Goal: Answer question/provide support: Share knowledge or assist other users

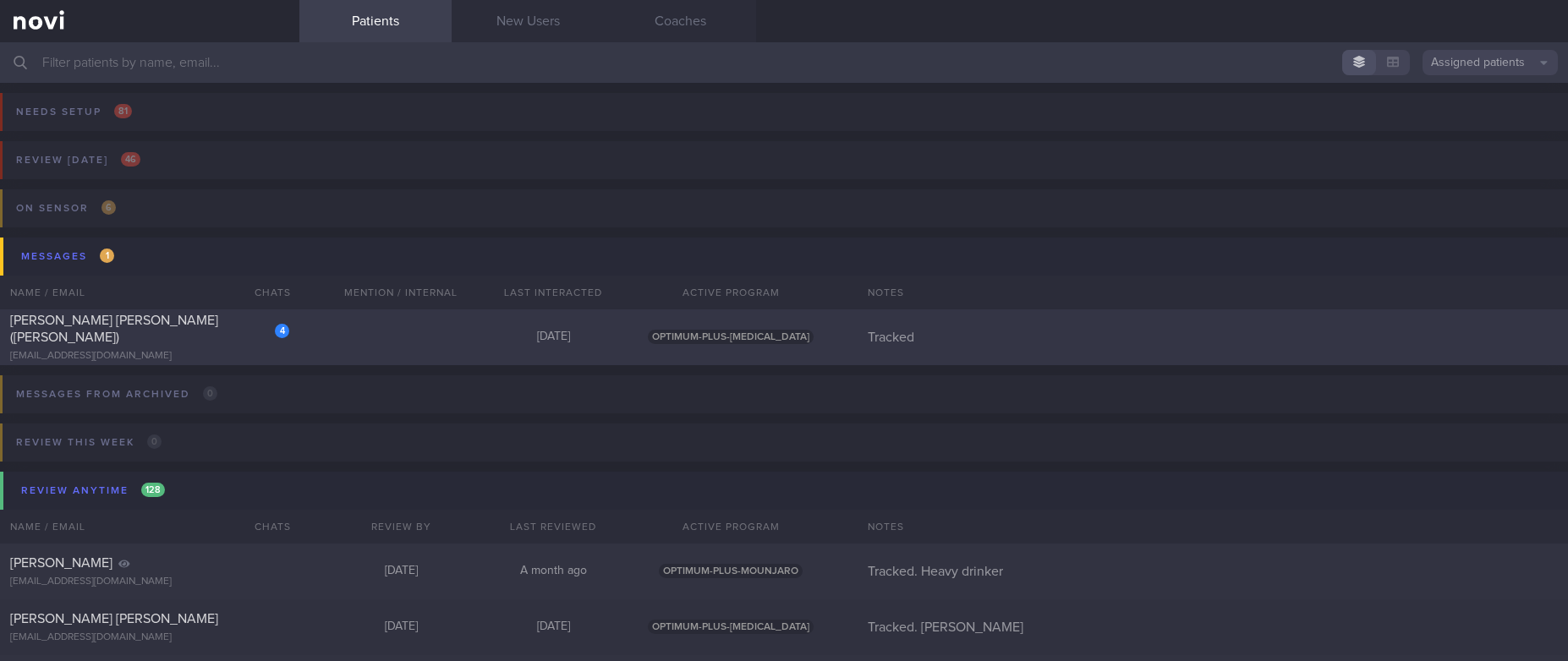
click at [374, 339] on div "4 LEONG FOONG LIN (CAROLINE) cacabeki@gmail.com Today OPTIMUM-PLUS-OZEMPIC Trac…" at bounding box center [784, 338] width 1568 height 56
select select "7"
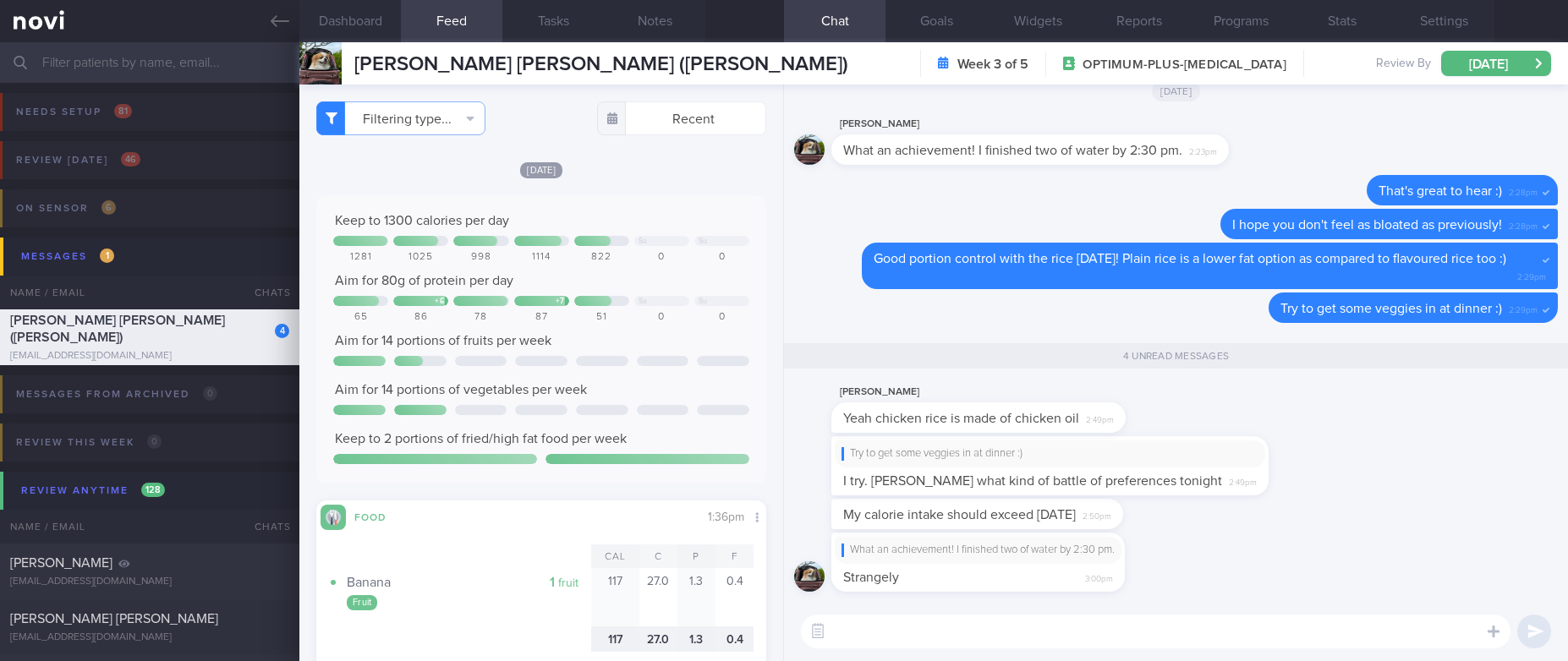
click at [1364, 514] on div "My calorie intake should exceed today 2:50pm" at bounding box center [1176, 515] width 764 height 34
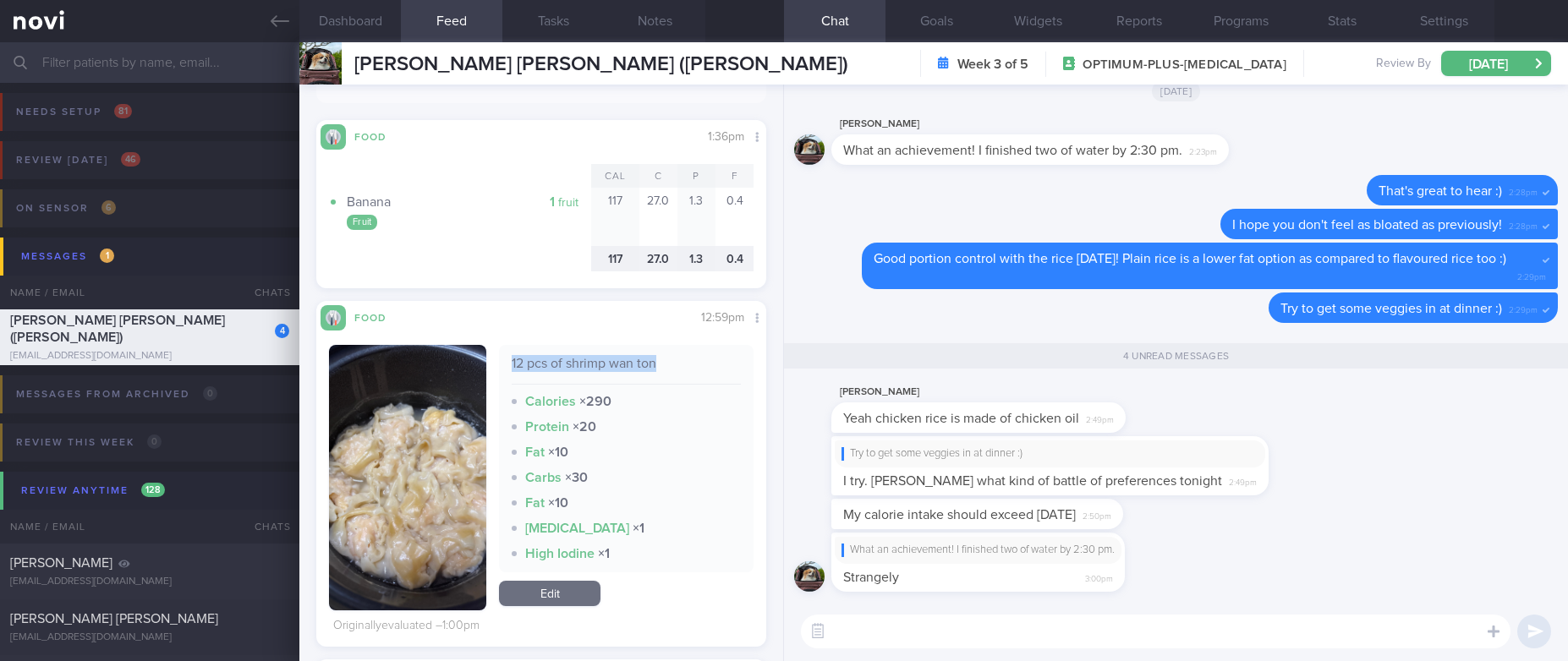
drag, startPoint x: 662, startPoint y: 372, endPoint x: 501, endPoint y: 356, distance: 161.8
click at [501, 356] on div "12 pcs of shrimp wan ton Calories × 290 Protein × 20 Fat × 10 Carbs × 30 Fat × …" at bounding box center [626, 458] width 255 height 227
copy div "12 pcs of shrimp wan ton"
click at [668, 474] on div "Carbs × 30" at bounding box center [626, 477] width 229 height 17
click at [553, 595] on link "Edit" at bounding box center [550, 594] width 101 height 25
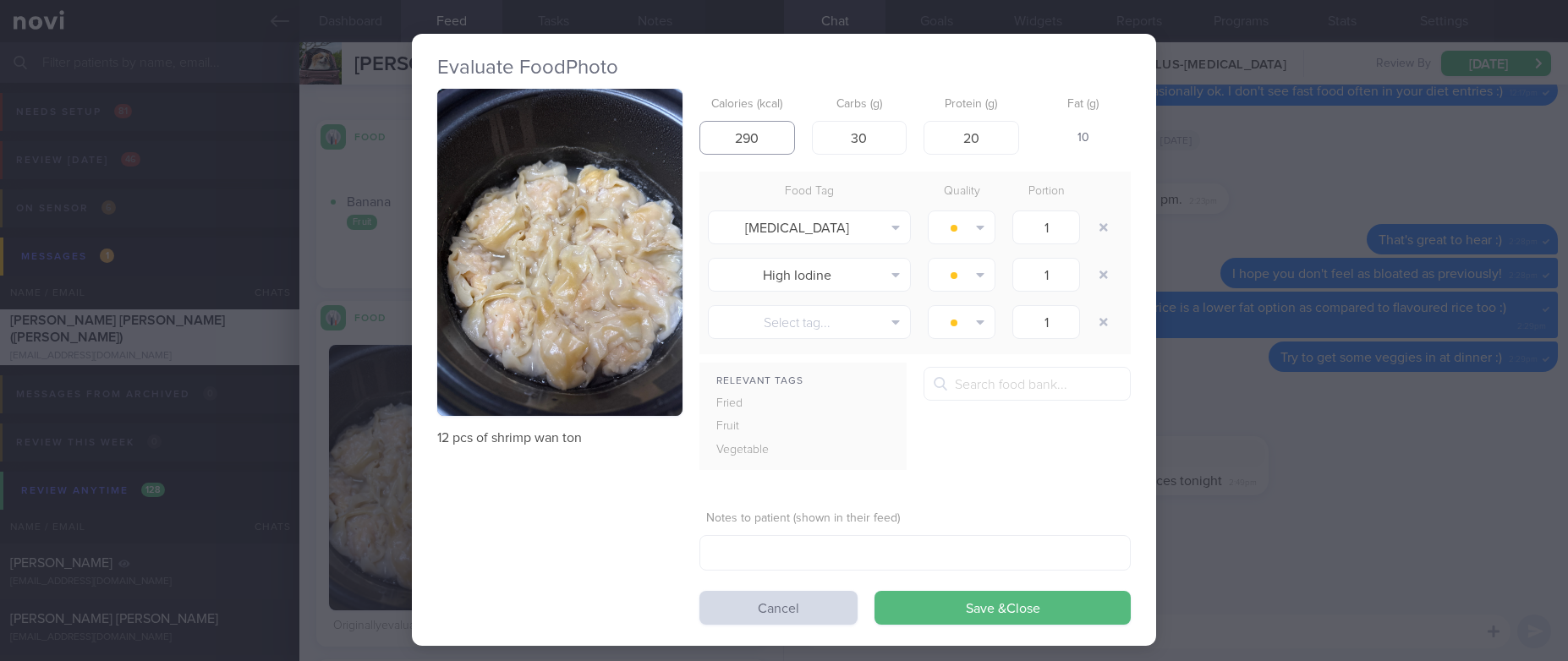
drag, startPoint x: 758, startPoint y: 135, endPoint x: 586, endPoint y: 148, distance: 172.5
click at [586, 149] on div "12 pcs of shrimp wan ton Calories (kcal) 290 Carbs (g) 30 Protein (g) 20 Fat (g…" at bounding box center [784, 357] width 694 height 536
type input "220"
drag, startPoint x: 863, startPoint y: 134, endPoint x: 828, endPoint y: 134, distance: 35.0
click at [828, 134] on input "30" at bounding box center [861, 138] width 96 height 34
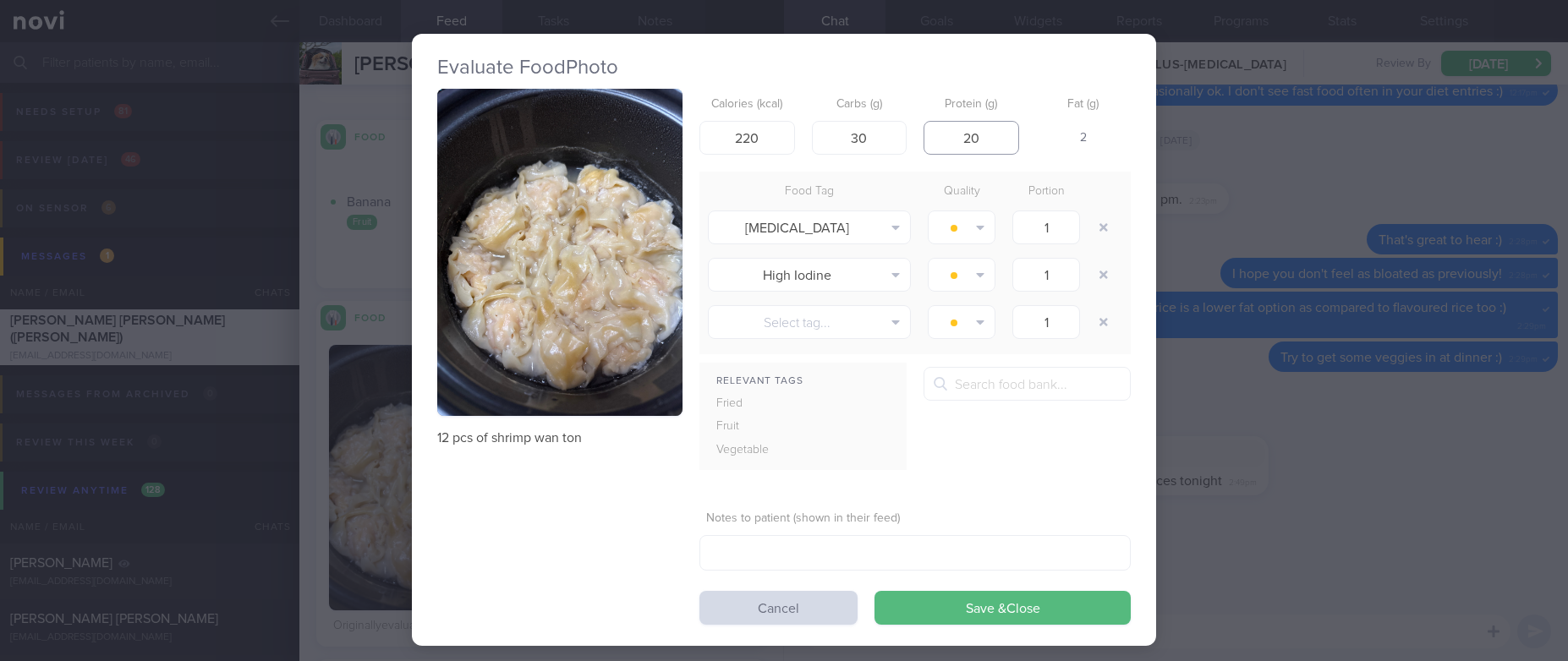
drag, startPoint x: 976, startPoint y: 145, endPoint x: 946, endPoint y: 144, distance: 30.0
click at [946, 144] on input "20" at bounding box center [972, 138] width 96 height 34
drag, startPoint x: 875, startPoint y: 130, endPoint x: 784, endPoint y: 130, distance: 91.0
click at [784, 130] on div "Calories (kcal) 220 Carbs (g) 30 Protein (g) 20 Fat (g) 2" at bounding box center [915, 122] width 431 height 67
type input "25"
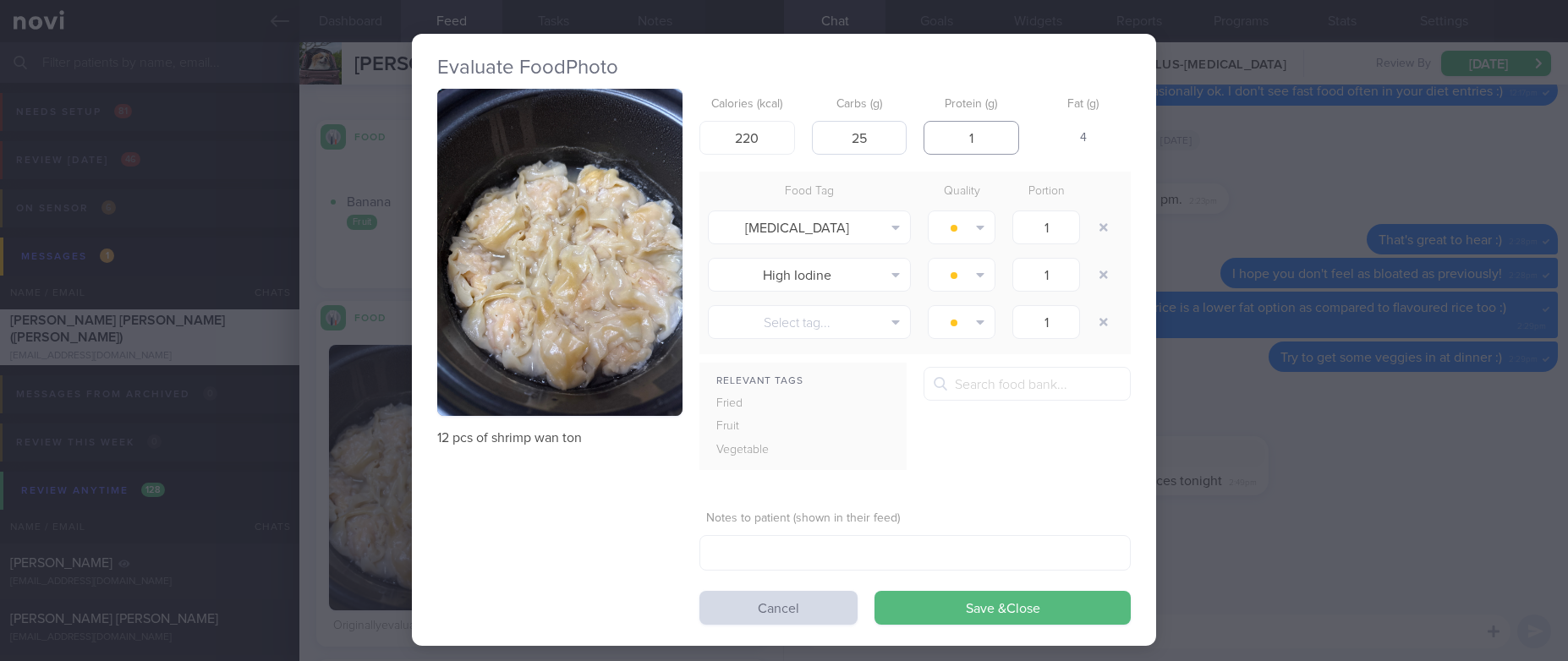
drag, startPoint x: 985, startPoint y: 128, endPoint x: 894, endPoint y: 132, distance: 91.1
click at [894, 132] on div "Calories (kcal) 220 Carbs (g) 25 Protein (g) 1 Fat (g) 4" at bounding box center [915, 122] width 431 height 67
type input "21"
click at [1101, 233] on button "button" at bounding box center [1104, 227] width 31 height 31
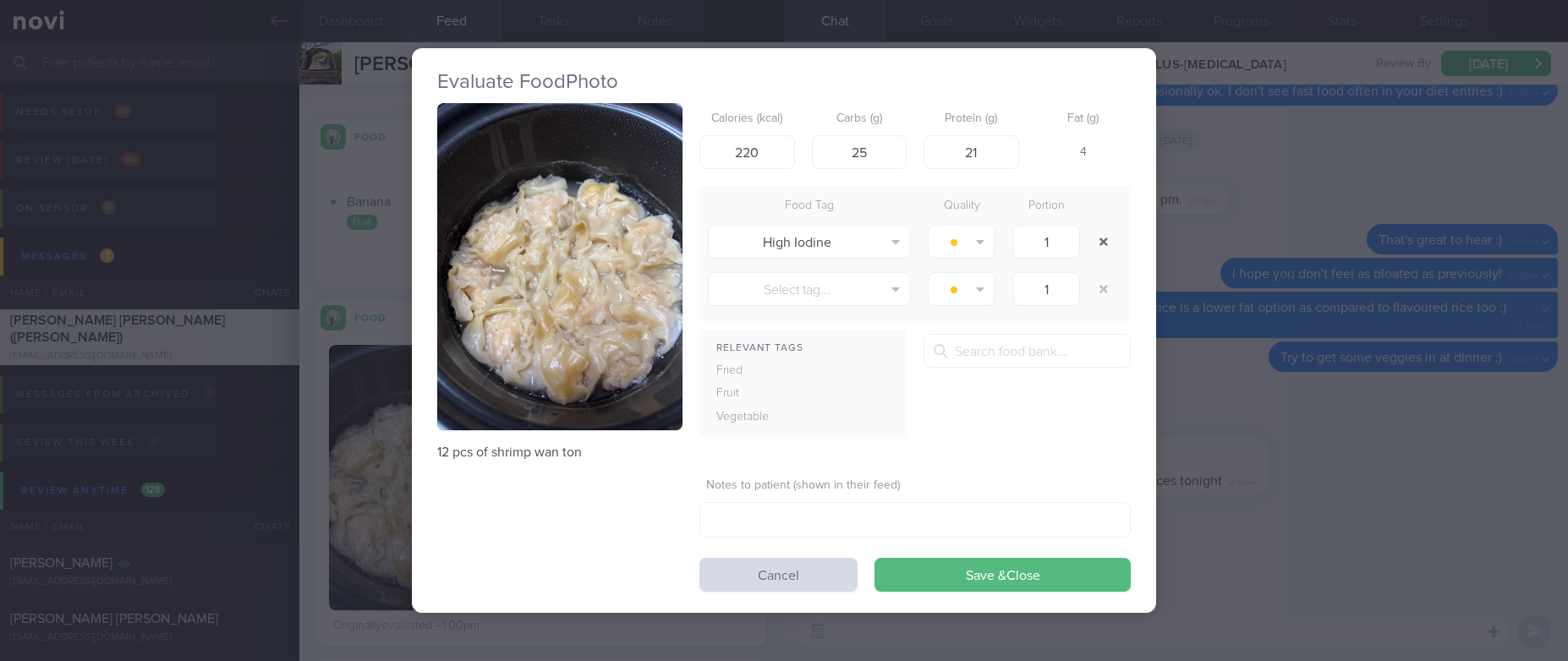
click at [1108, 244] on button "button" at bounding box center [1104, 242] width 31 height 31
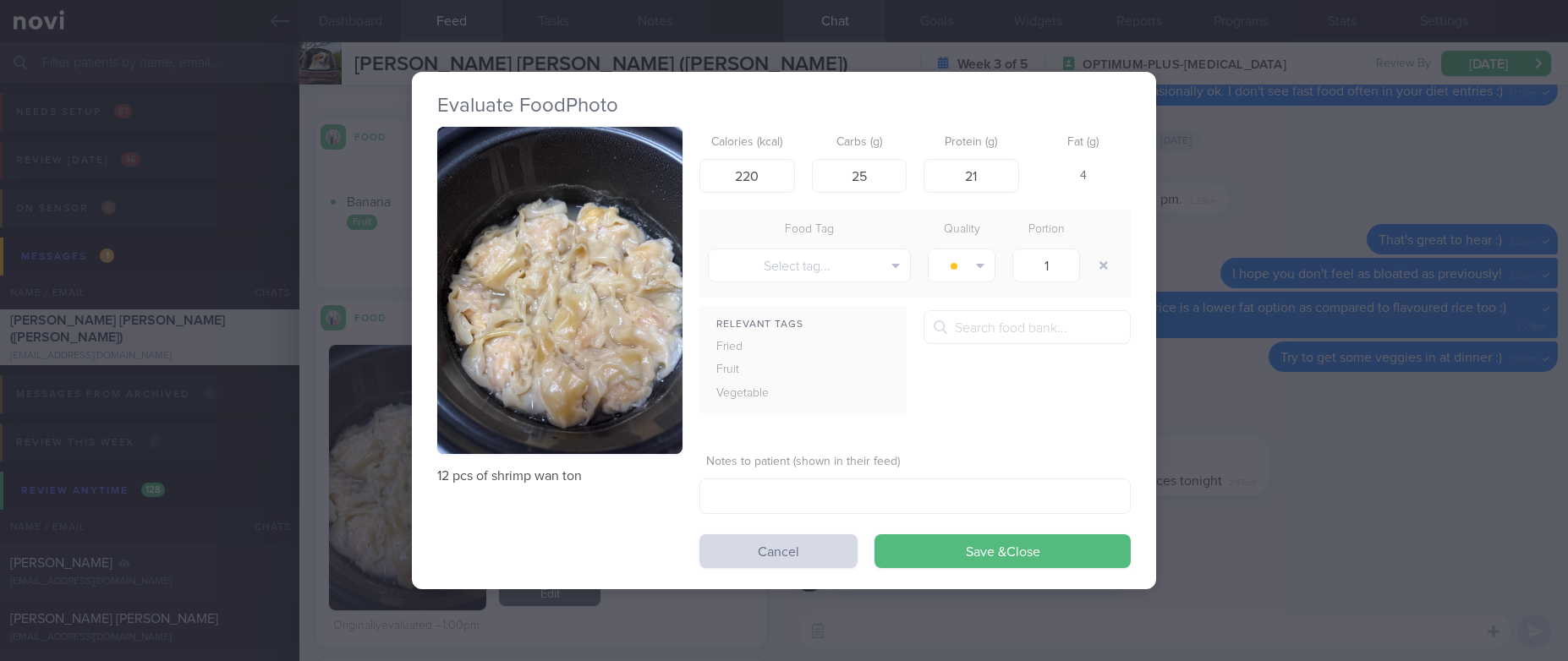
click at [1005, 534] on button "Save & Close" at bounding box center [1003, 551] width 256 height 34
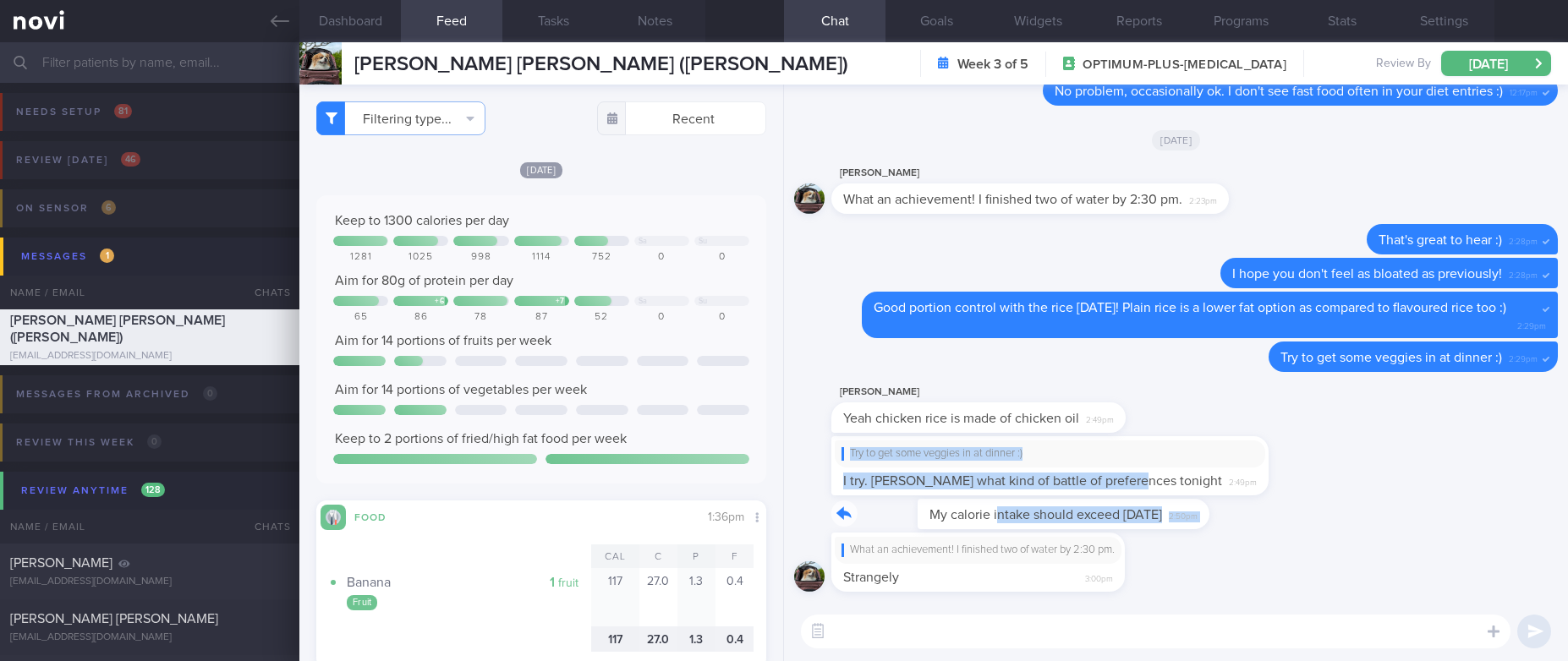
drag, startPoint x: 909, startPoint y: 503, endPoint x: 1157, endPoint y: 504, distance: 248.0
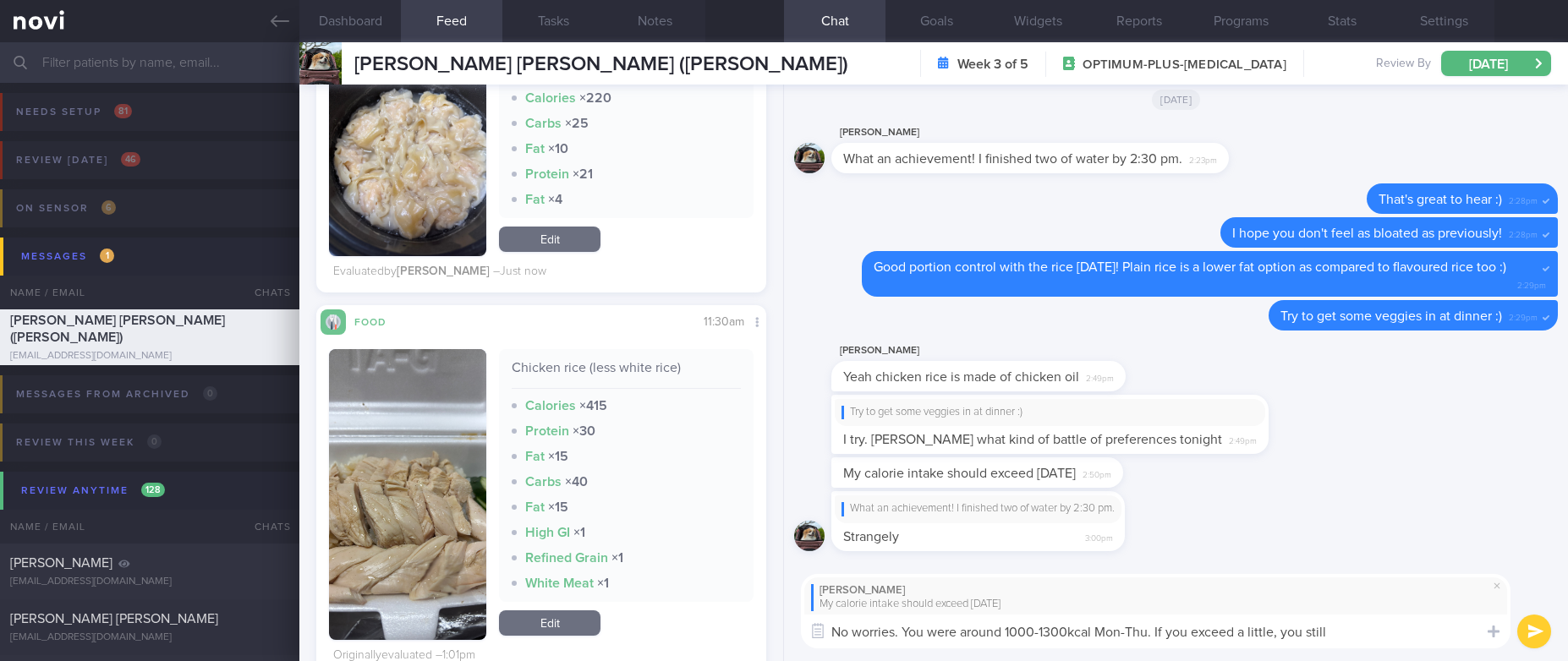
scroll to position [761, 0]
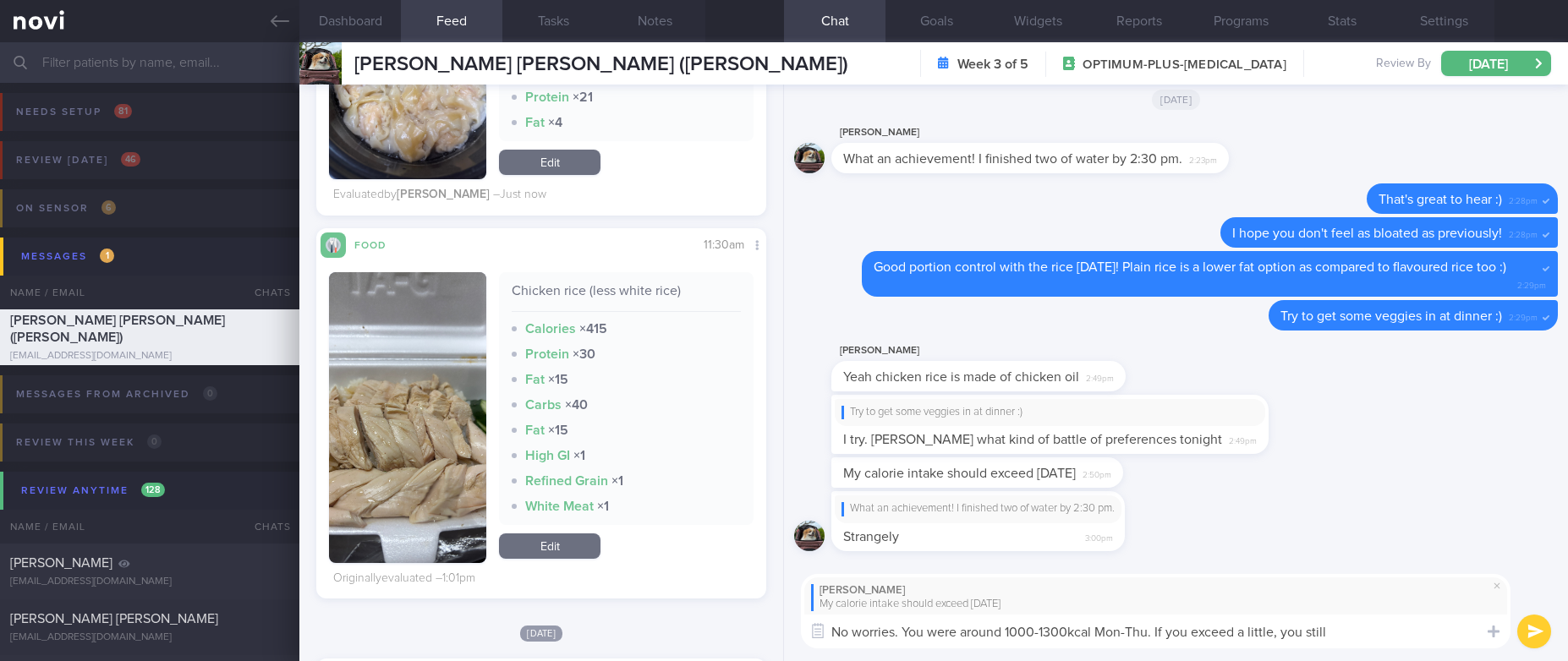
type textarea "No worries. You were around 1000-1300kcal Mon-Thu. If you exceed a little, you …"
click at [571, 544] on link "Edit" at bounding box center [550, 546] width 101 height 25
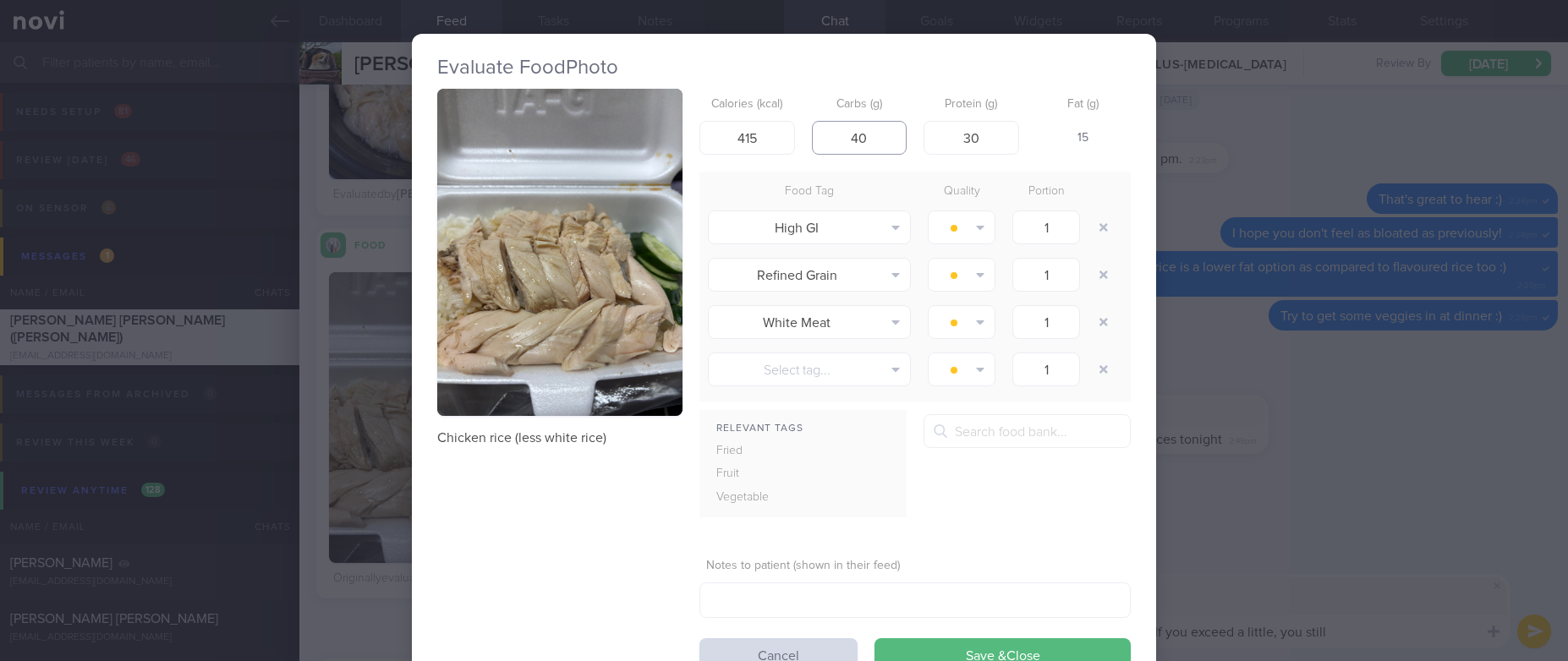
drag, startPoint x: 866, startPoint y: 147, endPoint x: 829, endPoint y: 147, distance: 37.0
click at [829, 147] on input "40" at bounding box center [861, 138] width 96 height 34
type input "30"
drag, startPoint x: 765, startPoint y: 139, endPoint x: 707, endPoint y: 135, distance: 58.1
click at [714, 135] on input "415" at bounding box center [747, 138] width 96 height 34
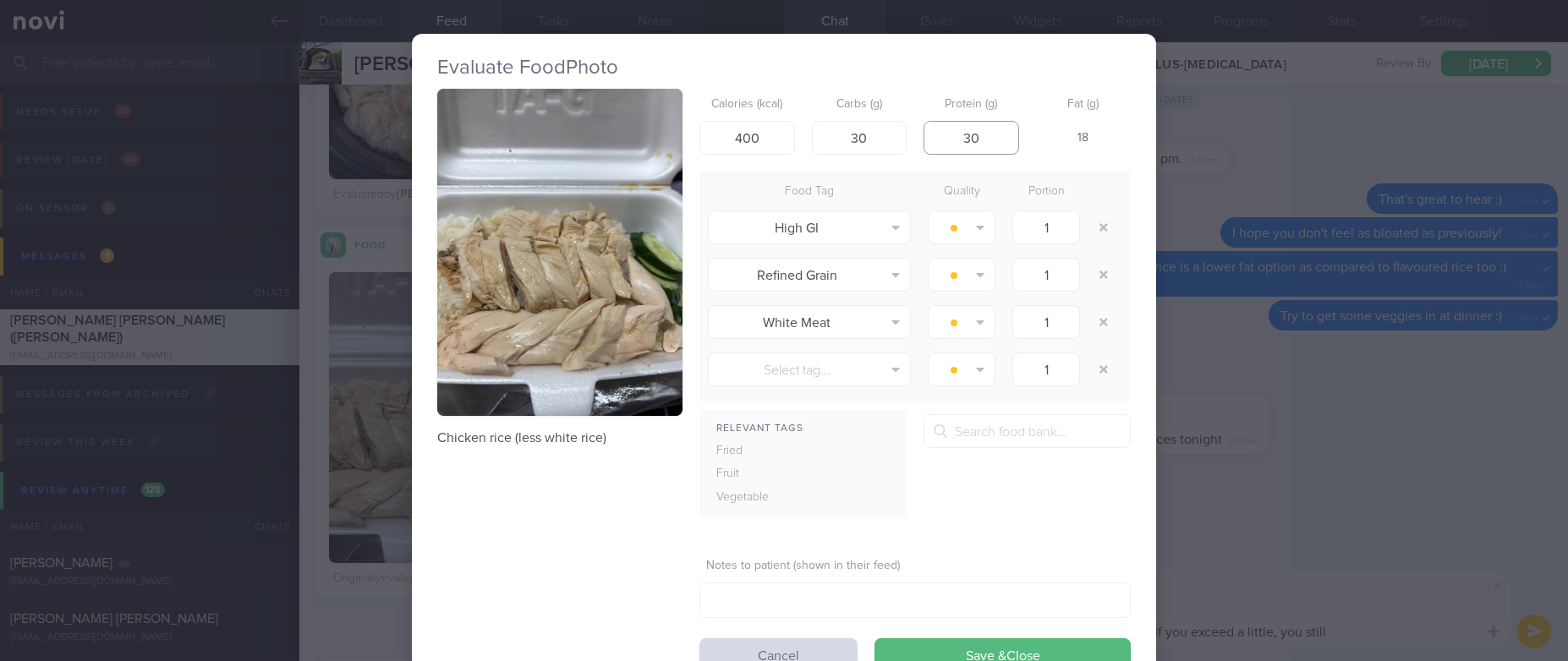
click at [988, 129] on input "30" at bounding box center [972, 138] width 96 height 34
click at [1100, 224] on button "button" at bounding box center [1104, 227] width 31 height 31
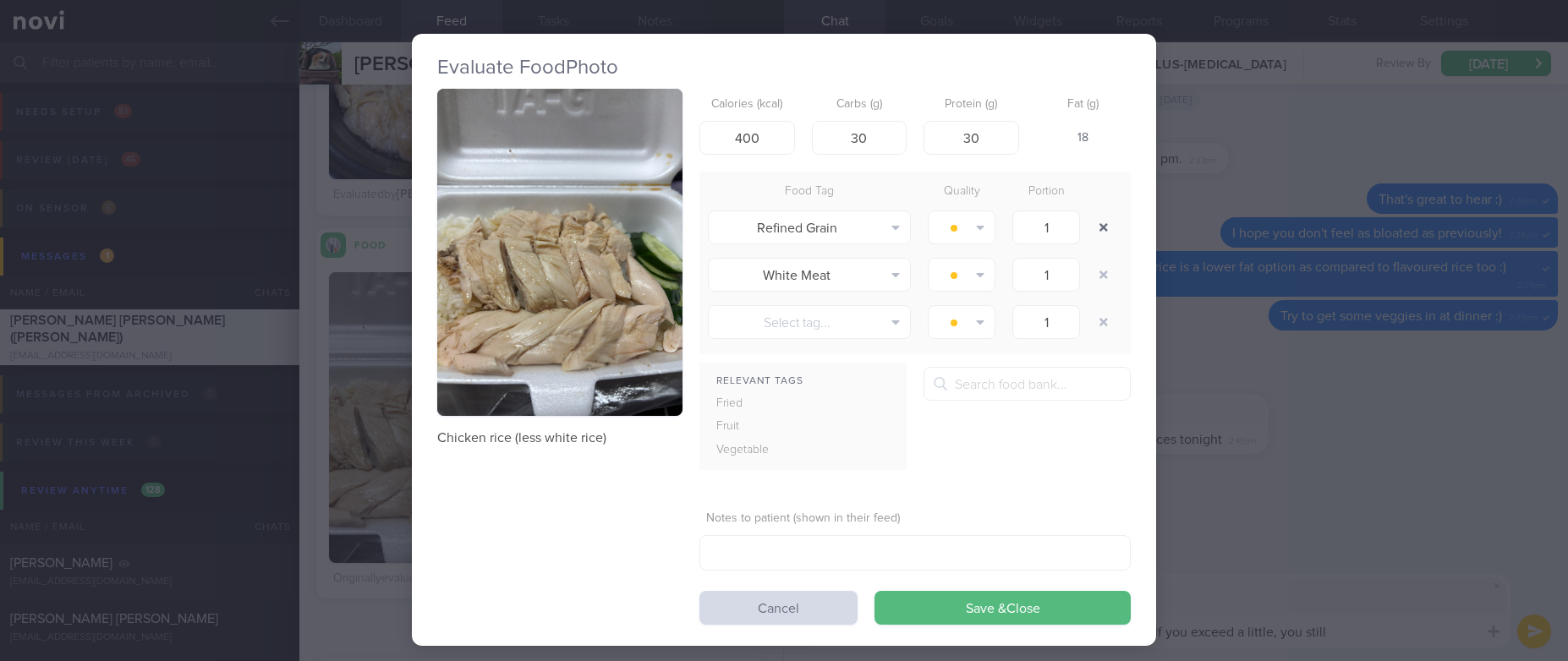
click at [1101, 231] on button "button" at bounding box center [1104, 227] width 31 height 31
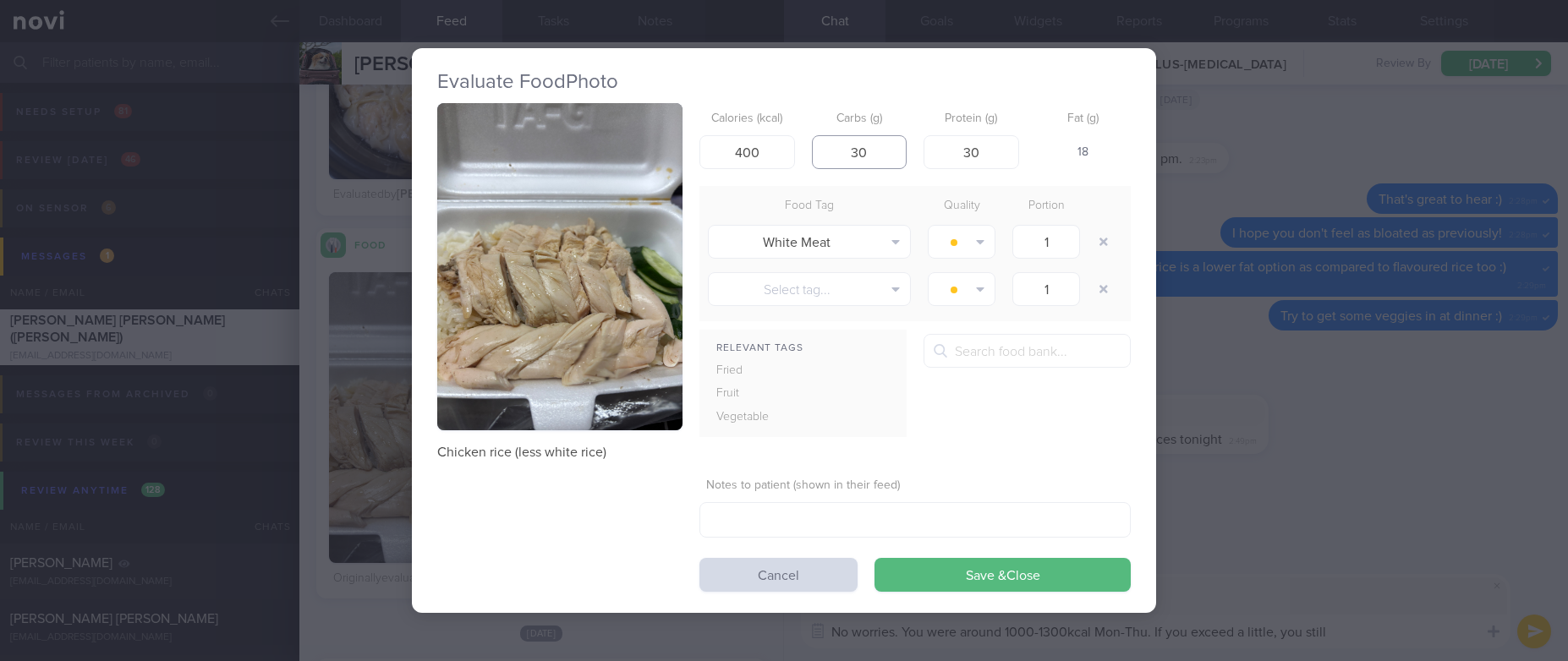
drag, startPoint x: 885, startPoint y: 150, endPoint x: 827, endPoint y: 150, distance: 58.0
click at [827, 150] on input "30" at bounding box center [861, 151] width 96 height 34
drag, startPoint x: 713, startPoint y: 154, endPoint x: 645, endPoint y: 154, distance: 68.0
click at [645, 154] on div "Chicken rice (less white rice) Calories (kcal) 400 Carbs (g) 30 Protein (g) 30 …" at bounding box center [784, 348] width 694 height 489
type input "380"
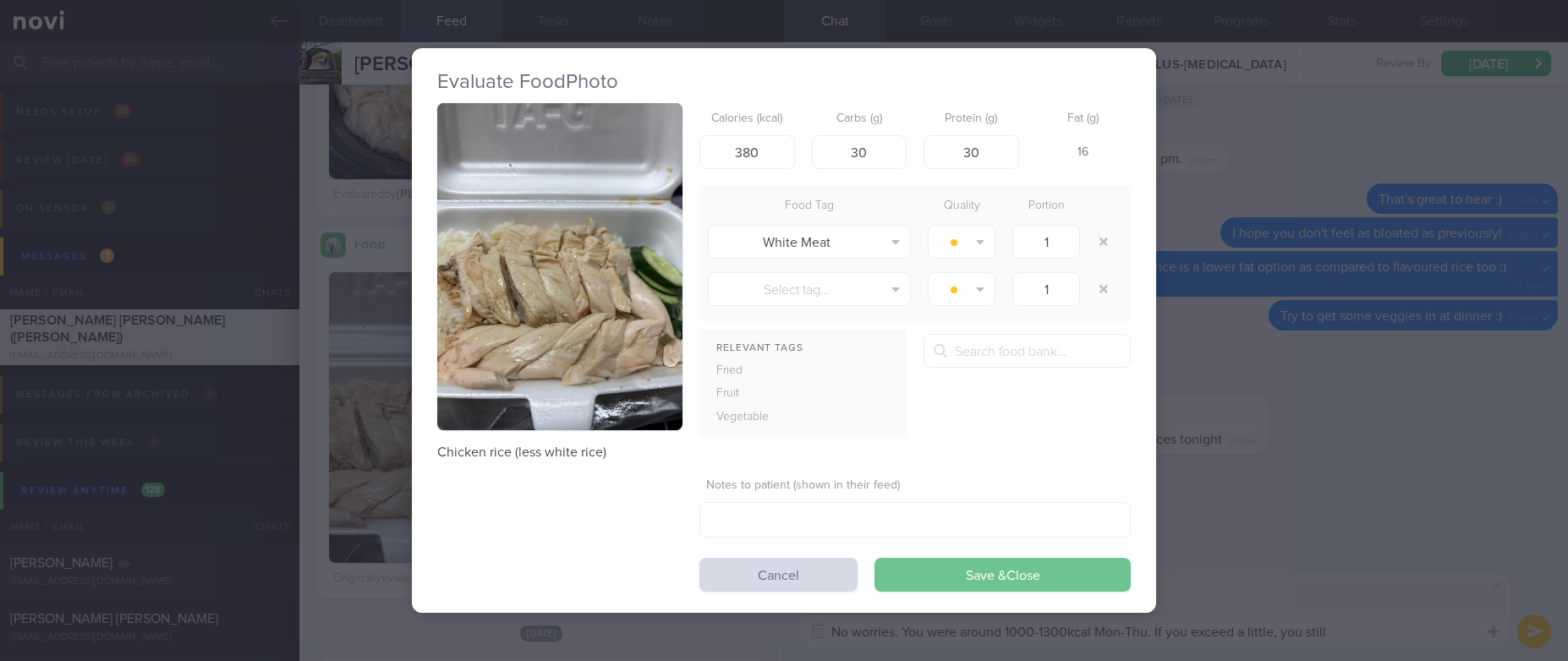
click at [976, 567] on button "Save & Close" at bounding box center [1003, 574] width 256 height 34
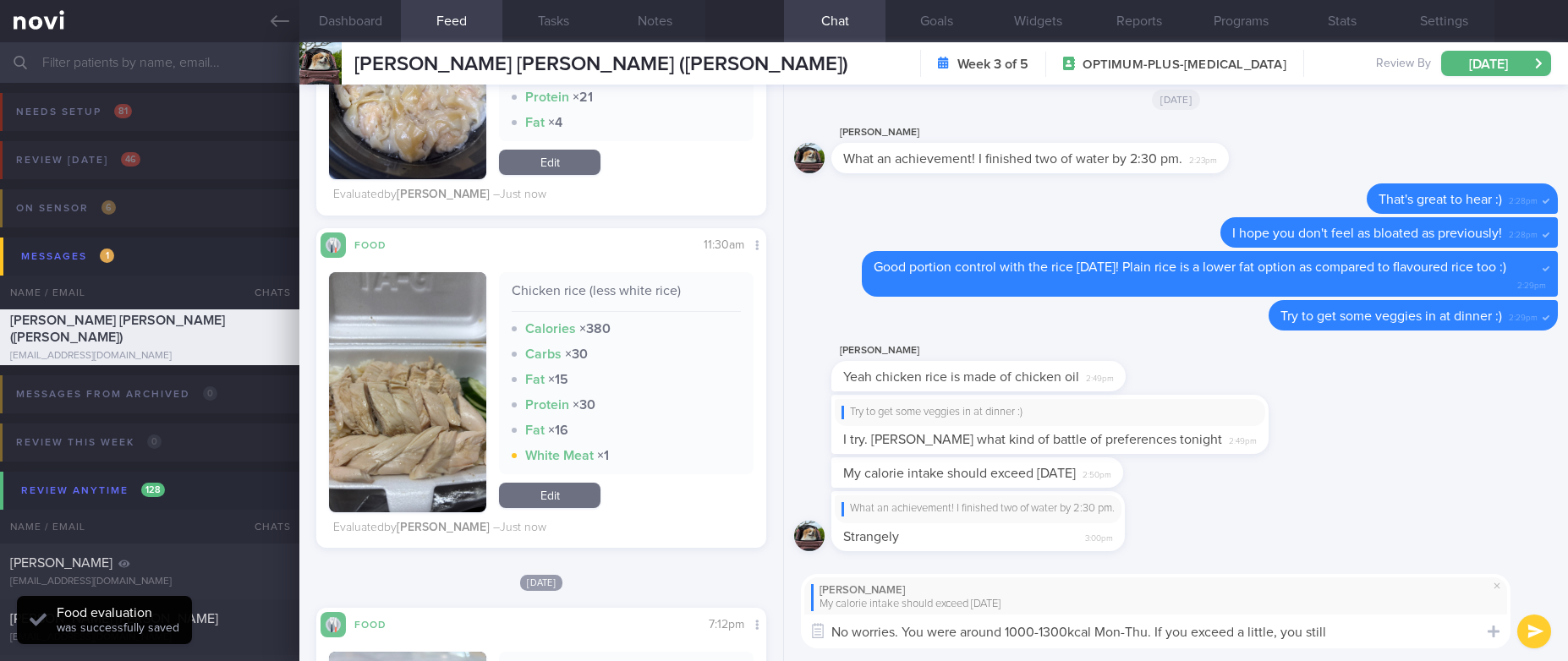
click at [1183, 636] on textarea "No worries. You were around 1000-1300kcal Mon-Thu. If you exceed a little, you …" at bounding box center [1156, 631] width 710 height 34
click at [1362, 632] on textarea "No worries. You were around 1000-1300kcal Mon-Thu. If you exceed a little, you …" at bounding box center [1156, 631] width 710 height 34
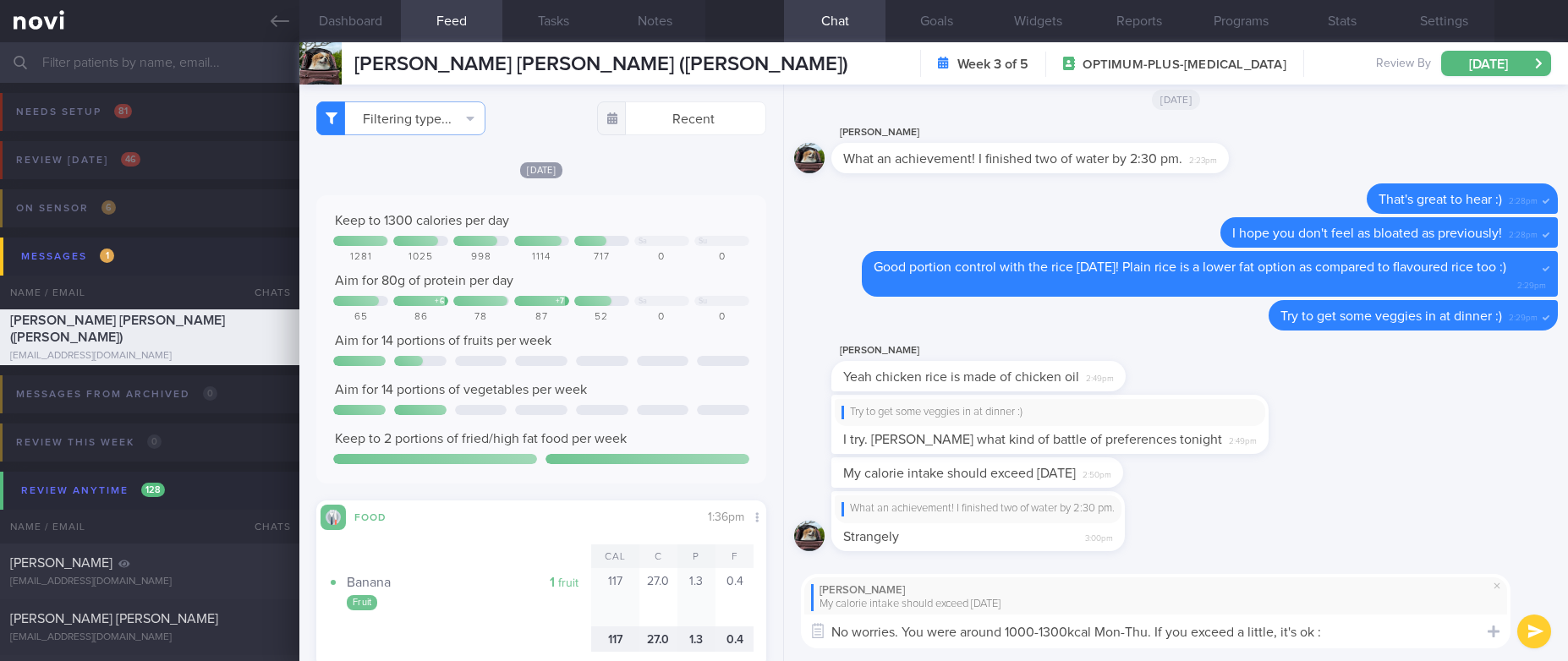
type textarea "No worries. You were around 1000-1300kcal Mon-Thu. If you exceed a little, it's…"
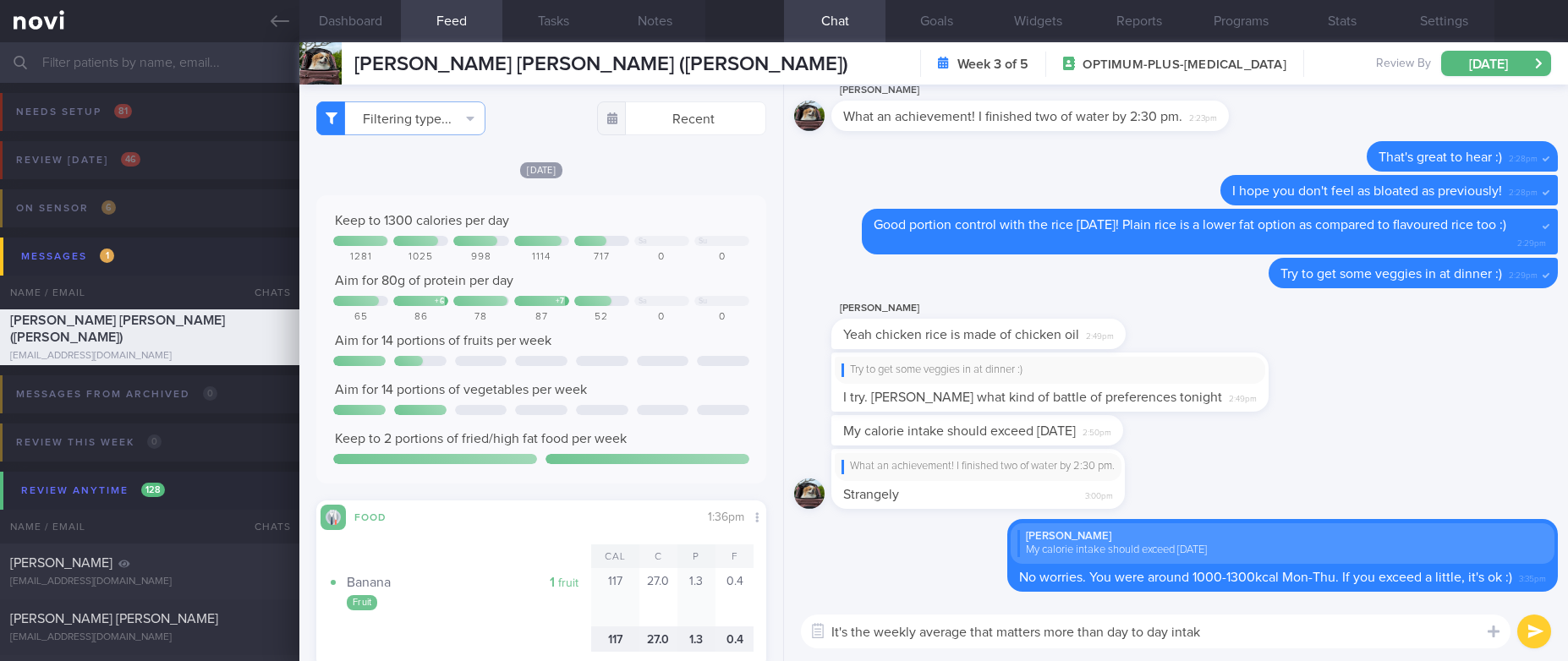
type textarea "It's the weekly average that matters more than day to day intake"
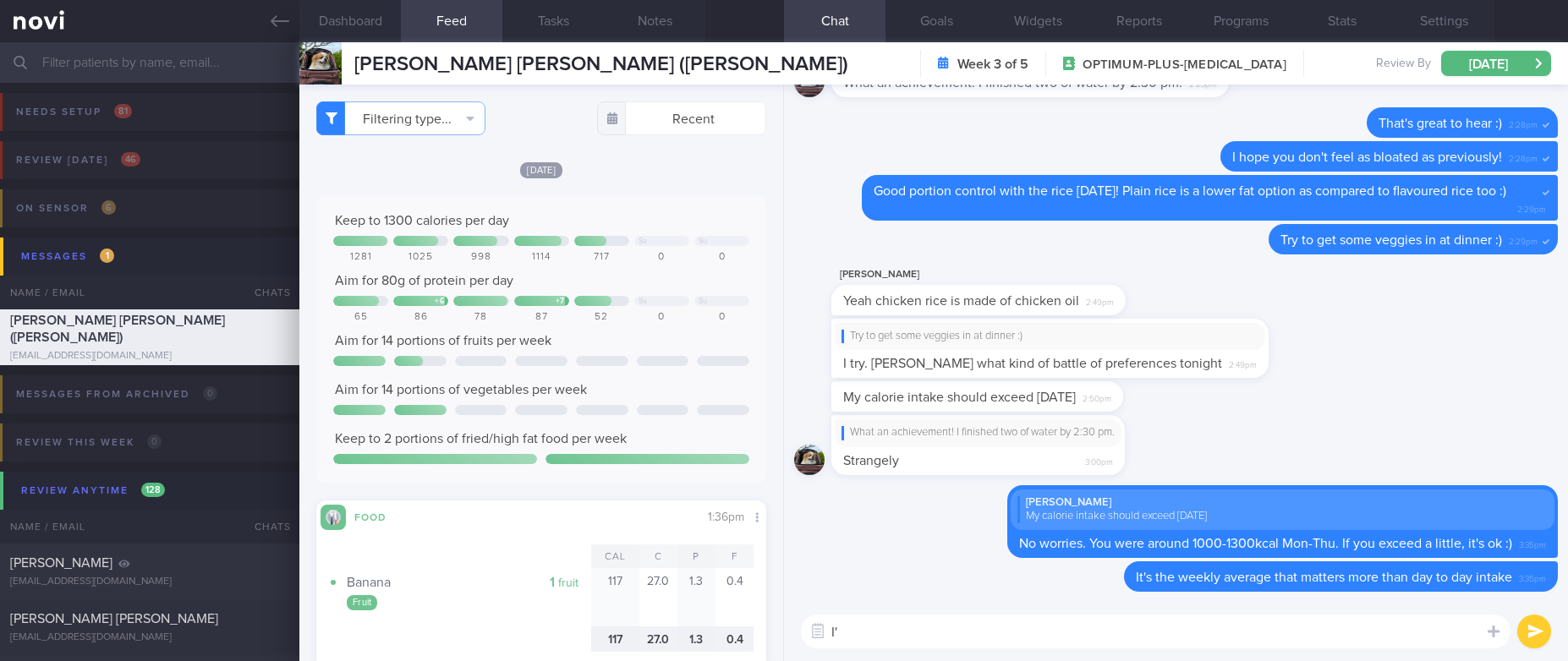
type textarea "I"
type textarea "t"
click at [275, 19] on icon at bounding box center [280, 21] width 19 height 19
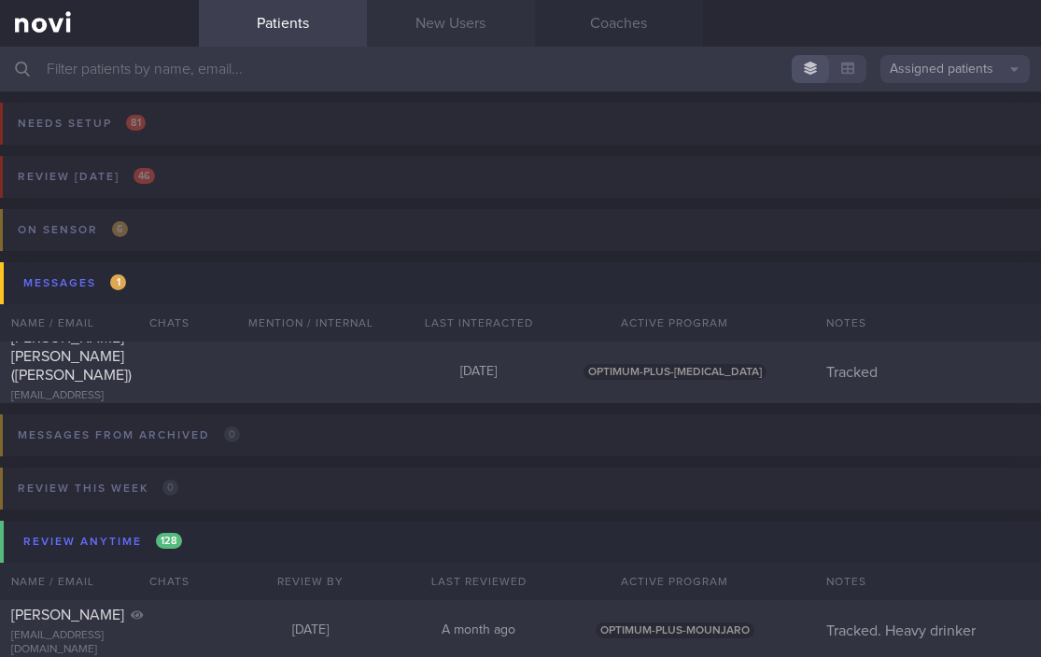
click at [448, 24] on link "New Users" at bounding box center [451, 23] width 168 height 47
click at [452, 24] on link "New Users" at bounding box center [451, 23] width 168 height 47
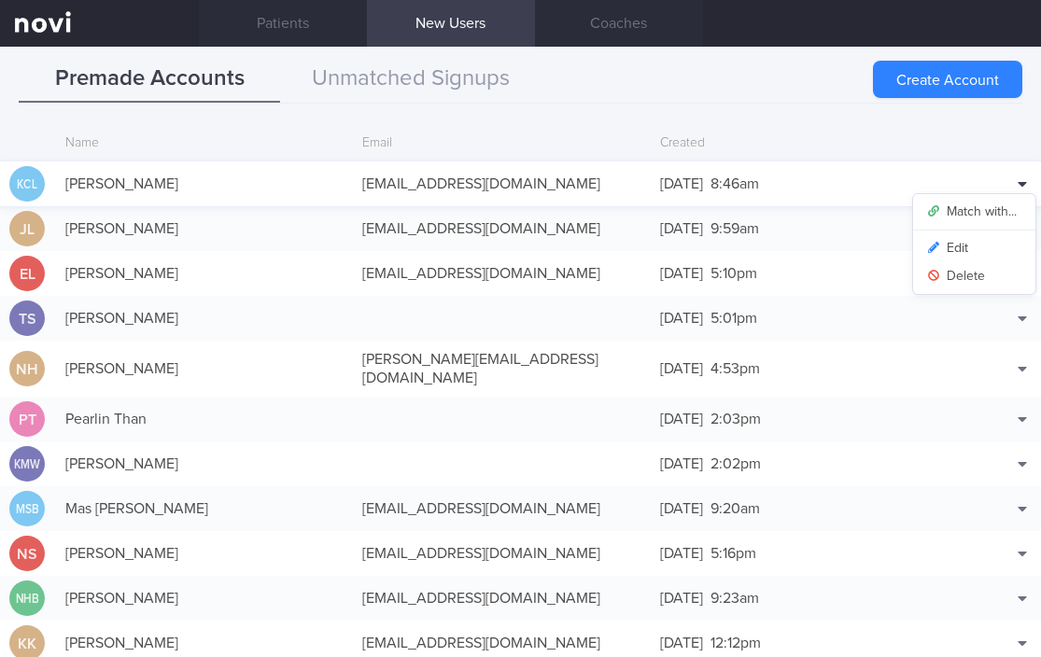
click at [1018, 180] on icon at bounding box center [1022, 183] width 9 height 15
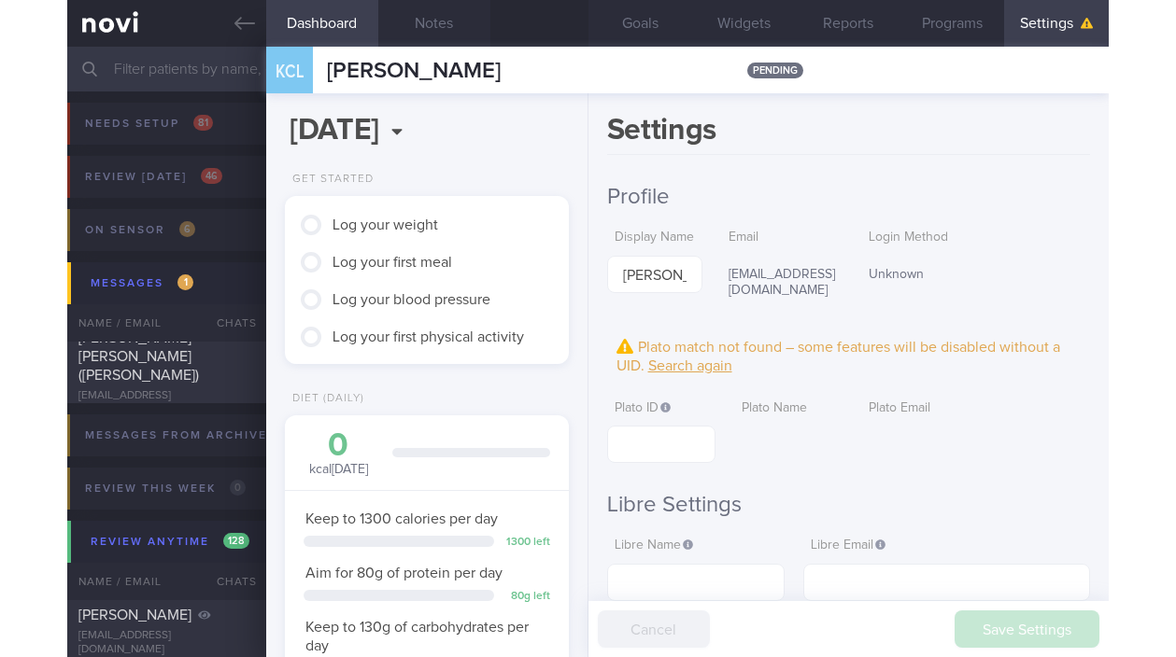
scroll to position [141, 228]
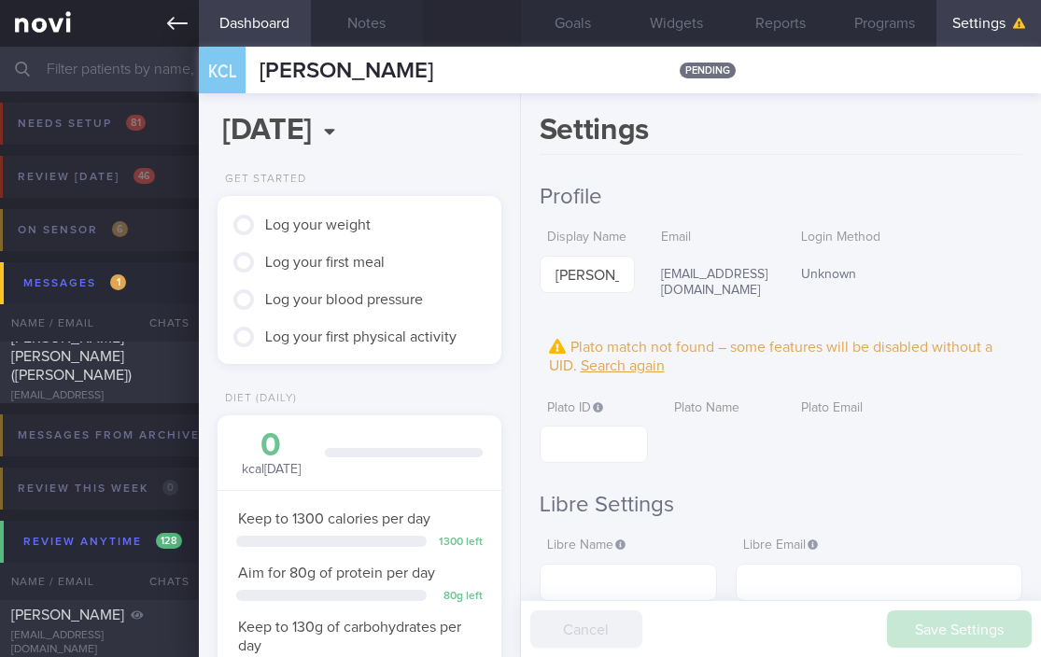
click at [178, 18] on icon at bounding box center [177, 23] width 21 height 21
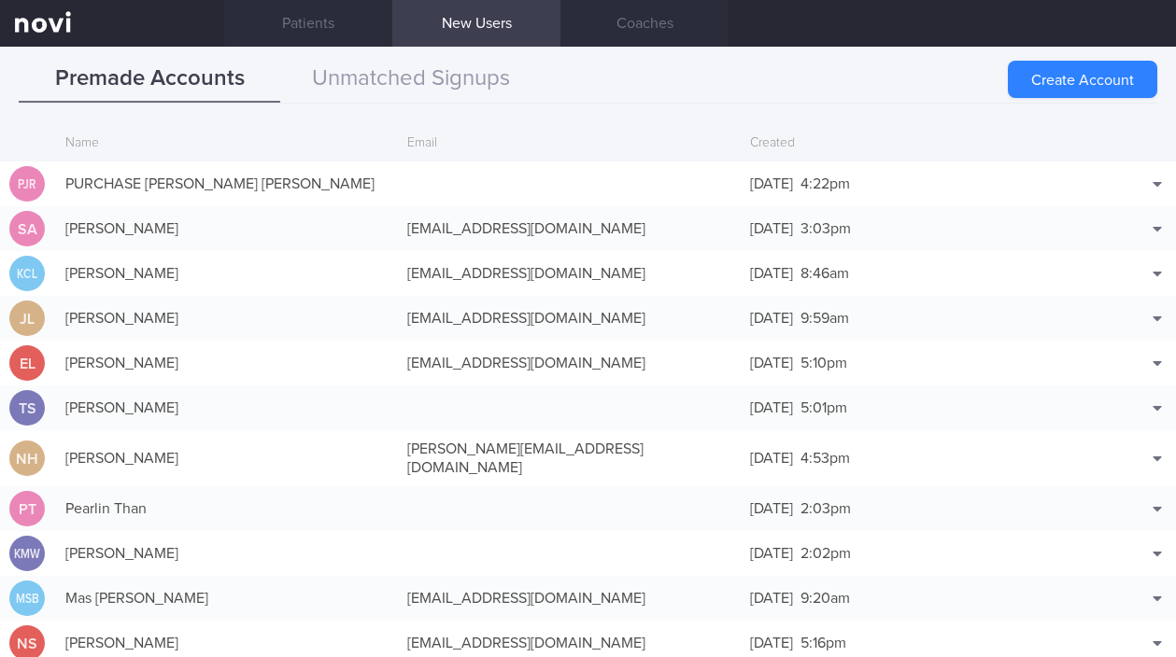
click at [738, 106] on div "Premade Accounts Unmatched Signups Create Account Name Email Created PJR PURCHA…" at bounding box center [588, 352] width 1176 height 611
click at [1111, 297] on button "Match with..." at bounding box center [1109, 302] width 122 height 28
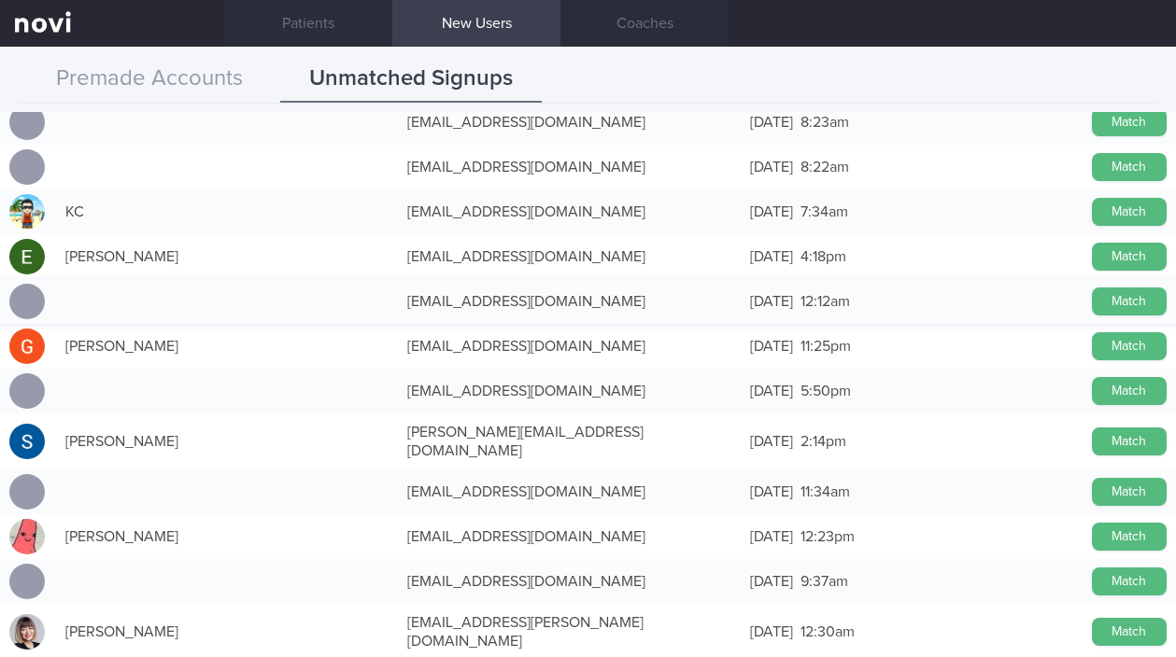
scroll to position [1681, 0]
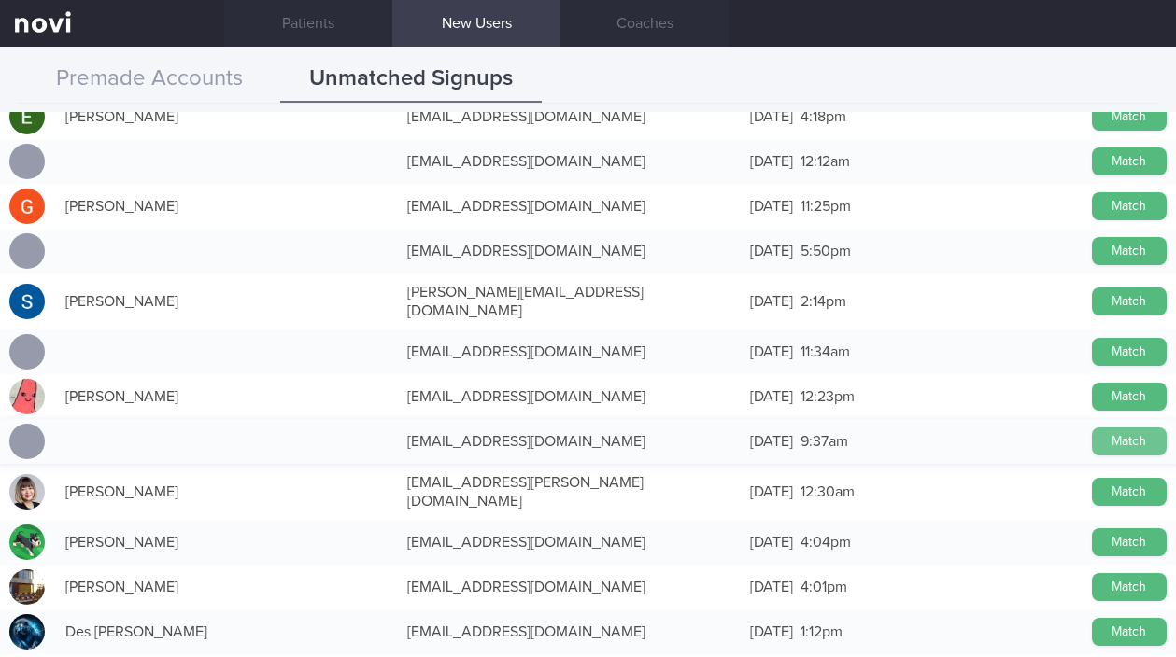
click at [1093, 432] on button "Match" at bounding box center [1129, 442] width 75 height 28
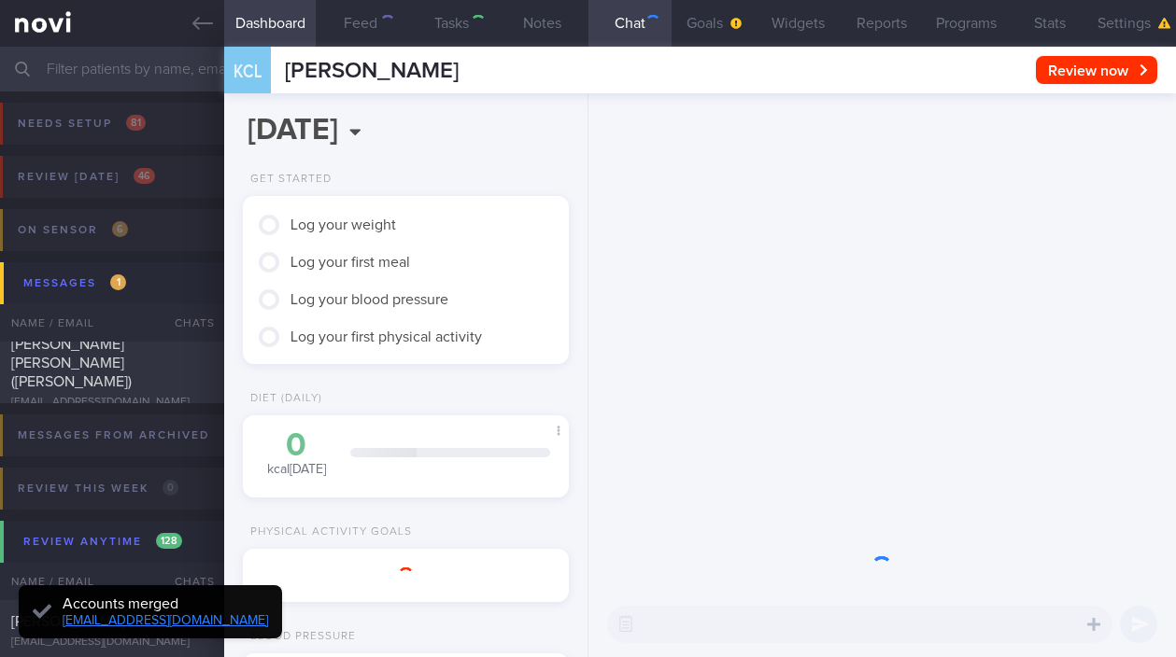
type input "tracked"
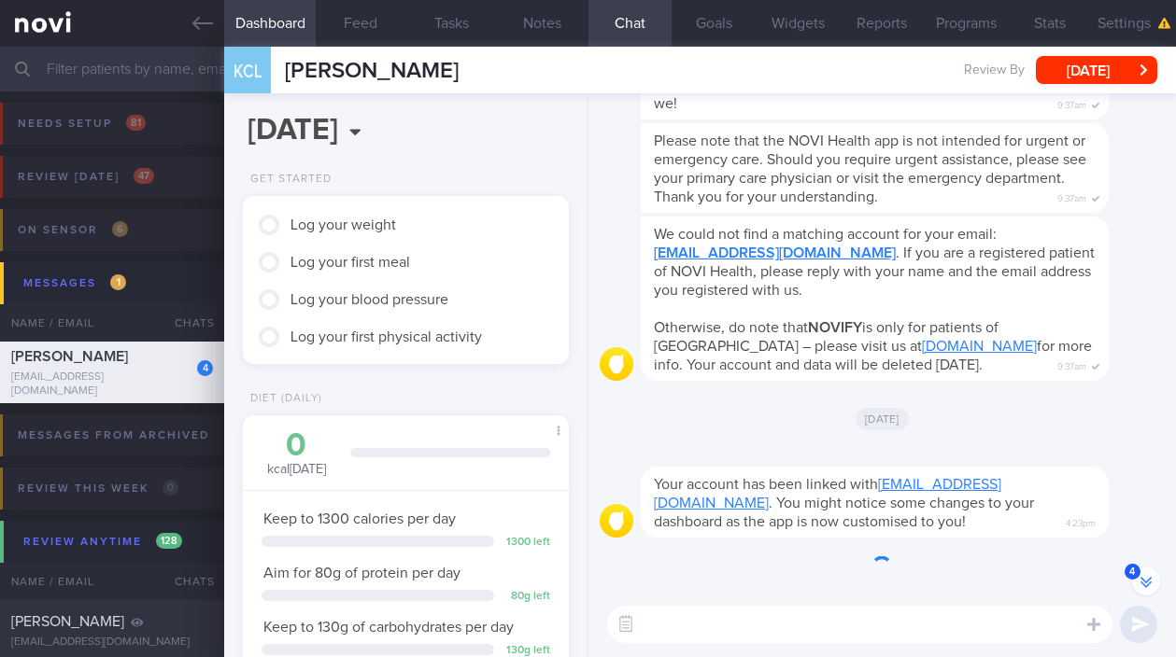
scroll to position [-453, 0]
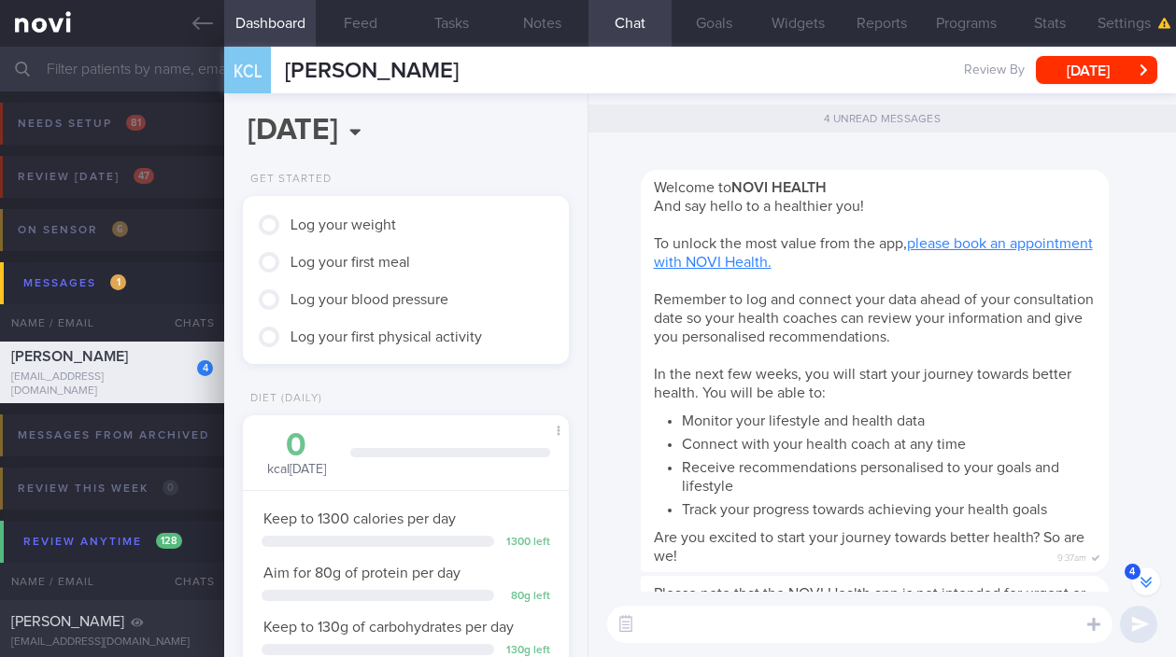
click at [765, 629] on textarea at bounding box center [859, 624] width 505 height 37
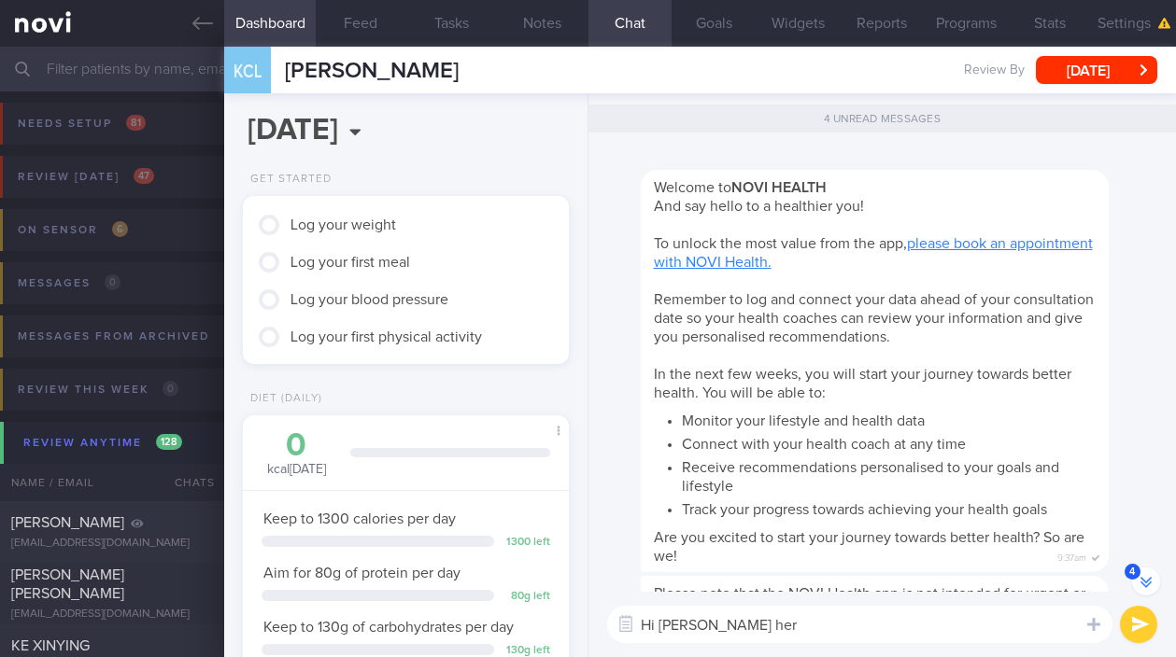
type textarea "Hi Joel here"
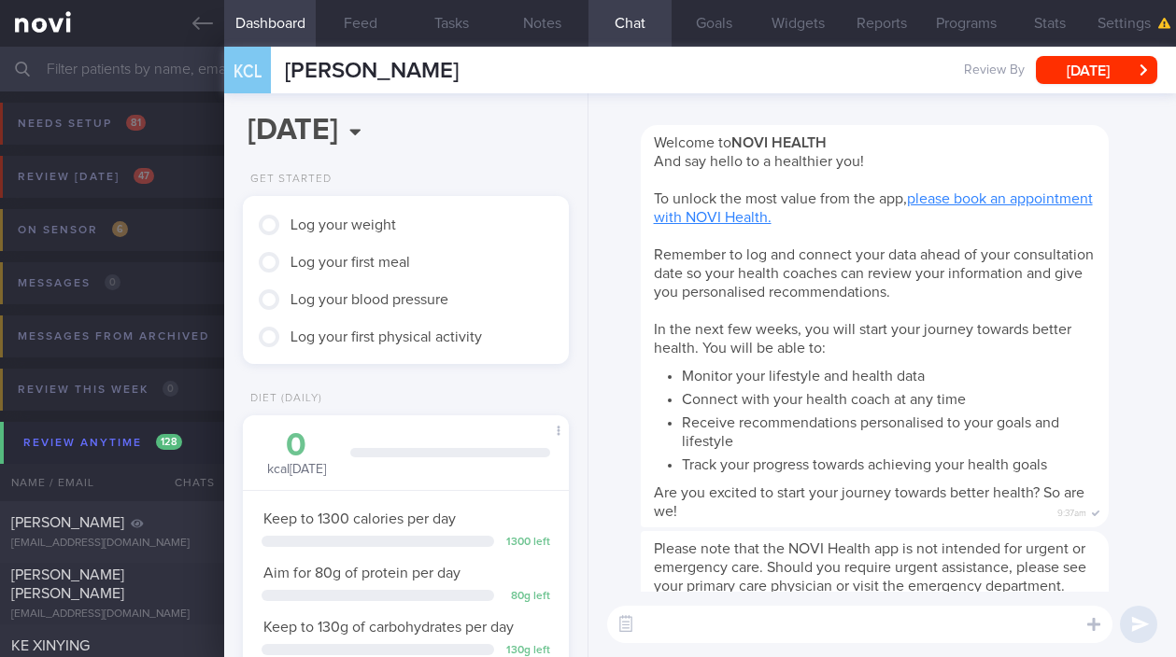
scroll to position [0, 0]
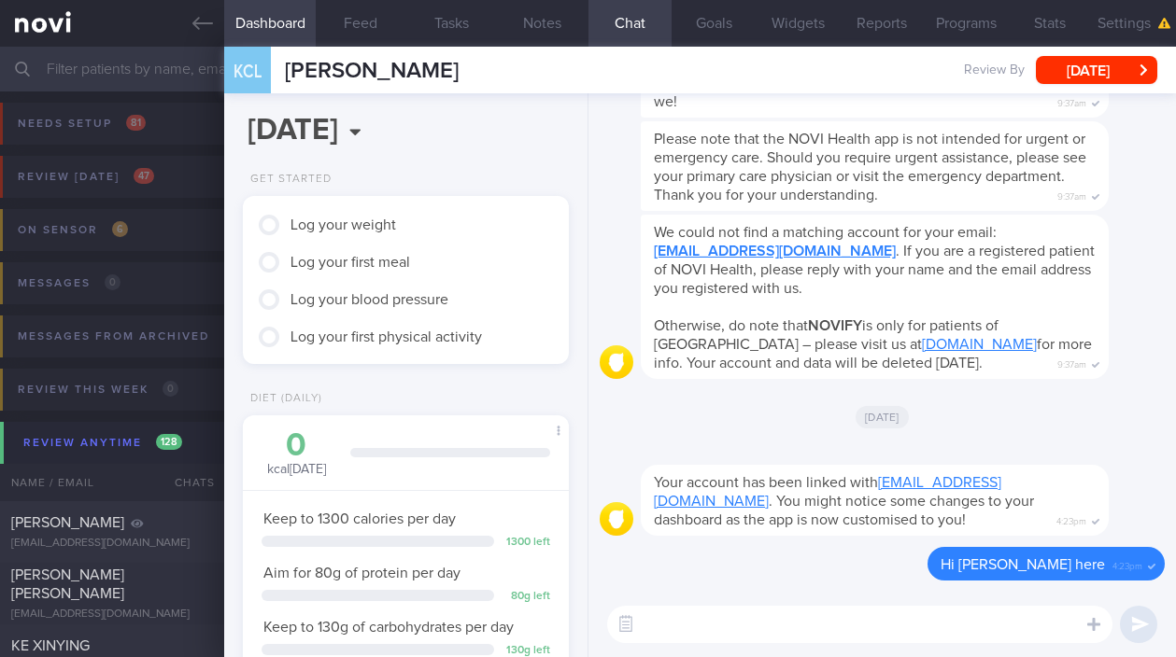
click at [739, 303] on div "We could not find a matching account for your email: kcl0713@yahoo.com . If you…" at bounding box center [875, 297] width 468 height 164
click at [1114, 20] on button "Settings" at bounding box center [1134, 23] width 84 height 47
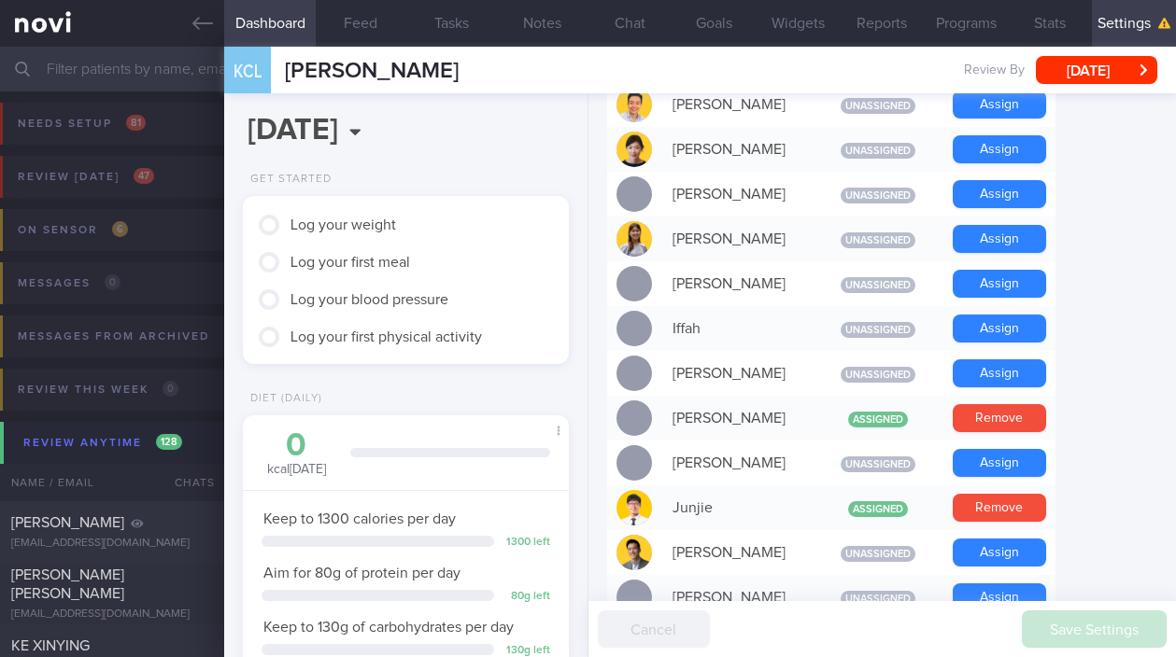
scroll to position [700, 0]
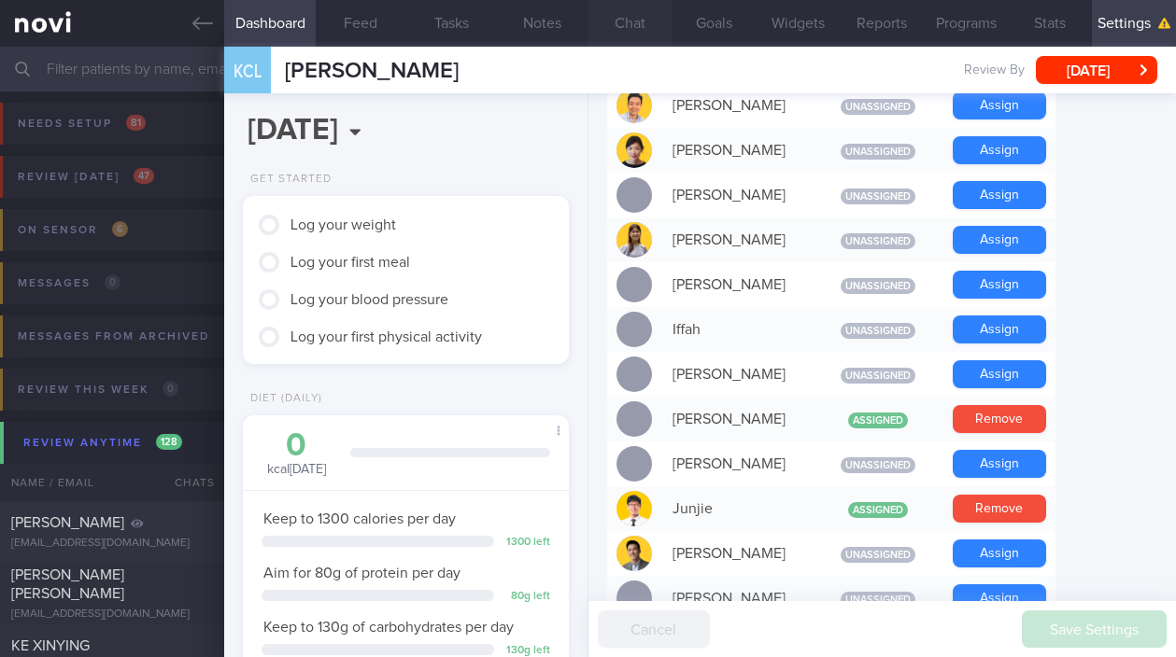
click at [645, 30] on button "Chat" at bounding box center [630, 23] width 84 height 47
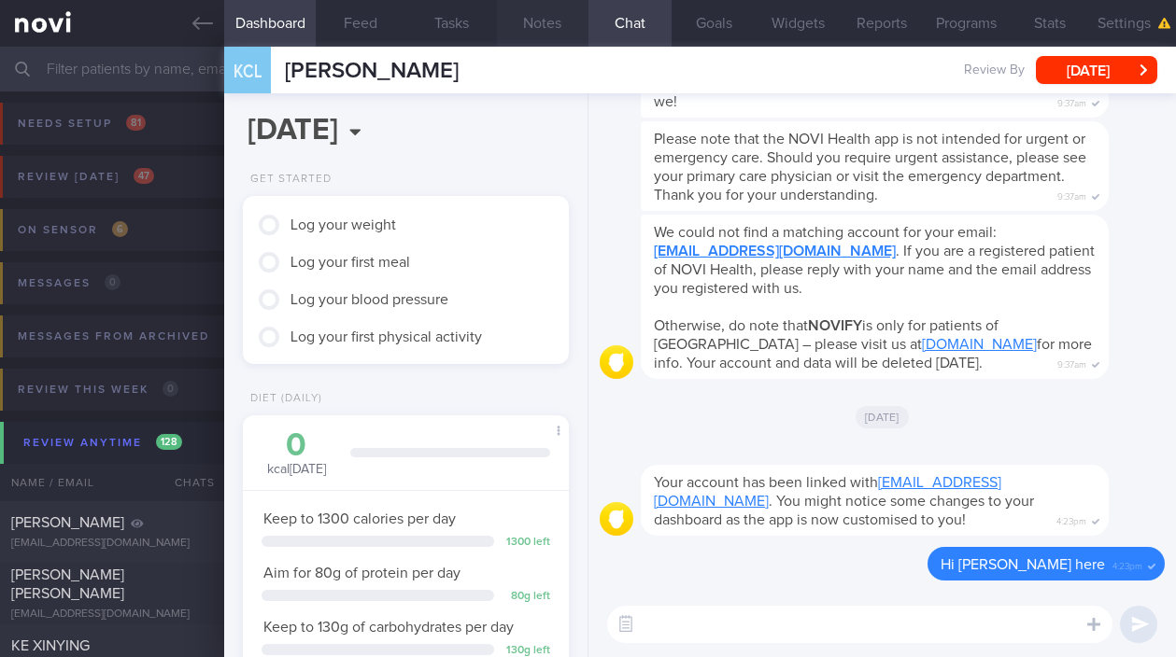
click at [551, 21] on button "Notes" at bounding box center [542, 23] width 91 height 47
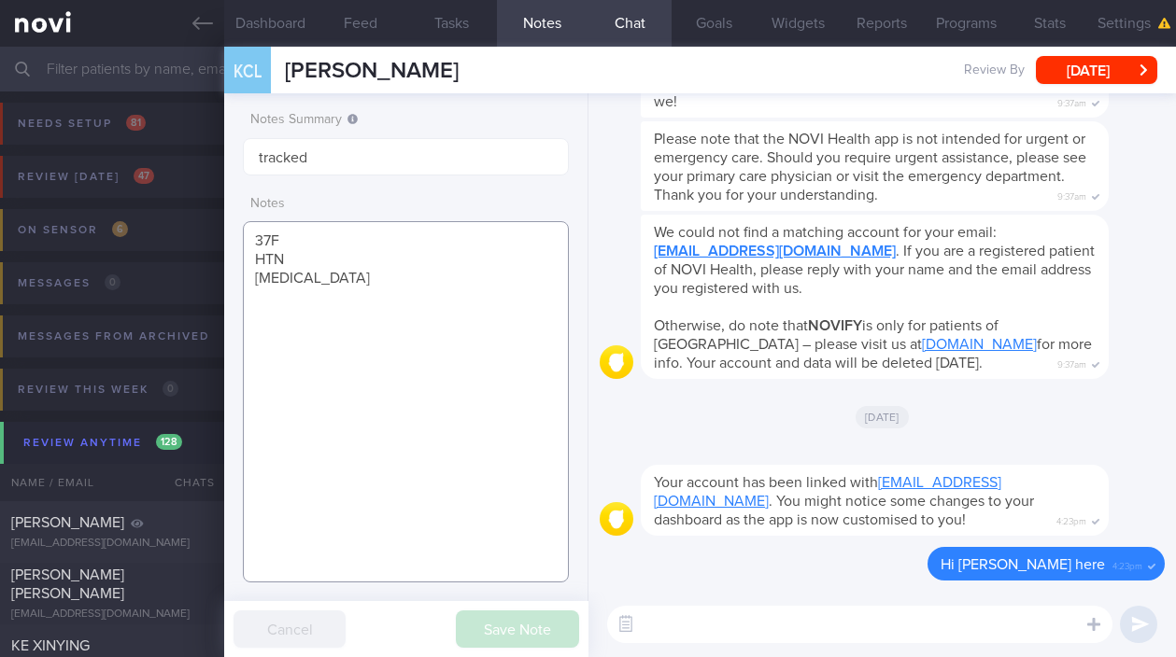
click at [402, 334] on textarea "37F HTN Rybelsus" at bounding box center [405, 401] width 325 height 361
click at [401, 290] on textarea "37F HTN Rybelsus" at bounding box center [405, 401] width 325 height 361
click at [413, 348] on textarea "37F HTN Rybelsus" at bounding box center [405, 401] width 325 height 361
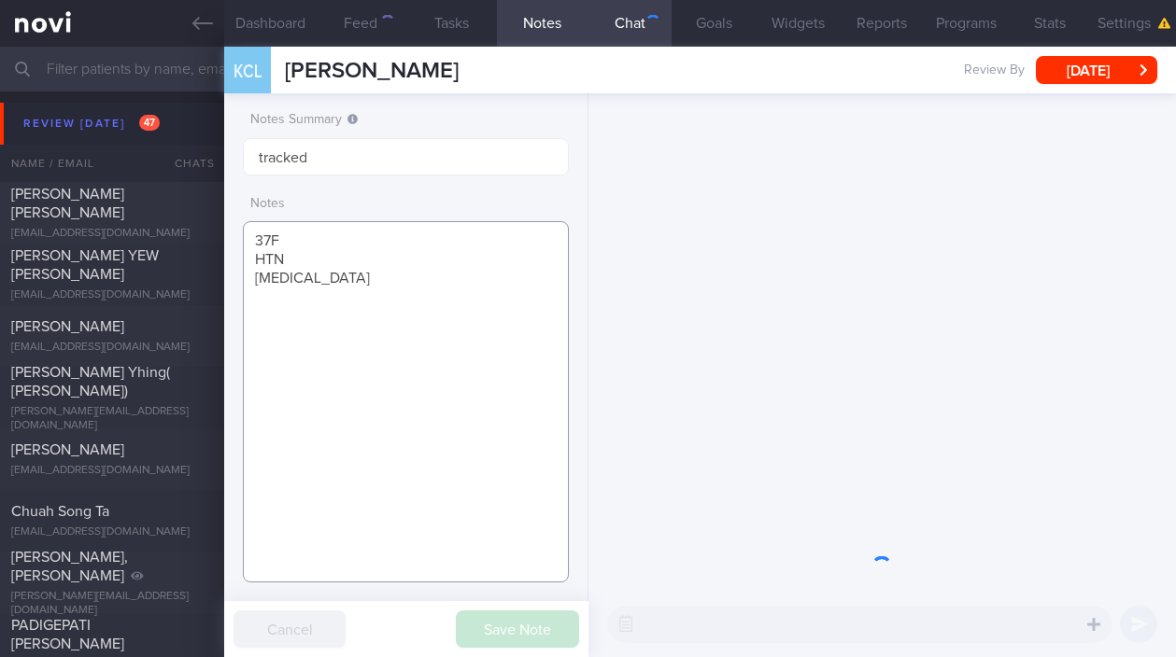
click at [431, 286] on textarea "37F HTN Rybelsus" at bounding box center [405, 401] width 325 height 361
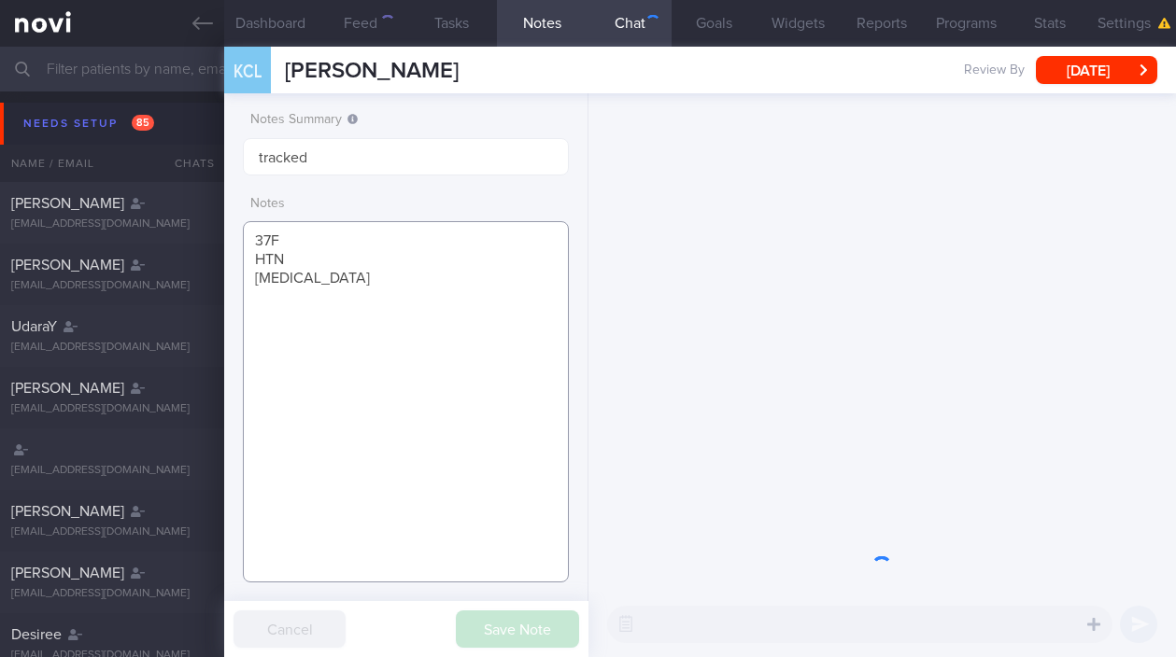
click at [403, 284] on textarea "37F HTN Rybelsus" at bounding box center [405, 401] width 325 height 361
click at [531, 358] on textarea "37F HTN Rybelsus" at bounding box center [405, 401] width 325 height 361
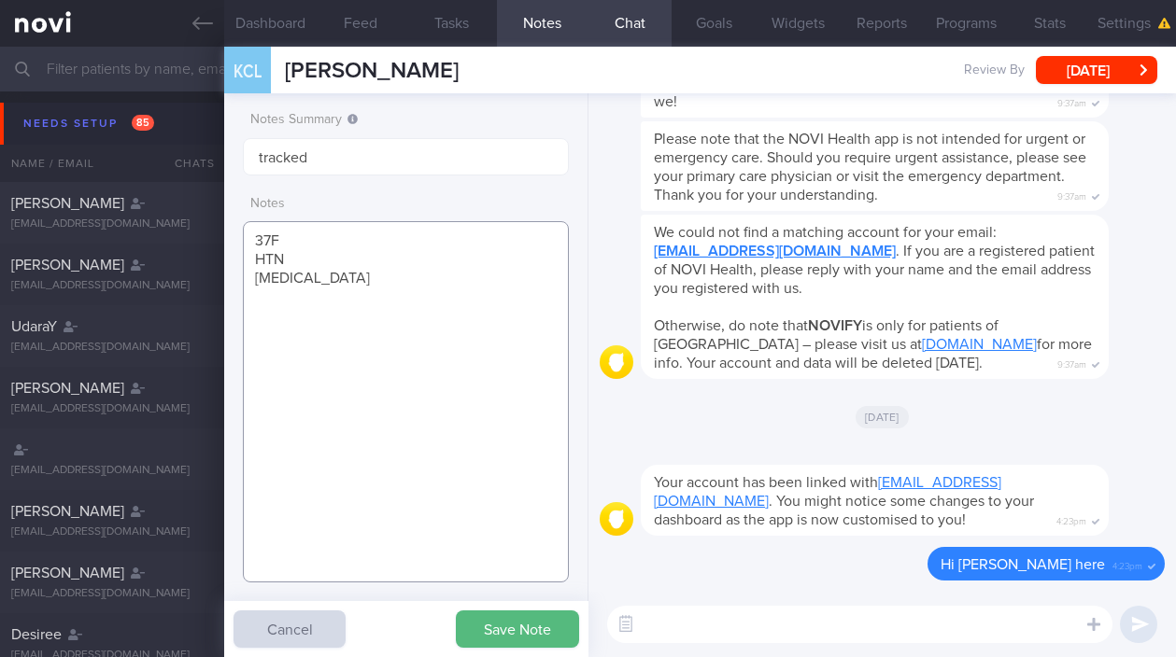
paste textarea "e sedentary Condo gym -not using step count: does not track"
click at [283, 308] on textarea "37F HTN Rybelsus e sedentary Condo gym -not using step count: does not track" at bounding box center [405, 401] width 325 height 361
type textarea "37F HTN [MEDICAL_DATA] sedentary Condo gym -not using step count: does not track"
click at [535, 615] on button "Save Note" at bounding box center [517, 629] width 123 height 37
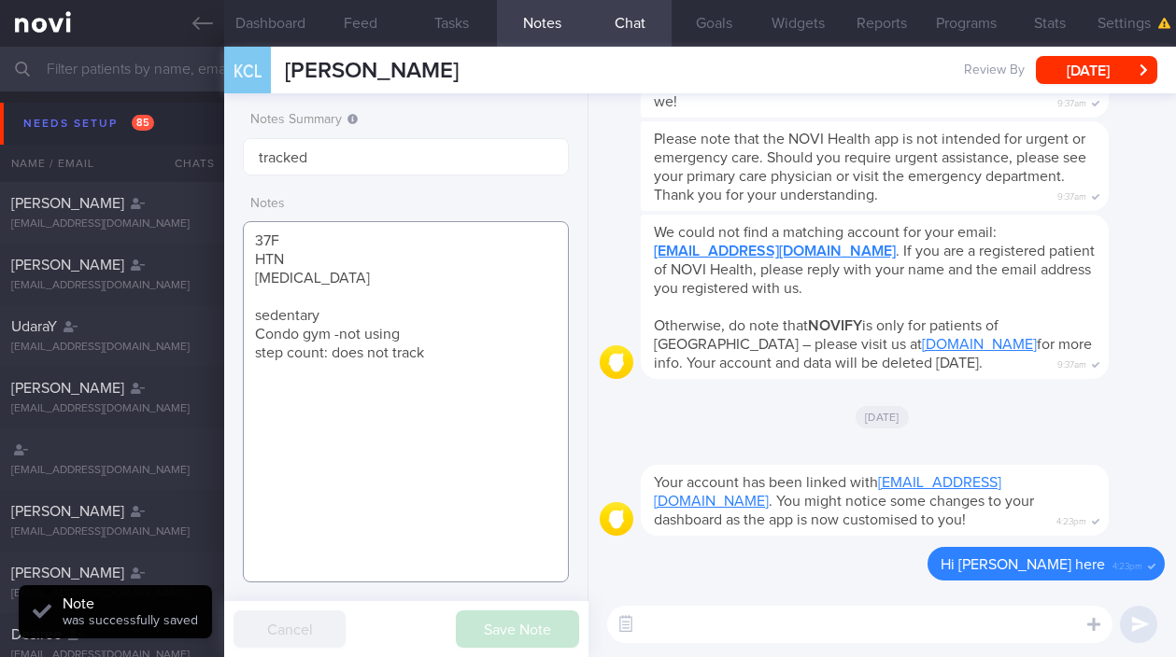
click at [455, 362] on textarea "37F HTN [MEDICAL_DATA] sedentary Condo gym -not using step count: does not track" at bounding box center [405, 401] width 325 height 361
drag, startPoint x: 475, startPoint y: 355, endPoint x: 245, endPoint y: 316, distance: 234.0
click at [245, 316] on textarea "37F HTN [MEDICAL_DATA] sedentary Condo gym -not using step count: does not track" at bounding box center [405, 401] width 325 height 361
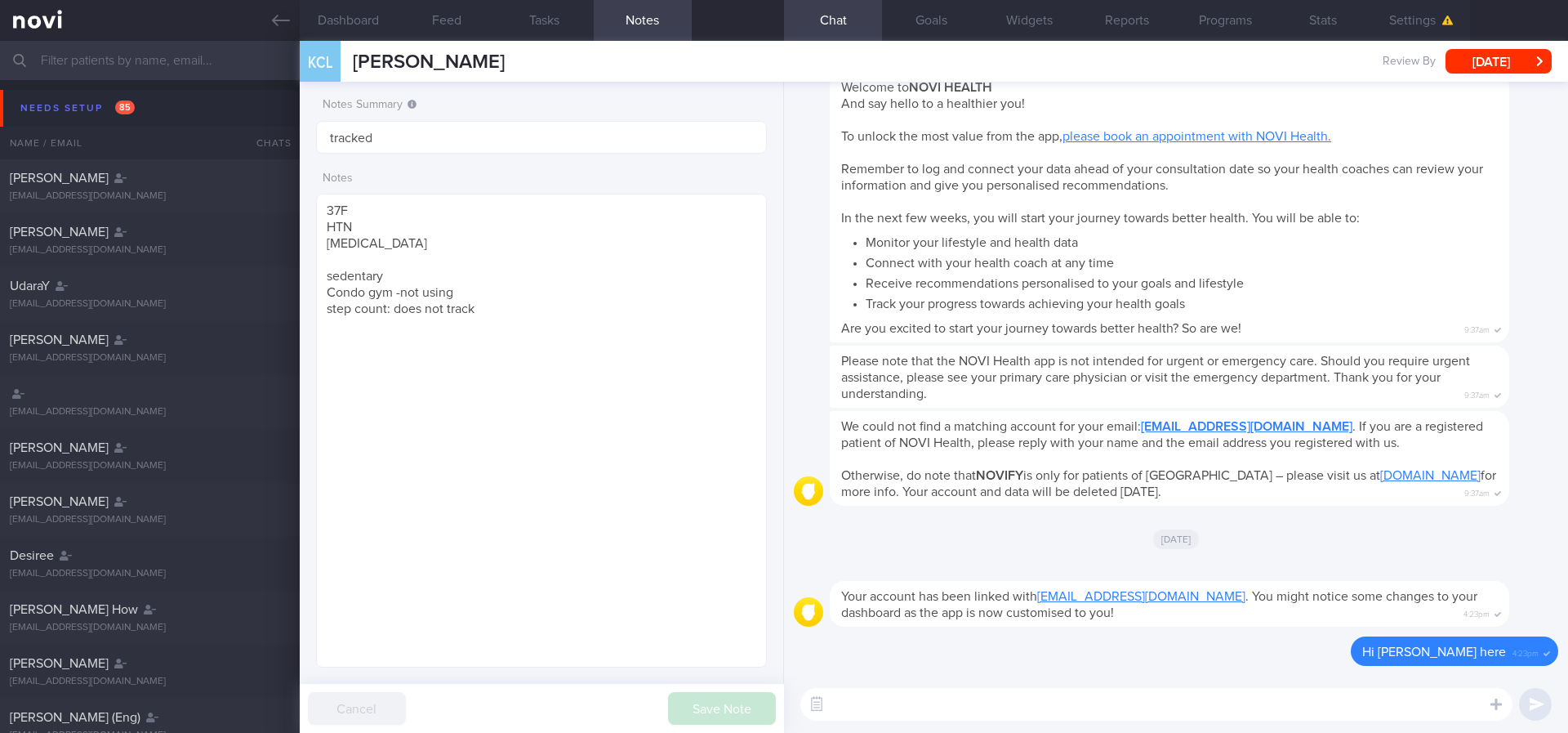
click at [1028, 263] on li "Connect with your health coach at any time" at bounding box center [1181, 261] width 632 height 20
click at [913, 17] on button "Goals" at bounding box center [931, 20] width 98 height 41
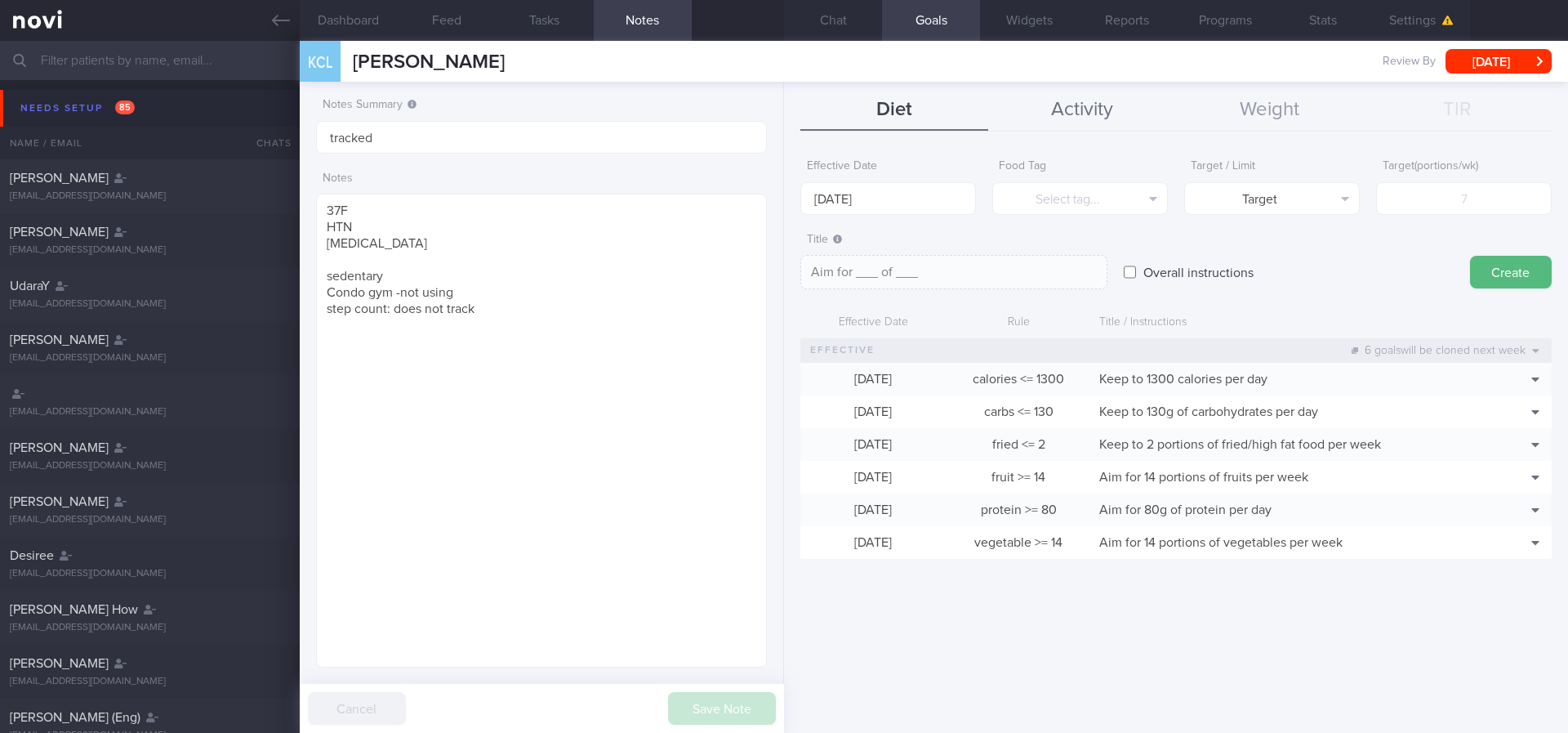
click at [1028, 101] on button "Activity" at bounding box center [1082, 110] width 188 height 41
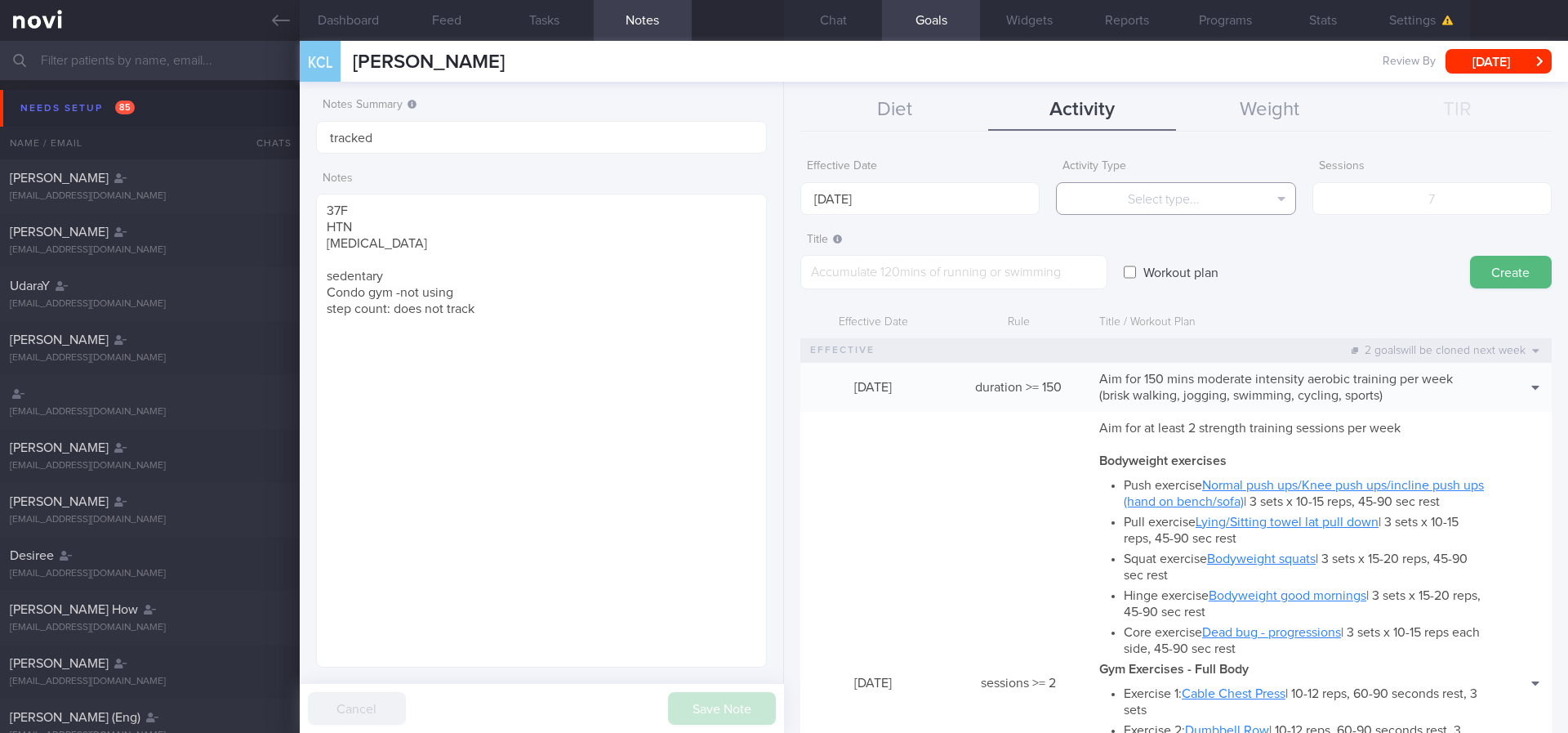
click at [1028, 201] on button "Select type..." at bounding box center [1175, 198] width 240 height 32
click at [1028, 301] on button "Steps" at bounding box center [1175, 304] width 238 height 24
click at [1028, 211] on input "number" at bounding box center [1432, 198] width 240 height 32
type input "70000"
click at [878, 204] on input "[DATE]" at bounding box center [920, 198] width 240 height 32
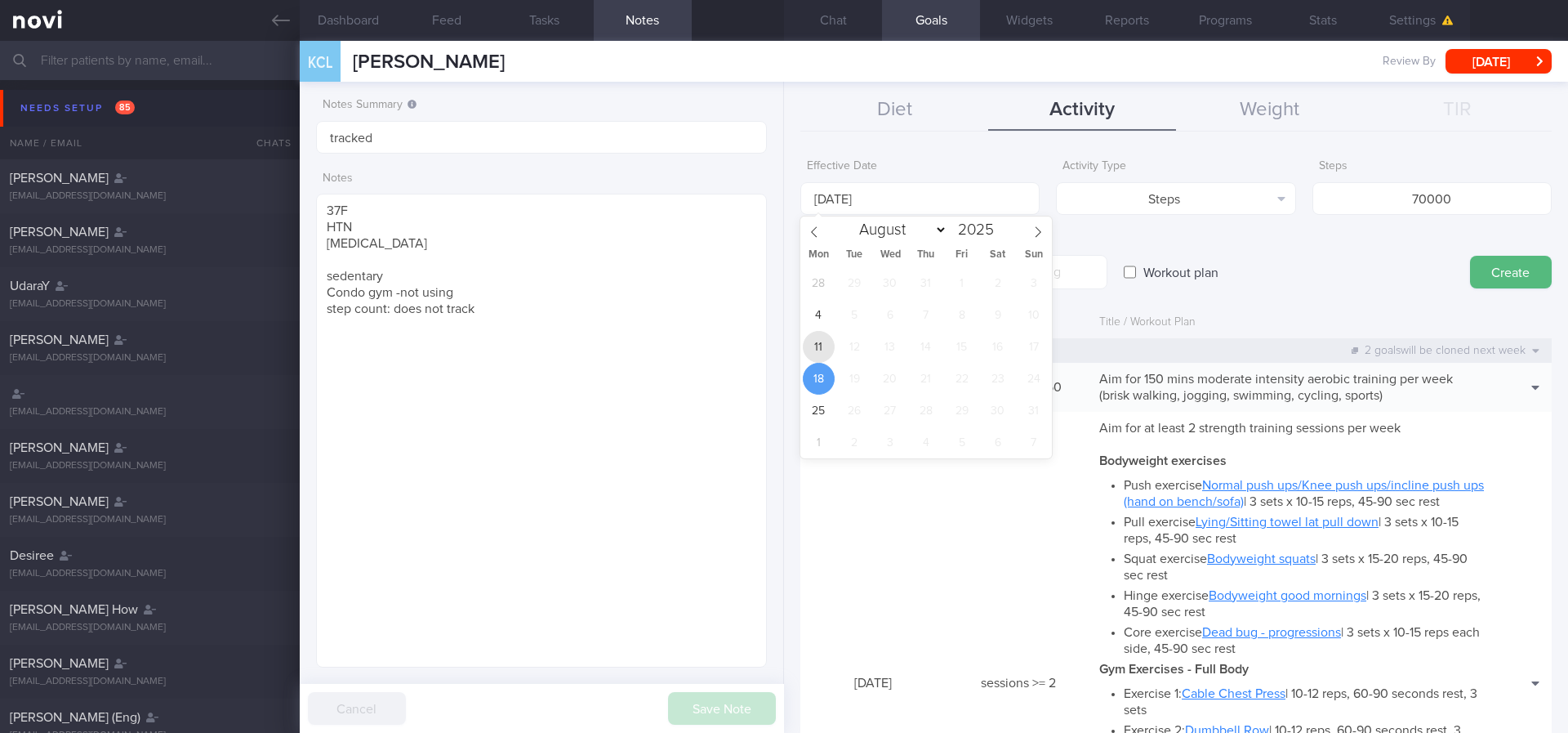
click at [812, 339] on span "11" at bounding box center [819, 346] width 31 height 31
type input "11 Aug 2025"
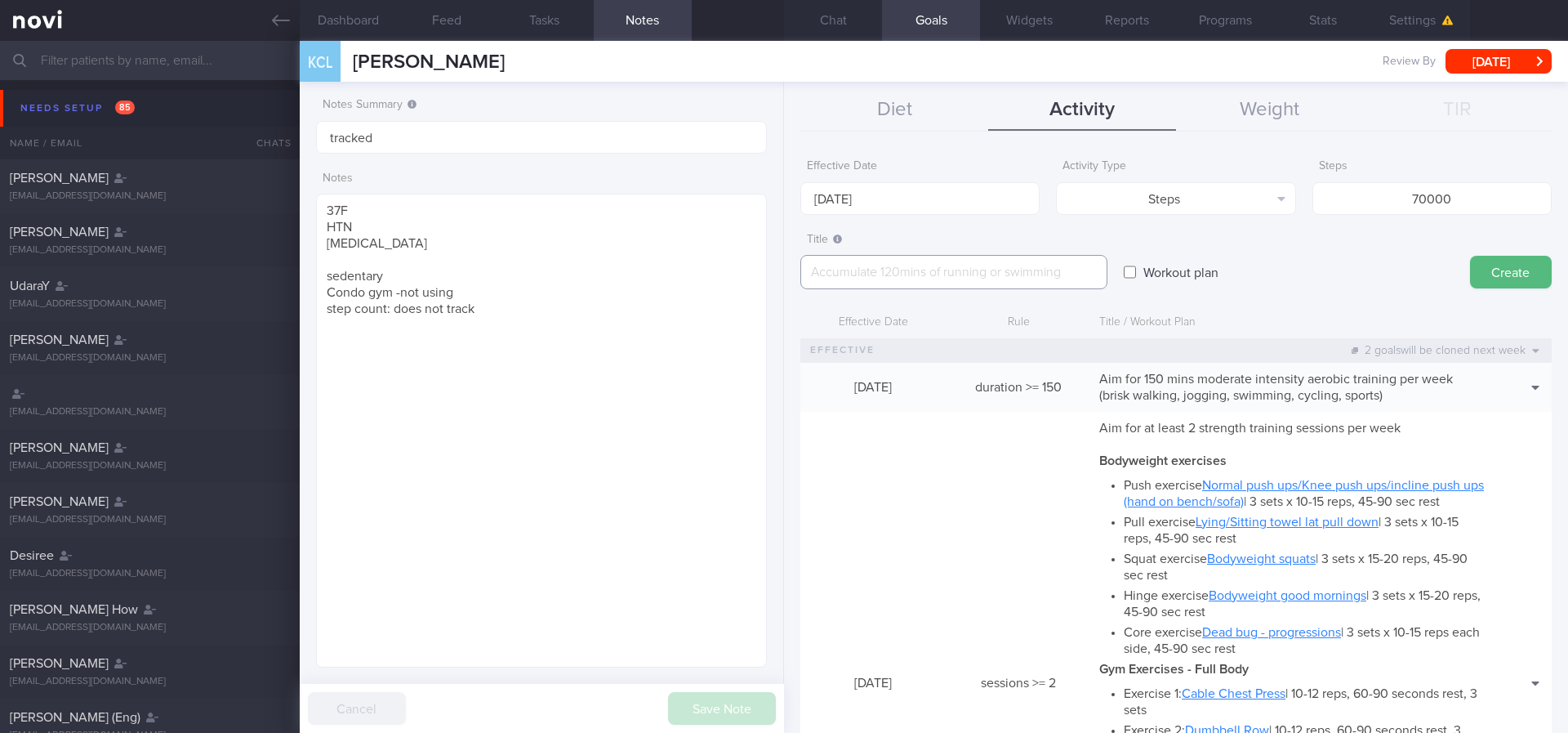
click at [964, 287] on textarea at bounding box center [953, 271] width 307 height 34
type textarea "Aim for 8-10K steps daily (56-70K per week)"
click at [1028, 256] on button "Create" at bounding box center [1510, 271] width 81 height 32
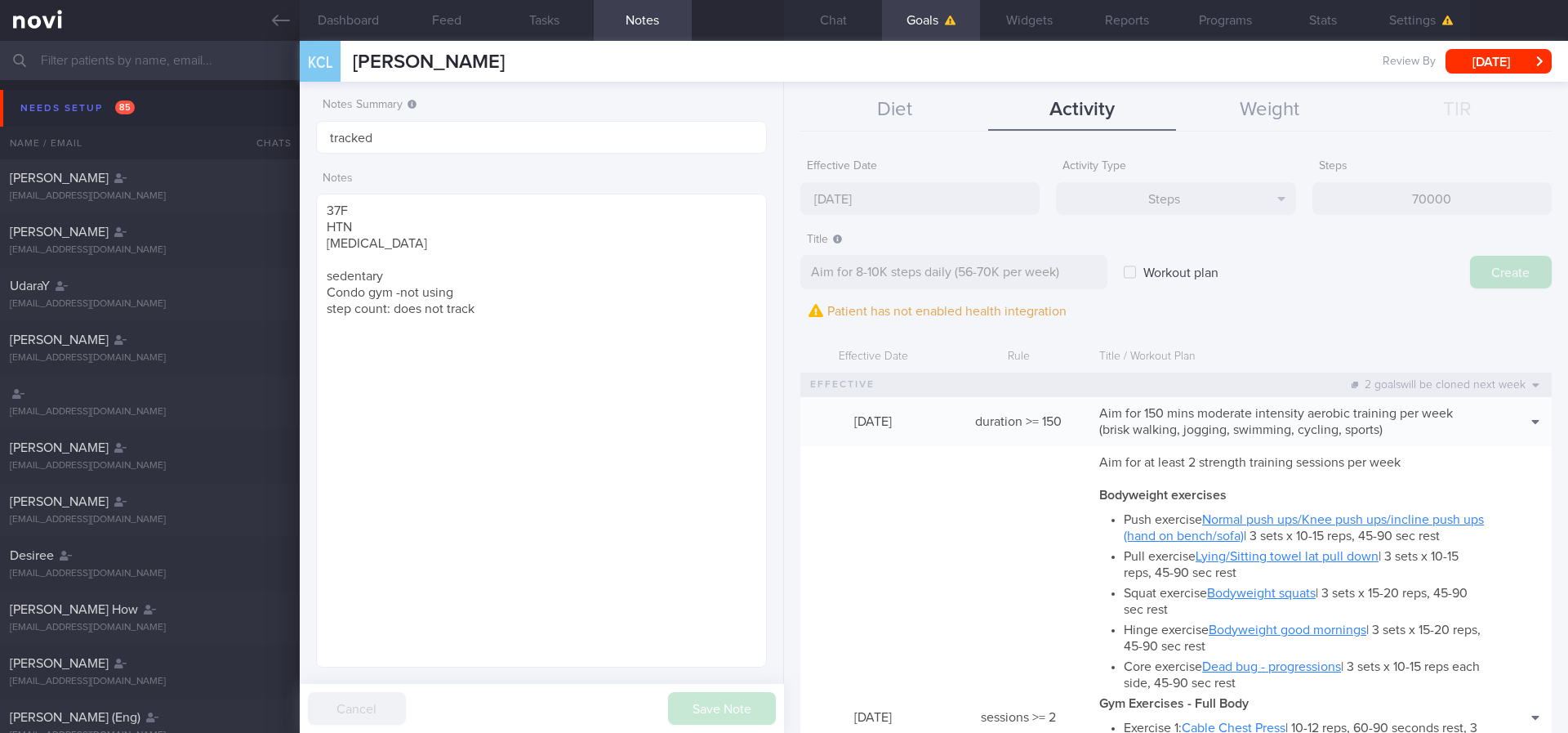
type input "[DATE]"
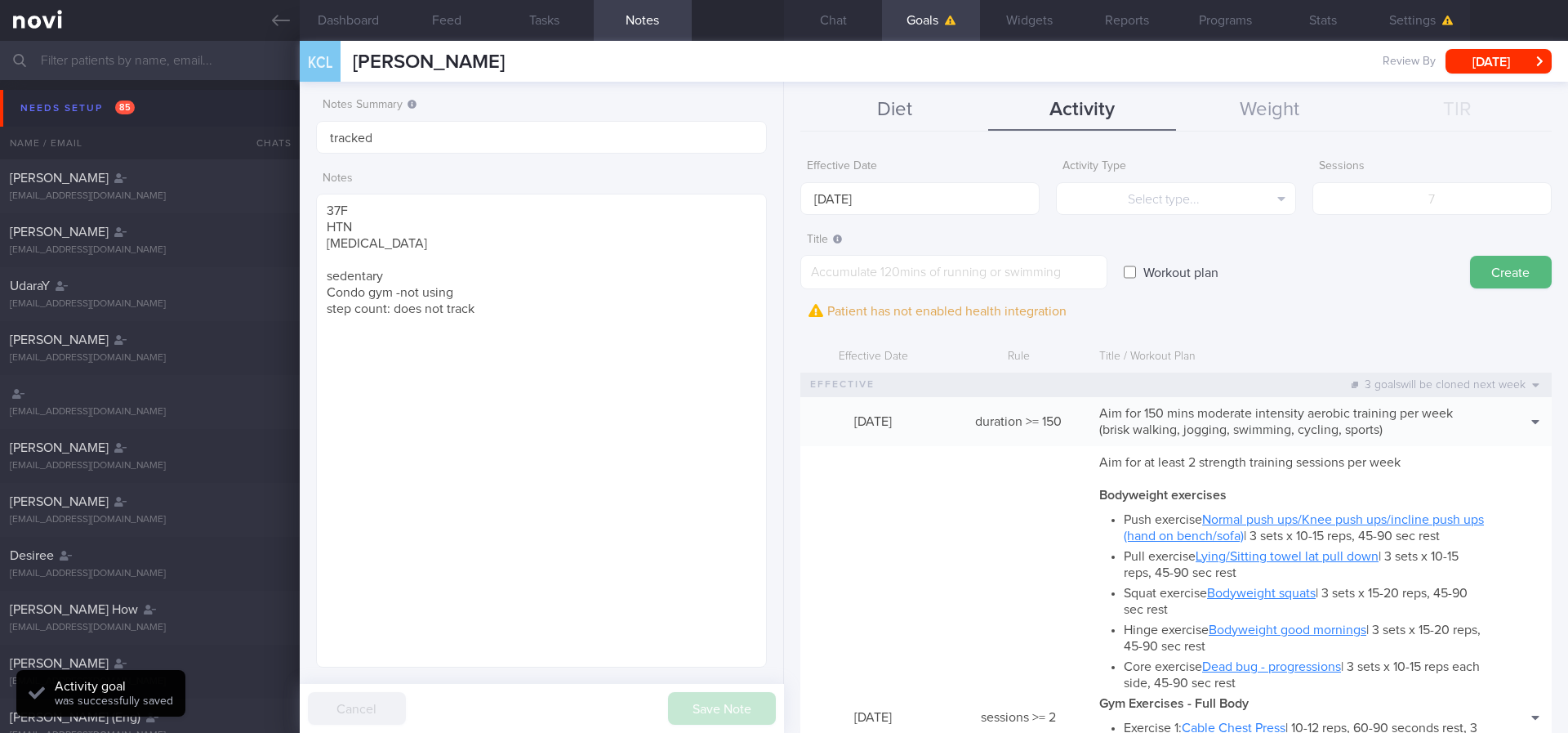
click at [941, 114] on button "Diet" at bounding box center [894, 110] width 188 height 41
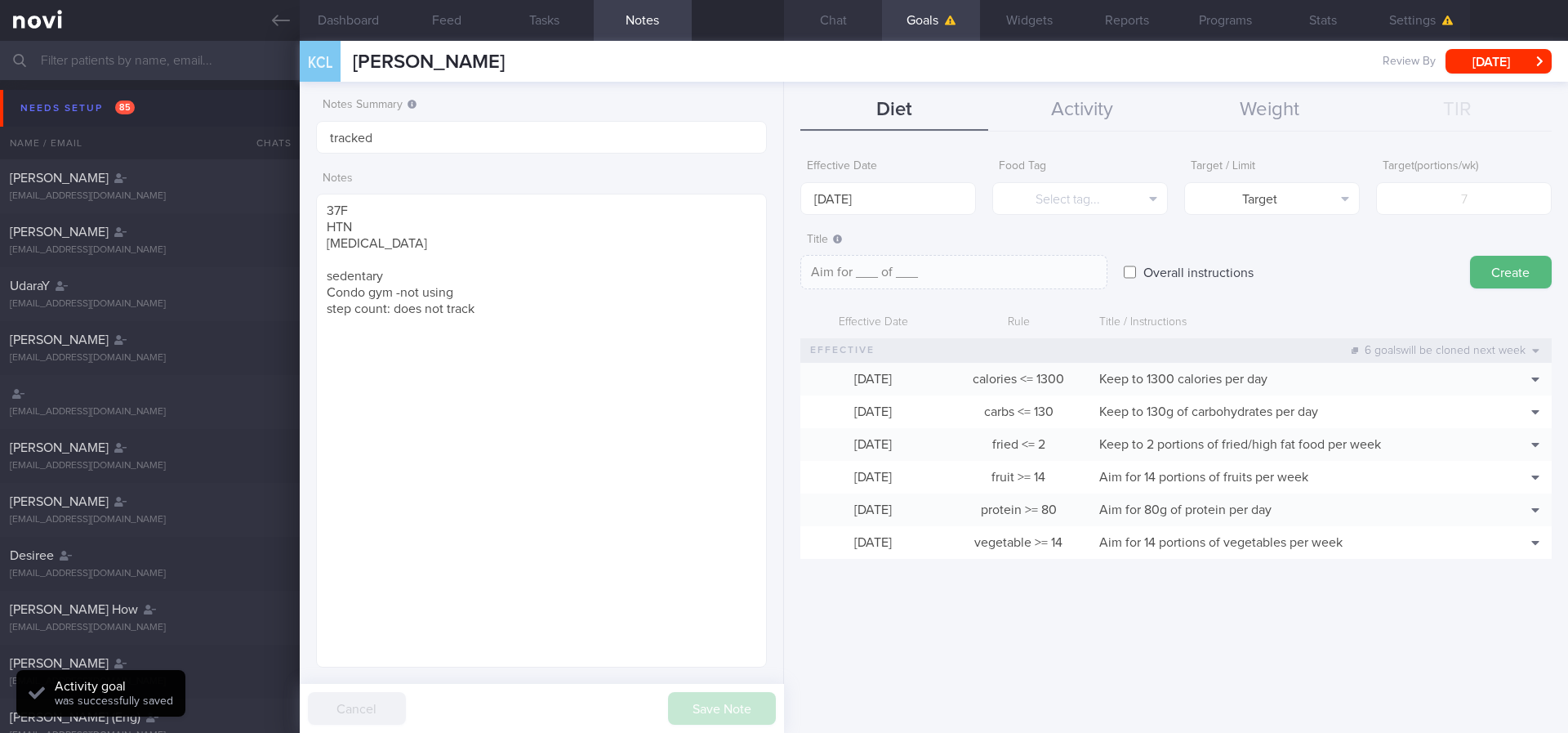
click at [830, 24] on button "Chat" at bounding box center [833, 20] width 98 height 41
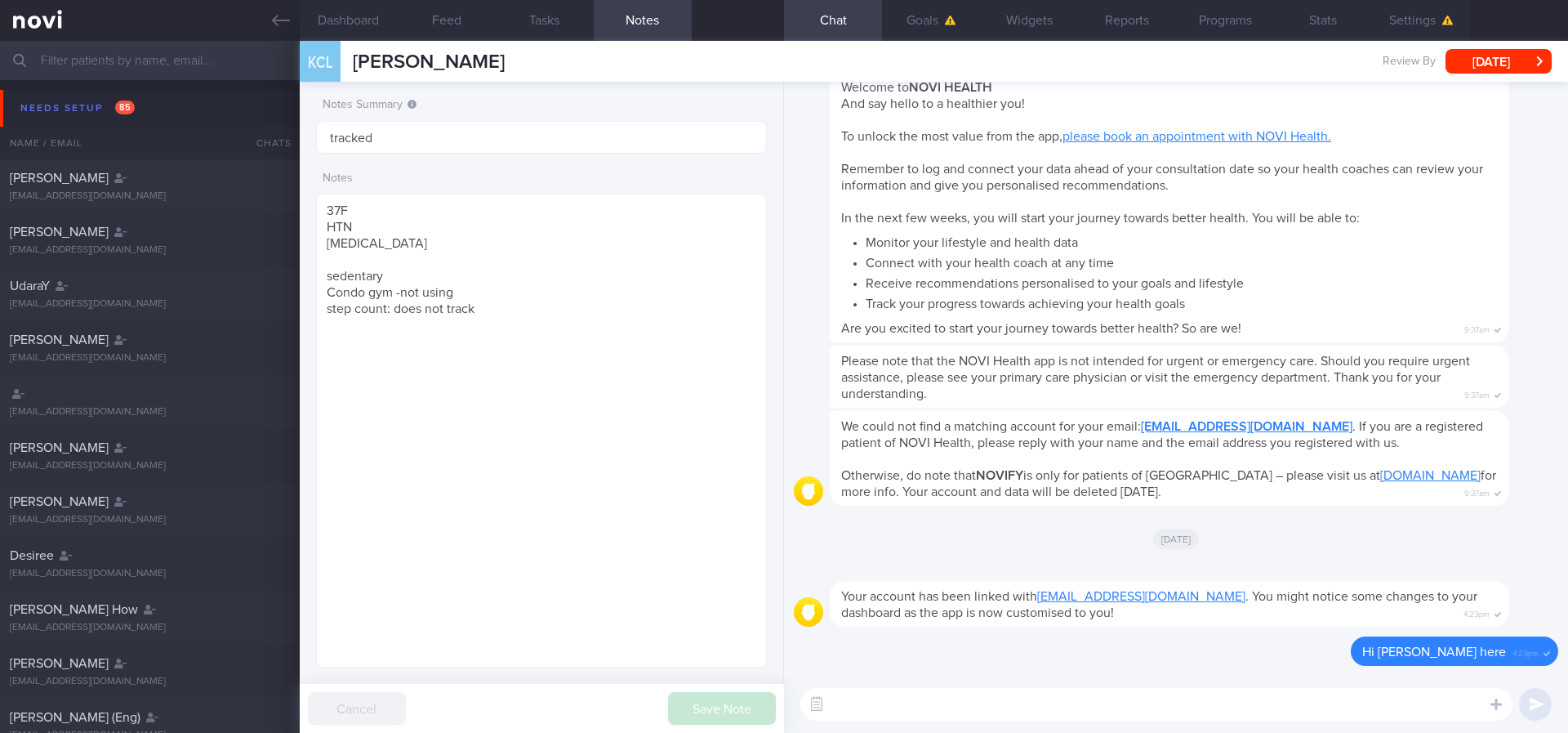
click at [1028, 575] on textarea at bounding box center [1156, 703] width 712 height 32
paste textarea "Hi Suzanne! This is Joel, the dietitian. It was nice chatting with you today Pl…"
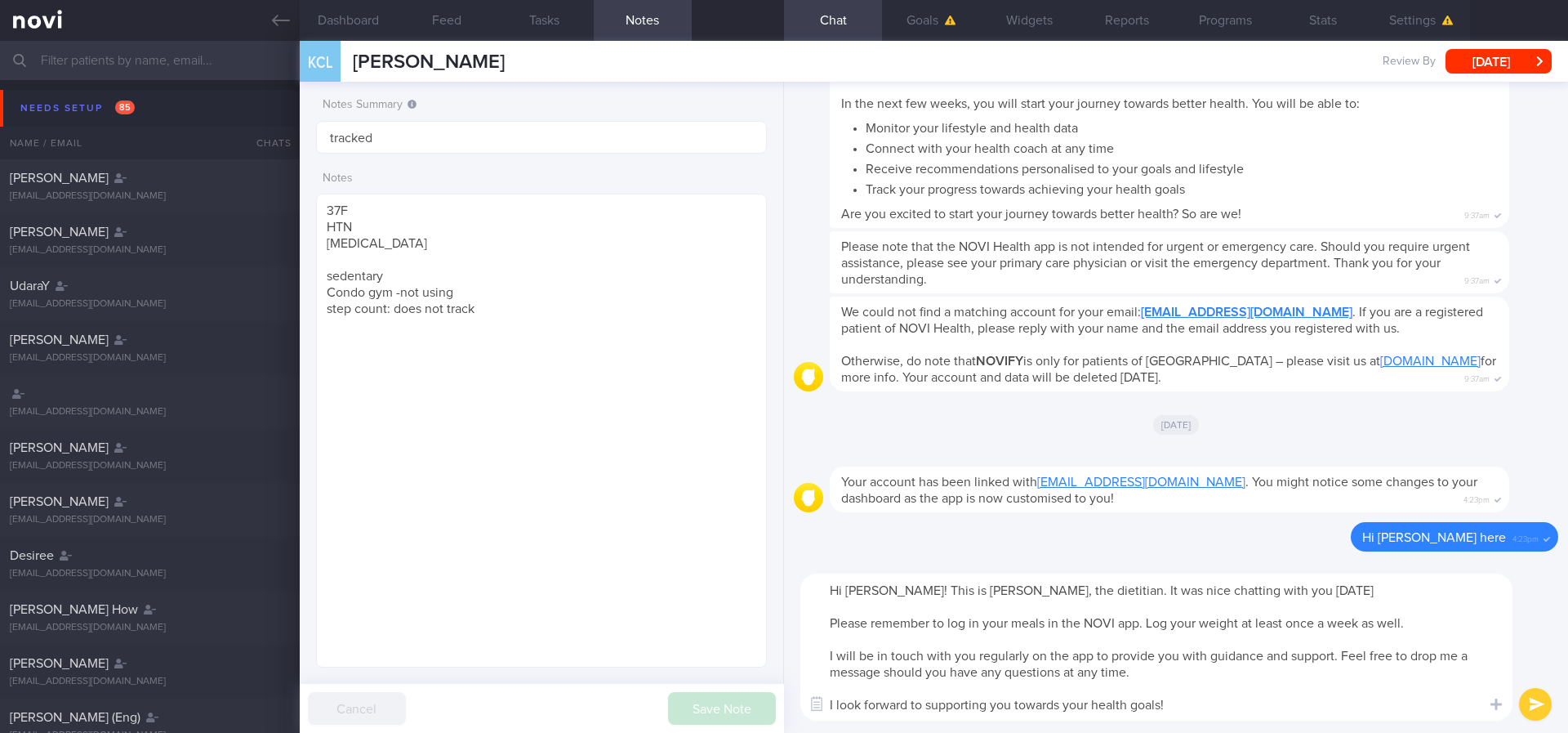
click at [874, 575] on textarea "Hi Suzanne! This is Joel, the dietitian. It was nice chatting with you today Pl…" at bounding box center [1156, 647] width 712 height 147
type textarea "Hi Ms Khoo! This is Joel, the dietitian. It was nice chatting with you today Pl…"
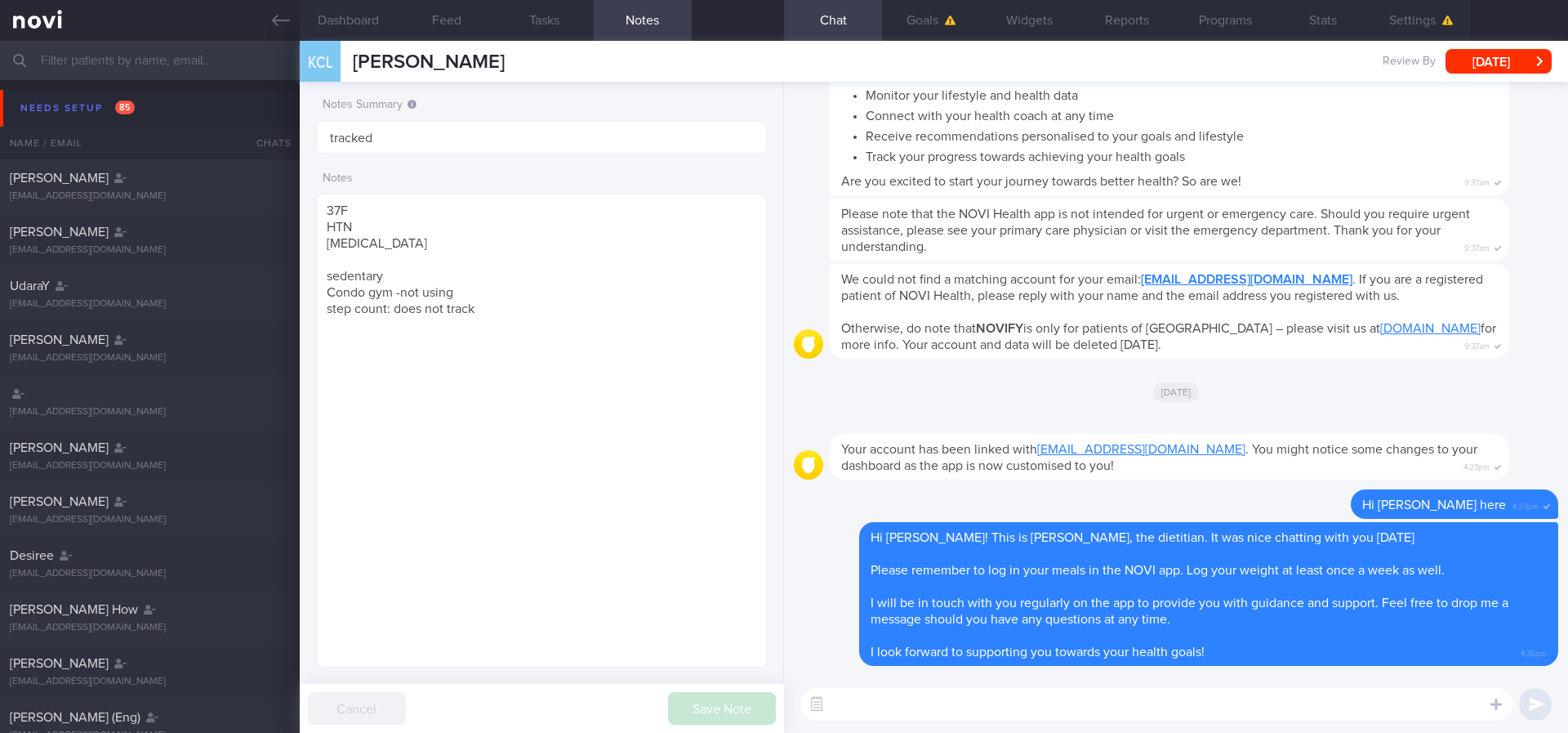
click at [1028, 575] on textarea at bounding box center [1156, 703] width 712 height 32
paste textarea "Here are the points we discussed just now, with additional suggestions Weight m…"
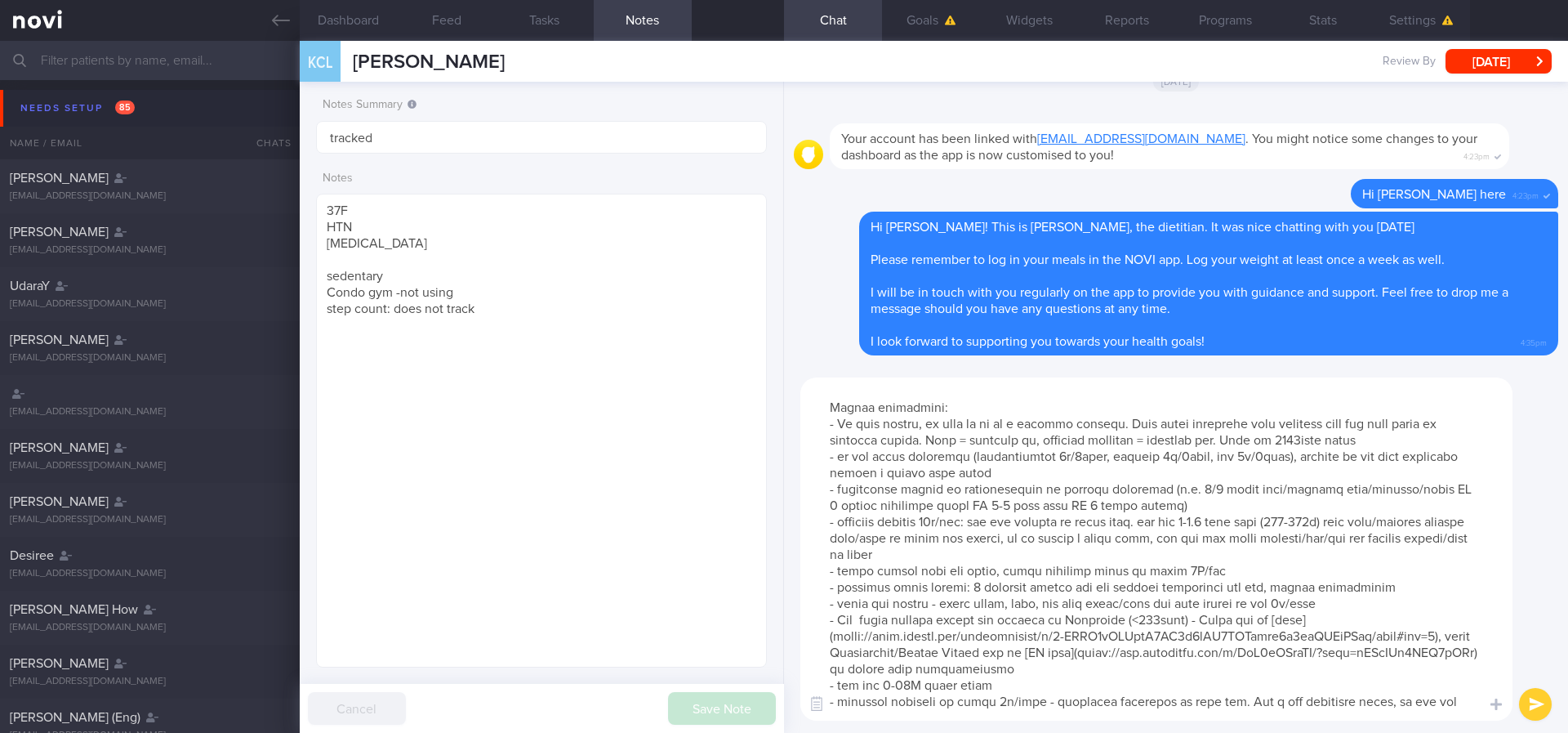
scroll to position [32, 0]
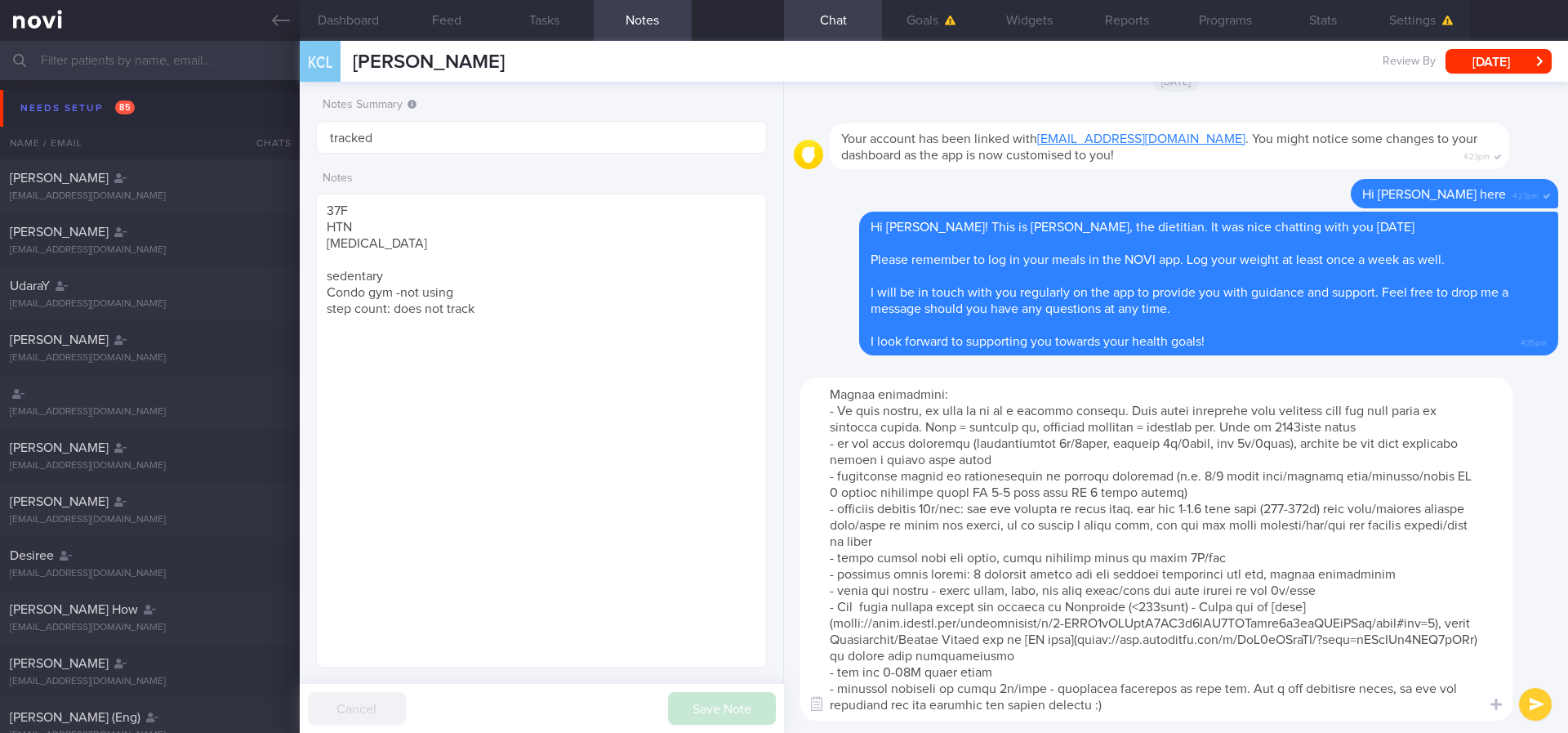
click at [955, 575] on textarea at bounding box center [1156, 548] width 712 height 343
click at [1028, 575] on textarea at bounding box center [1156, 548] width 712 height 343
click at [1028, 541] on textarea at bounding box center [1156, 548] width 712 height 343
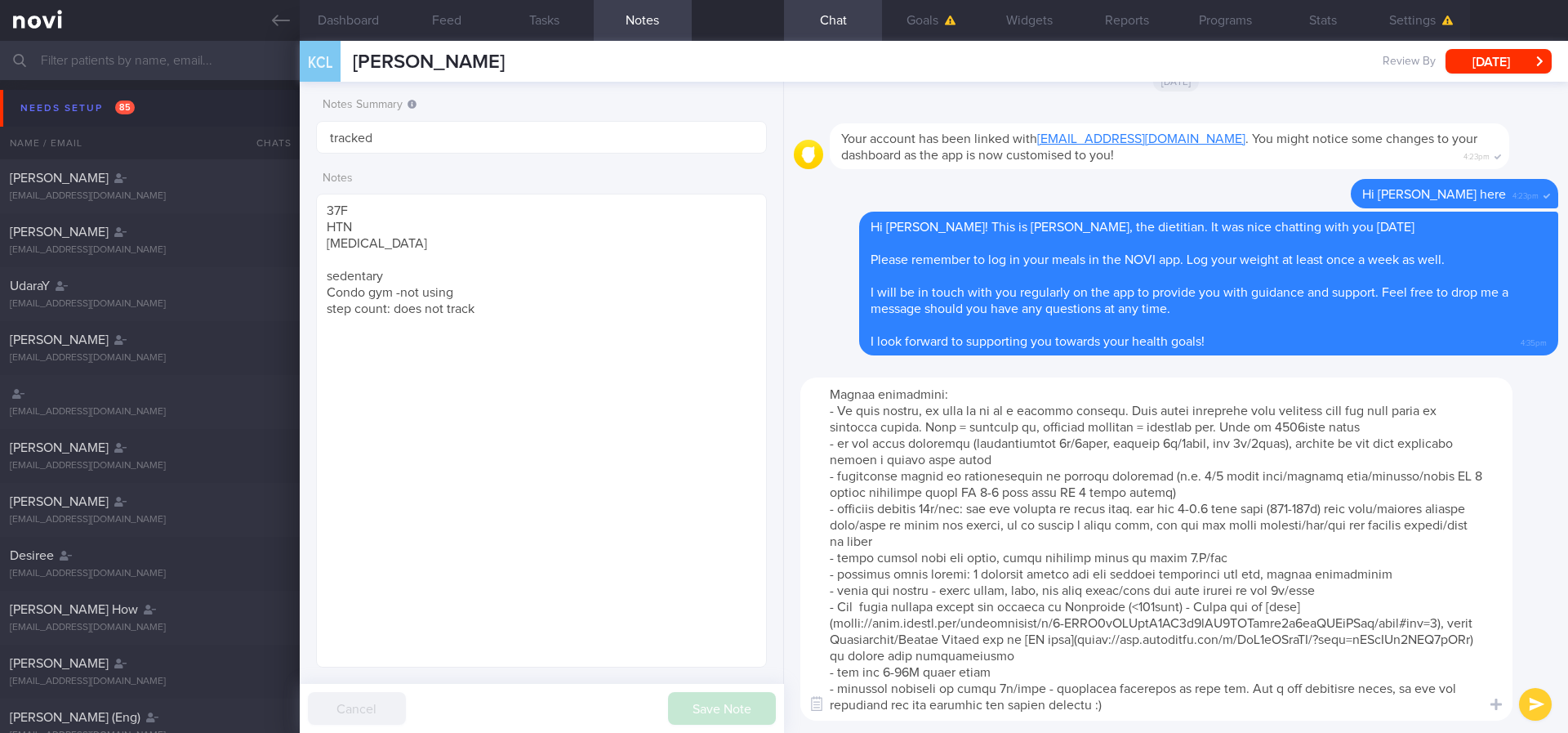
type textarea "Here are the points we discussed just now, with additional suggestions Weight m…"
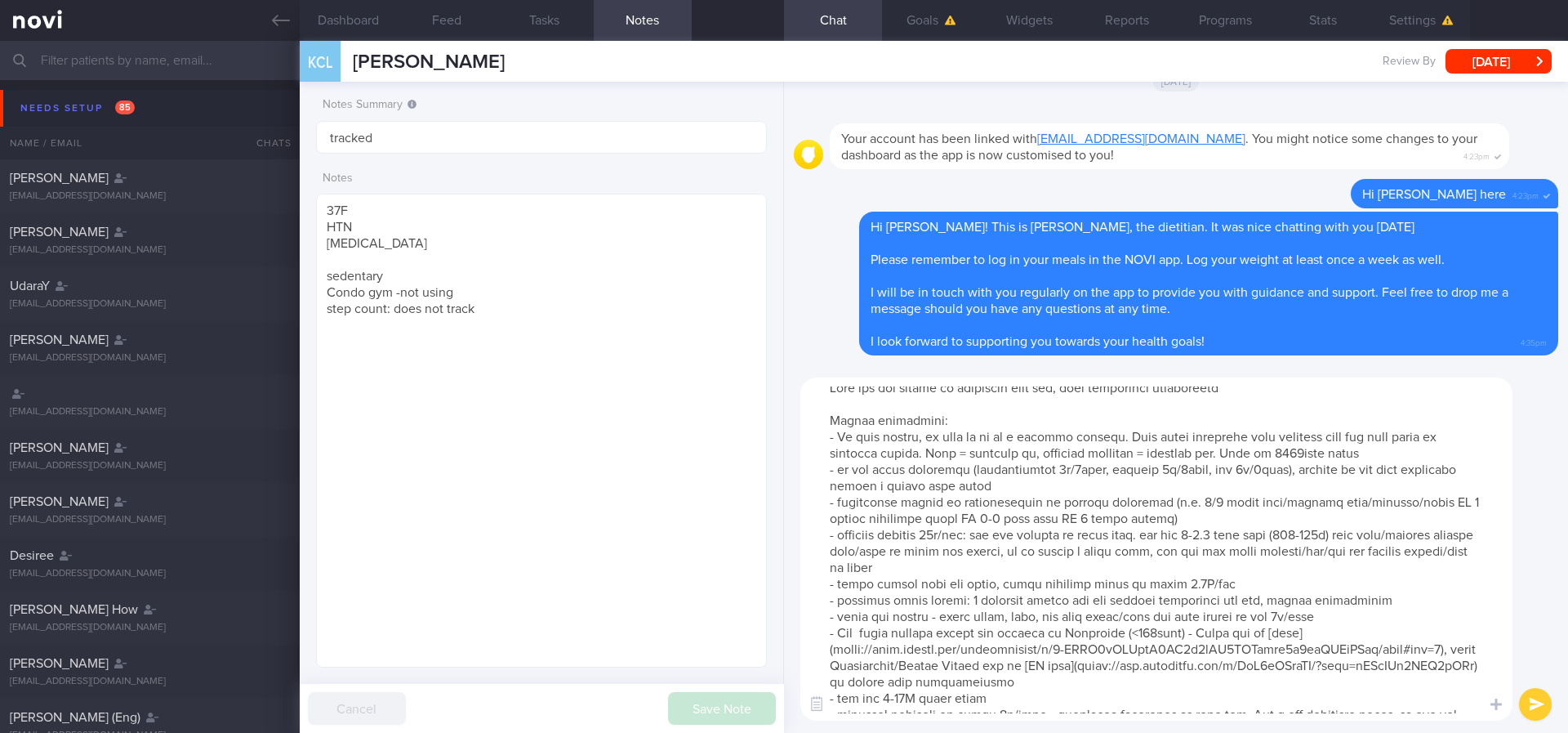
scroll to position [0, 0]
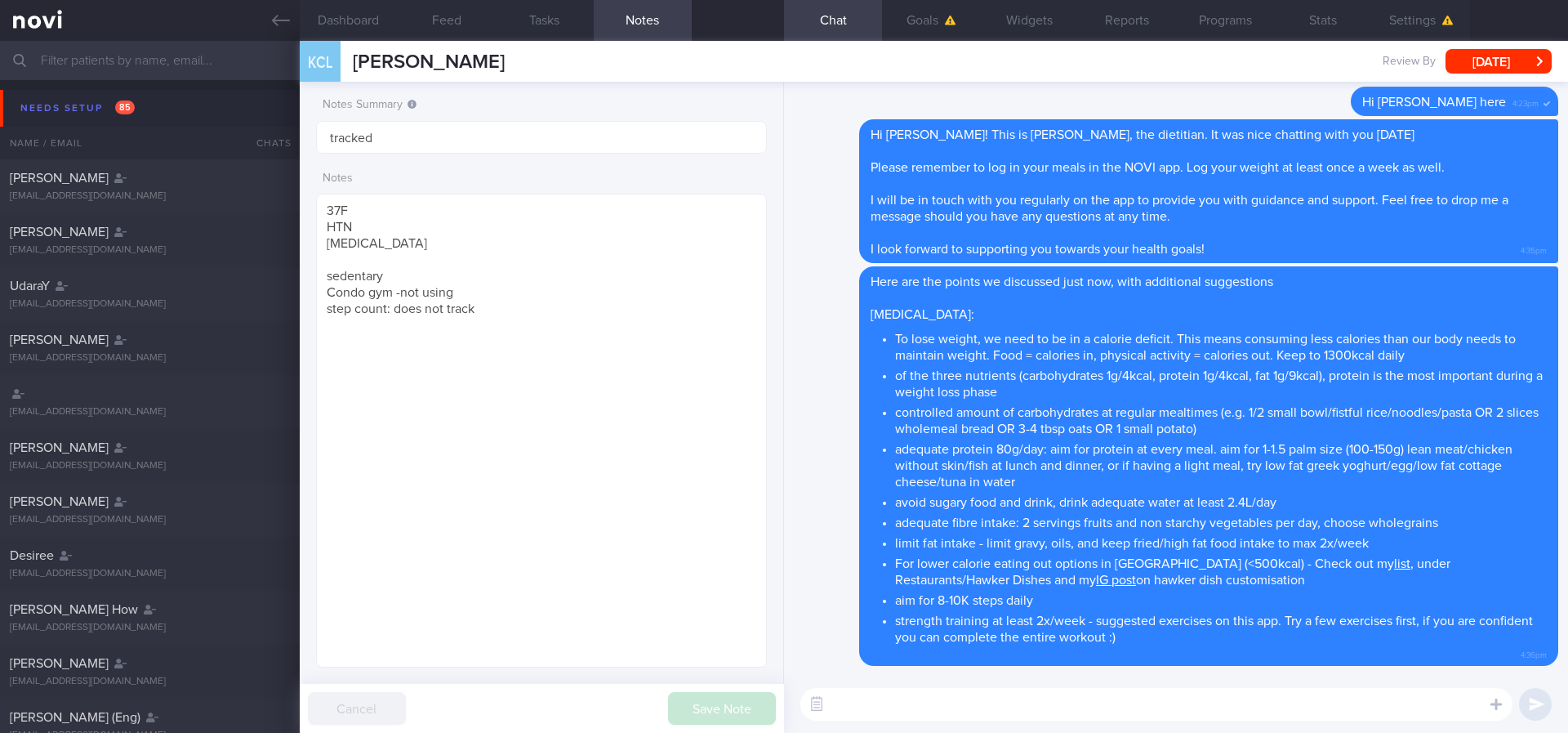
drag, startPoint x: 946, startPoint y: 704, endPoint x: 951, endPoint y: 695, distance: 10.3
click at [946, 575] on textarea at bounding box center [1156, 703] width 712 height 32
paste textarea "Also noted that your BP was on high-normal upon arrival to clinic. Just in case…"
type textarea "Also noted that your BP was on high-normal upon arrival to clinic. Just in case…"
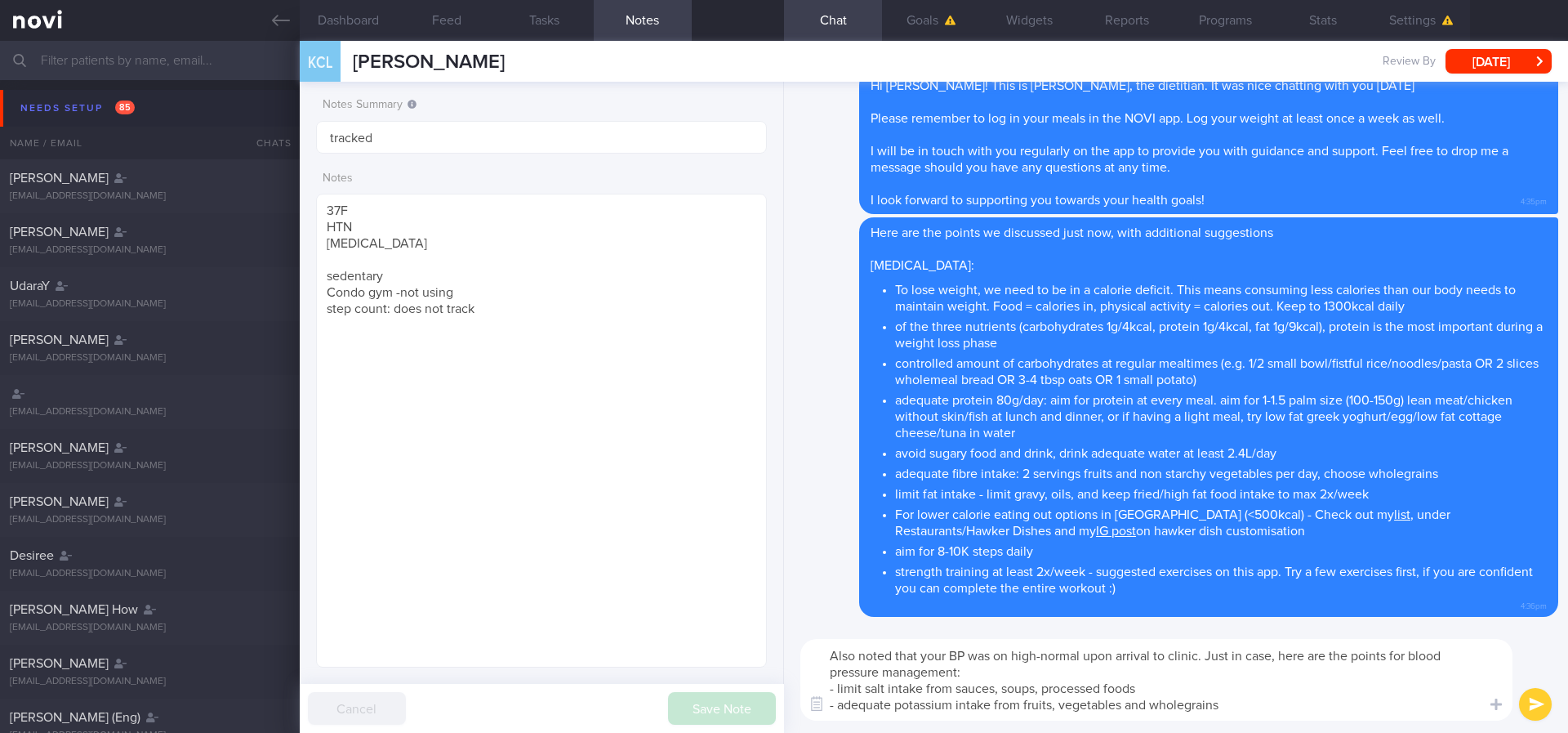
click at [1028, 575] on textarea "Also noted that your BP was on high-normal upon arrival to clinic. Just in case…" at bounding box center [1156, 679] width 712 height 81
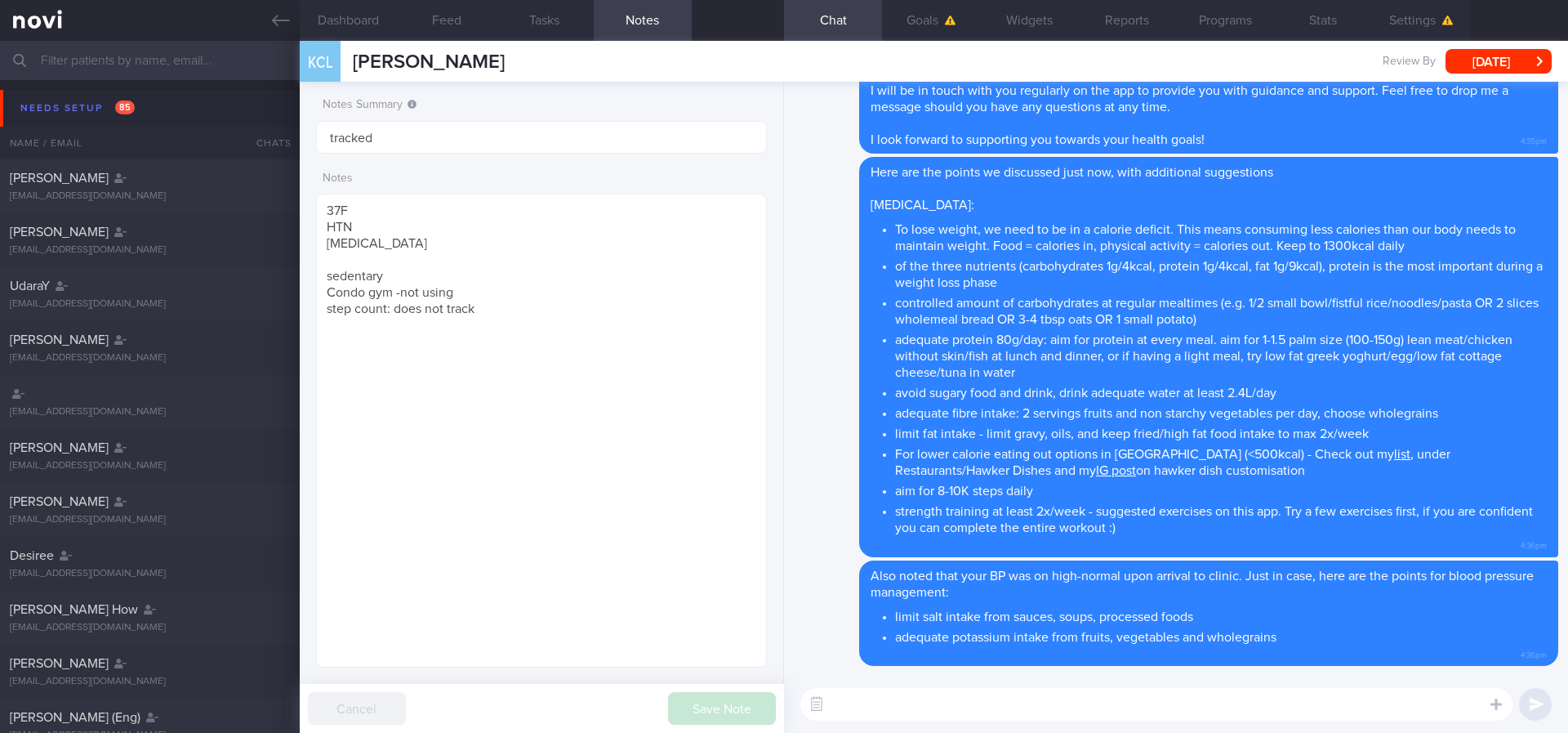
click at [985, 575] on textarea at bounding box center [1156, 703] width 712 height 32
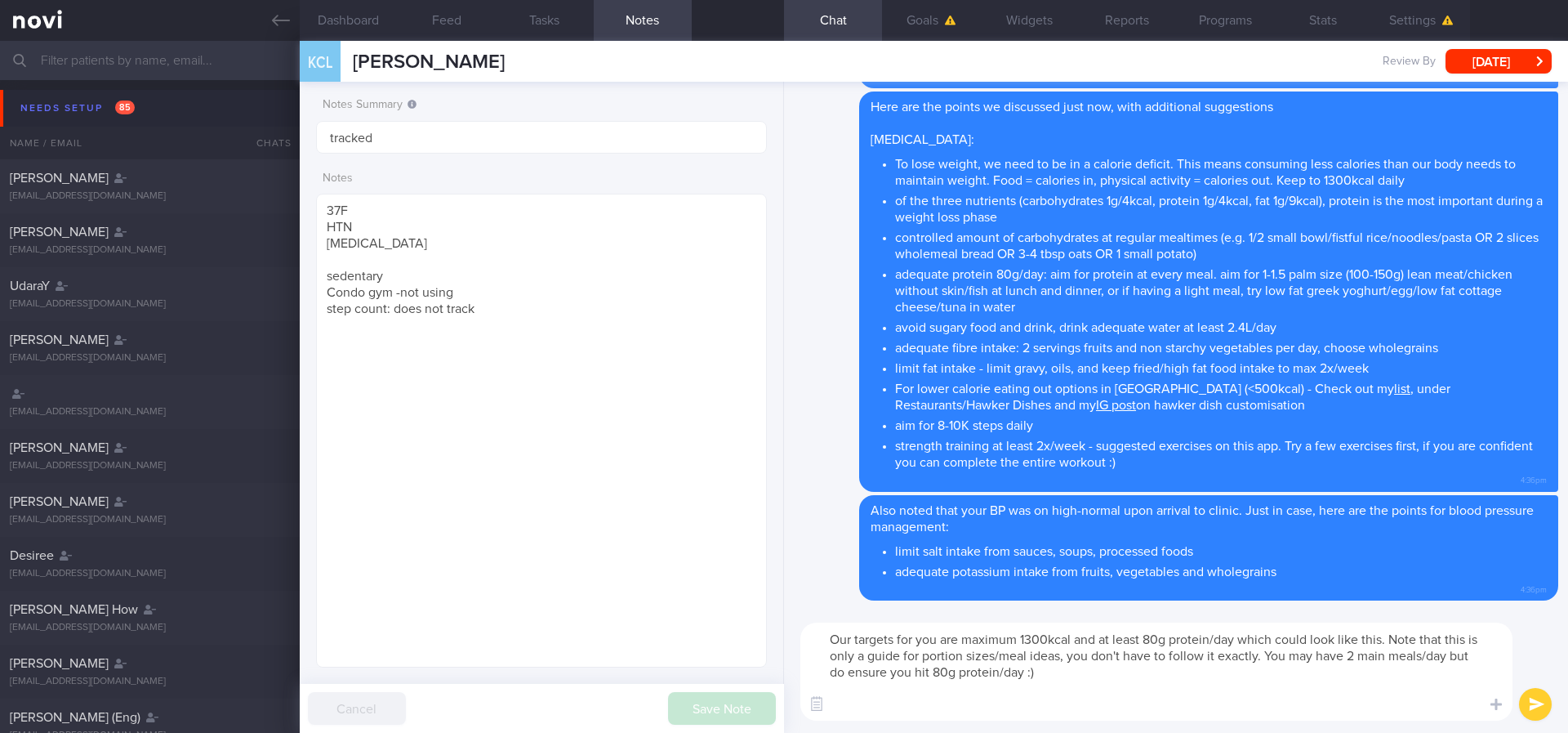
paste textarea "8-9am Breakfast: oats (3-4 tbsp) + 1 tsp unsweetened peanut butter + 1 cup unsw…"
type textarea "Our targets for you are maximum 1300kcal and at least 80g protein/day which cou…"
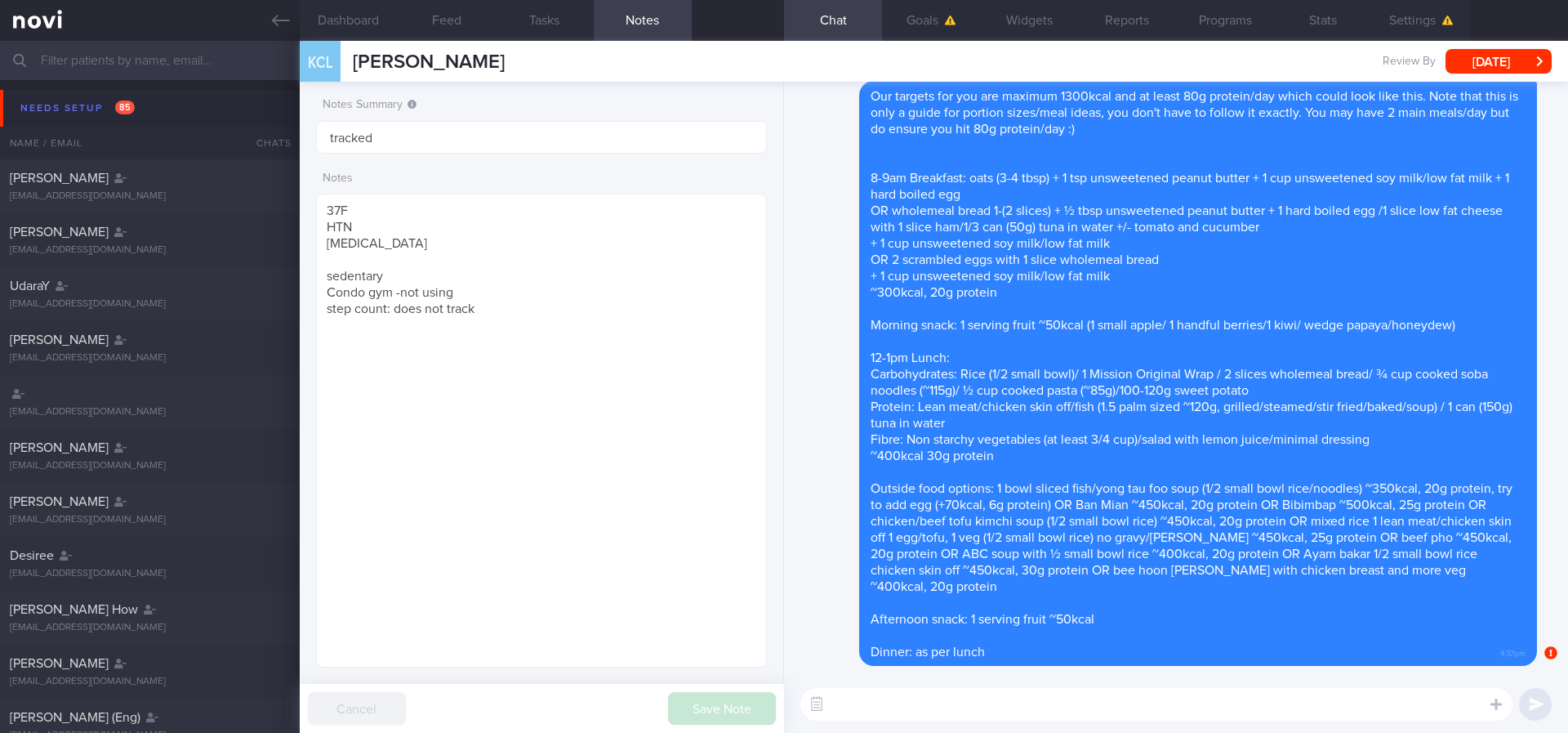
click at [1021, 575] on textarea at bounding box center [1156, 703] width 712 height 32
paste textarea "Here are the instructions for [AI photo food logging](https://novi-health.notio…"
type textarea "Here are the instructions for [AI photo food logging](https://novi-health.notio…"
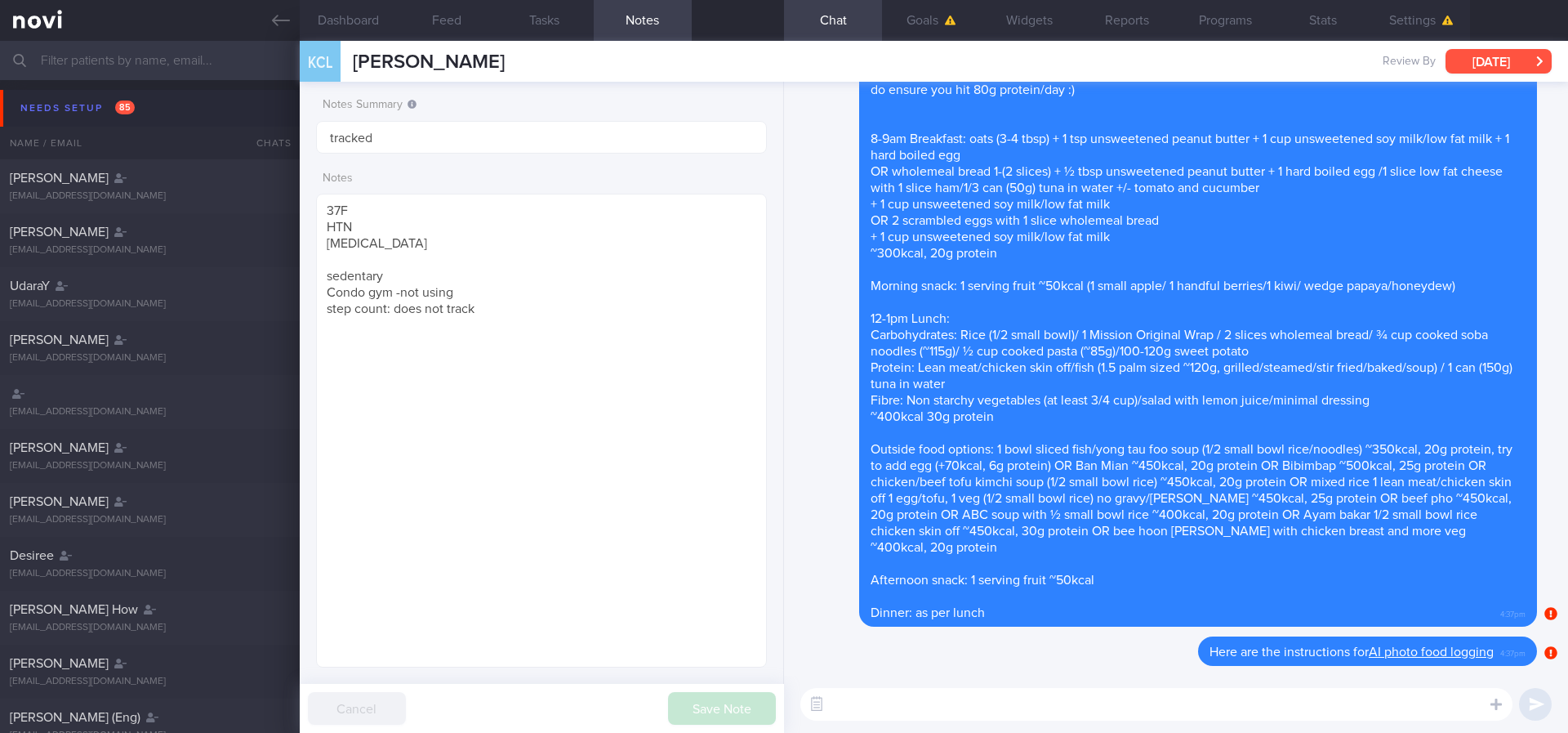
click at [1028, 70] on button "[DATE]" at bounding box center [1498, 61] width 106 height 24
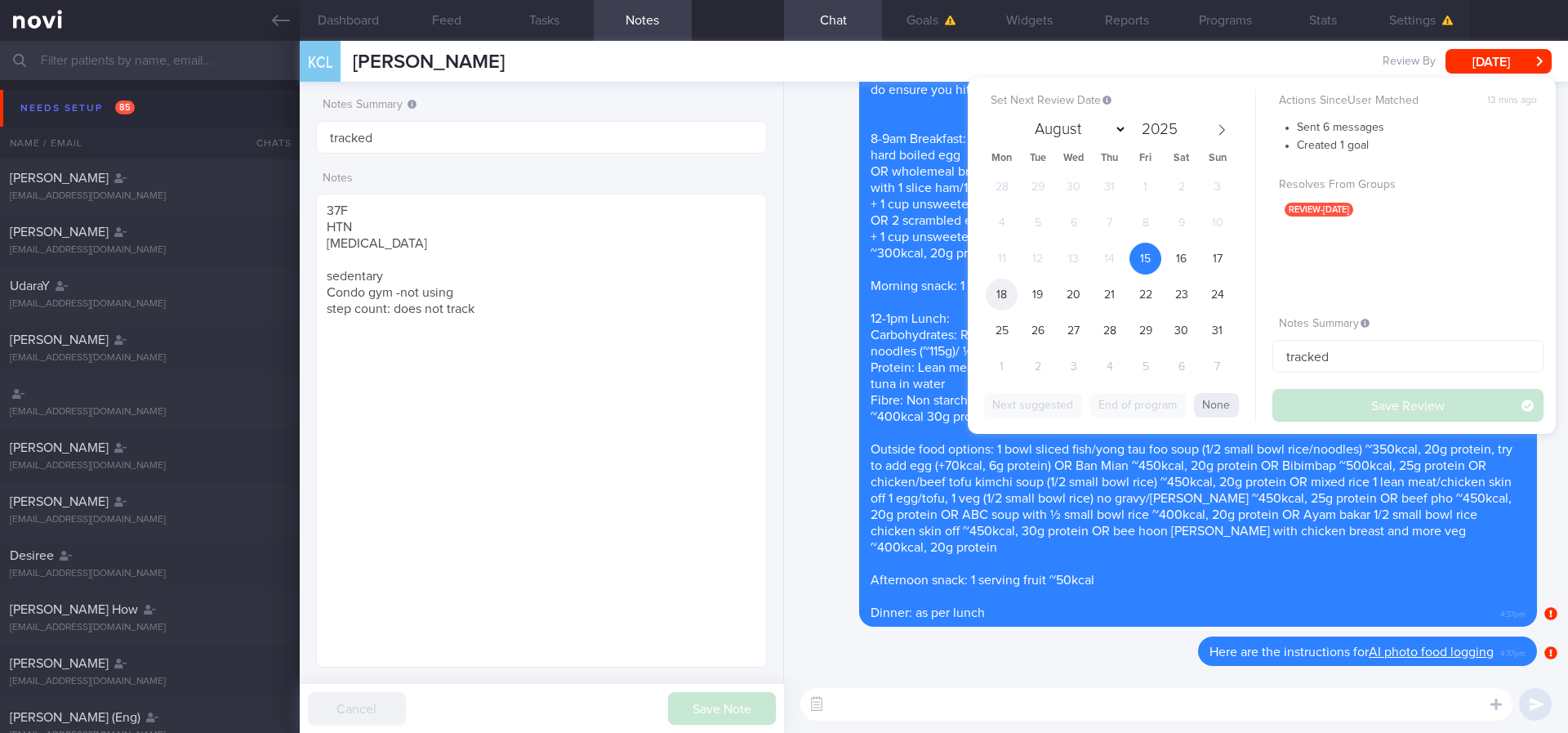
click at [1002, 294] on span "18" at bounding box center [1001, 294] width 31 height 31
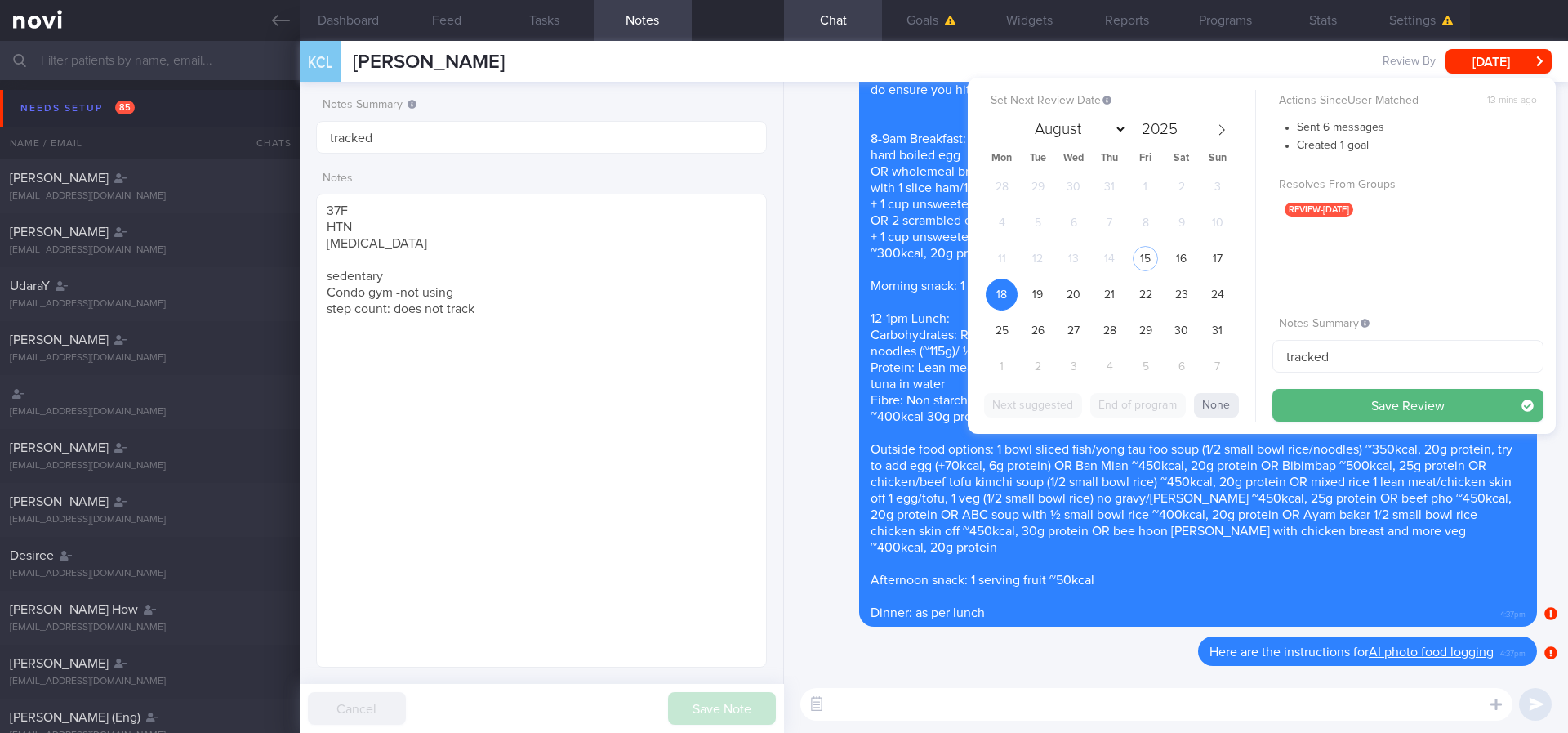
click at [849, 274] on div "Delete Our targets for you are maximum 1300kcal and at least 80g protein/day wh…" at bounding box center [1166, 334] width 743 height 585
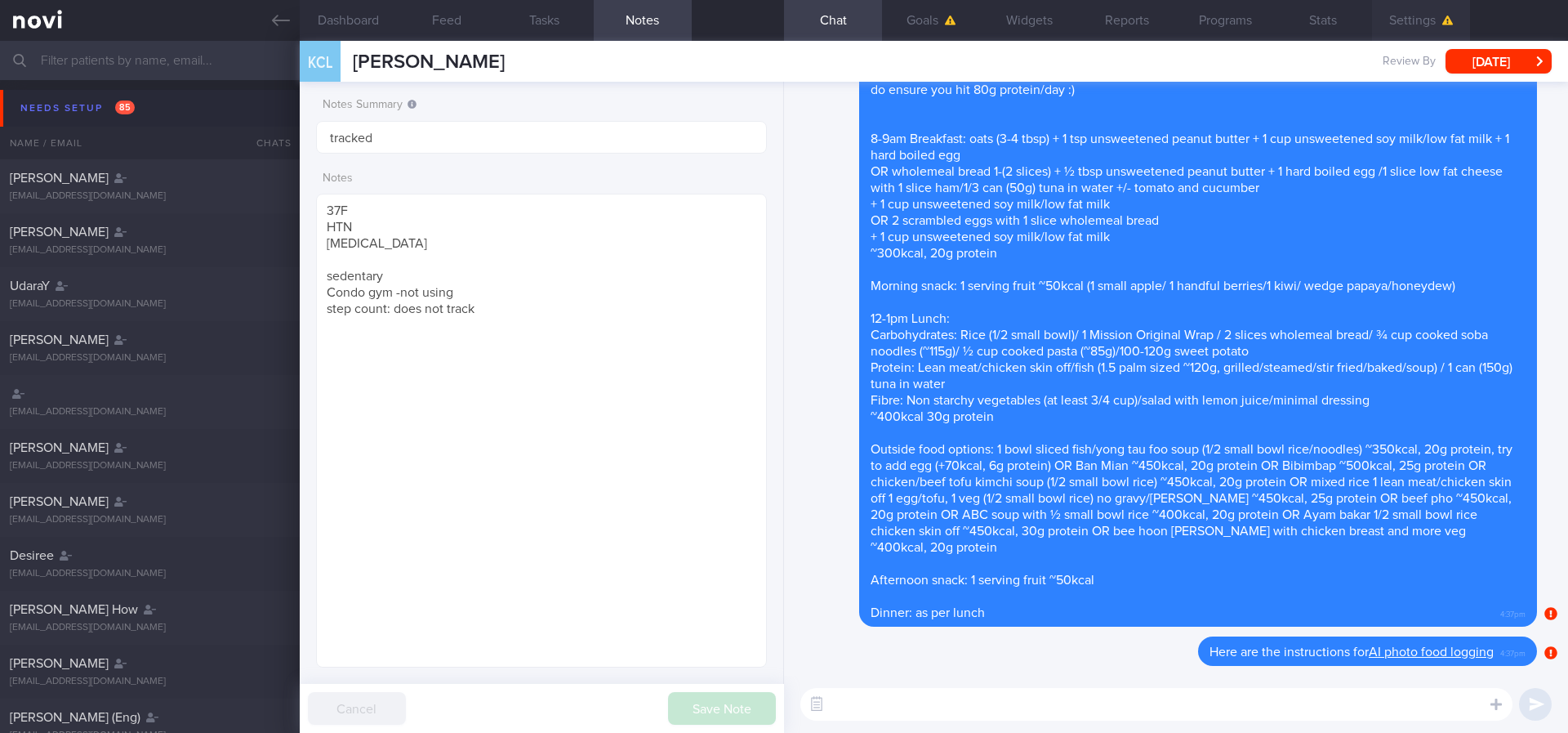
click at [1028, 22] on button "Settings" at bounding box center [1421, 20] width 98 height 41
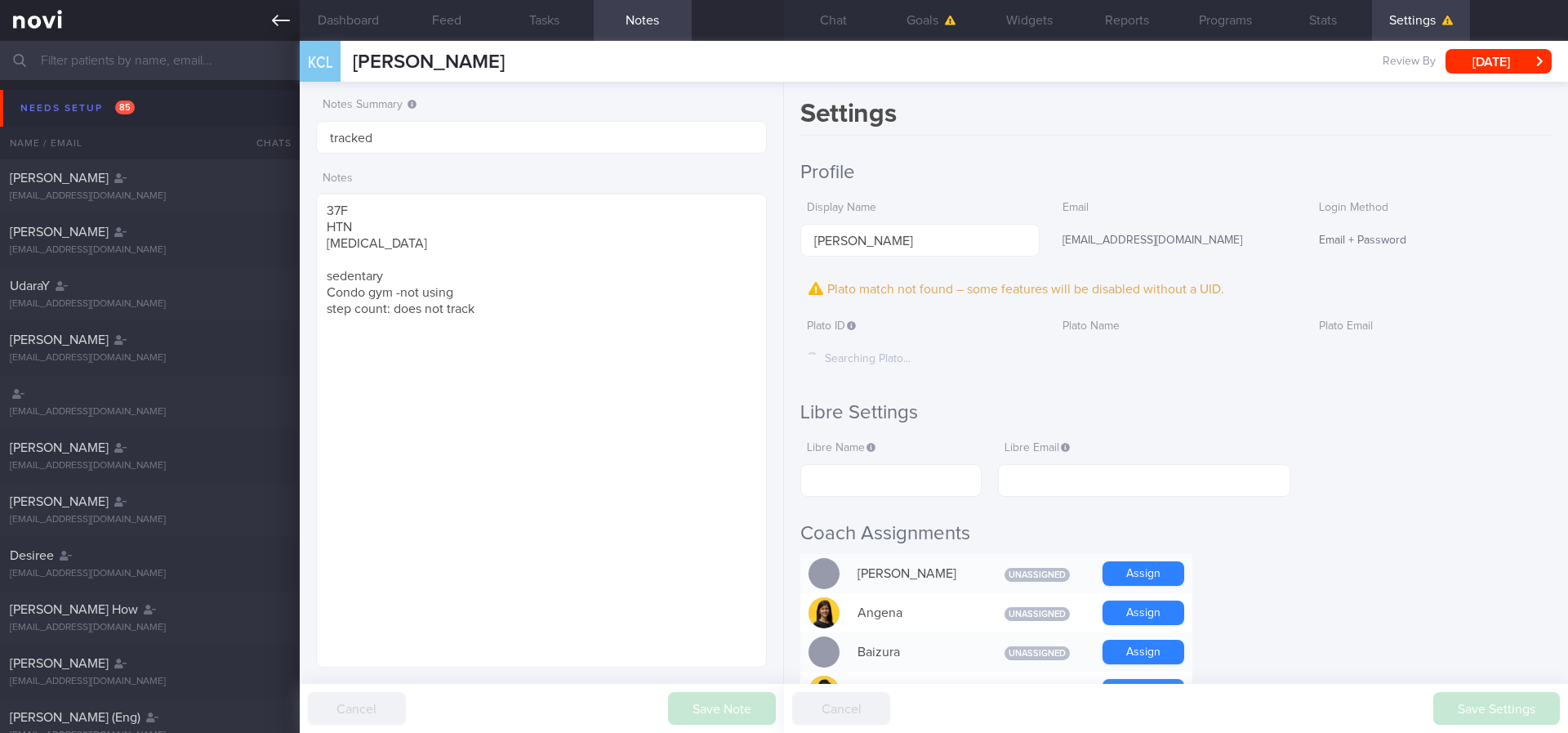
click at [289, 14] on icon at bounding box center [281, 20] width 18 height 18
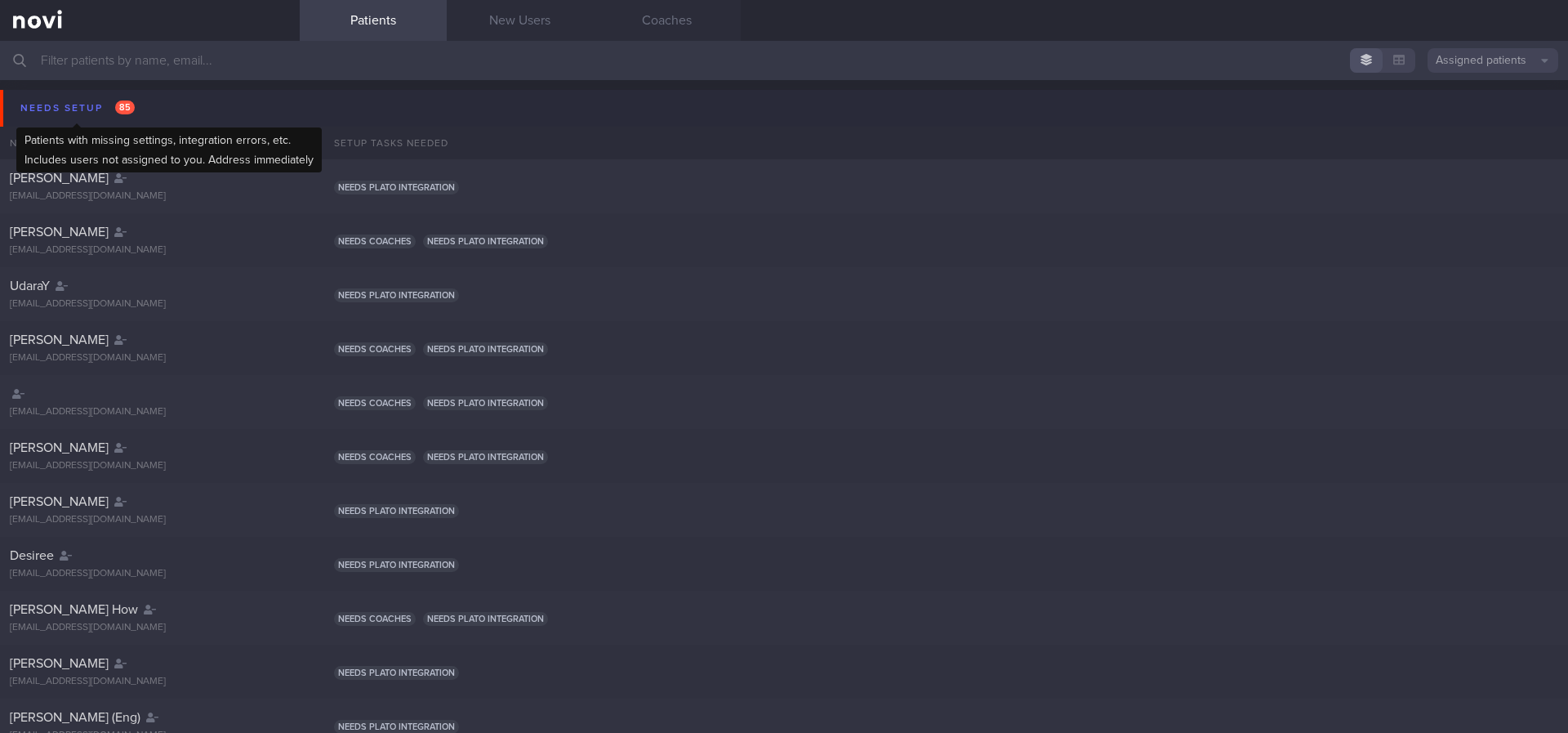
click at [129, 109] on span "85" at bounding box center [125, 108] width 19 height 14
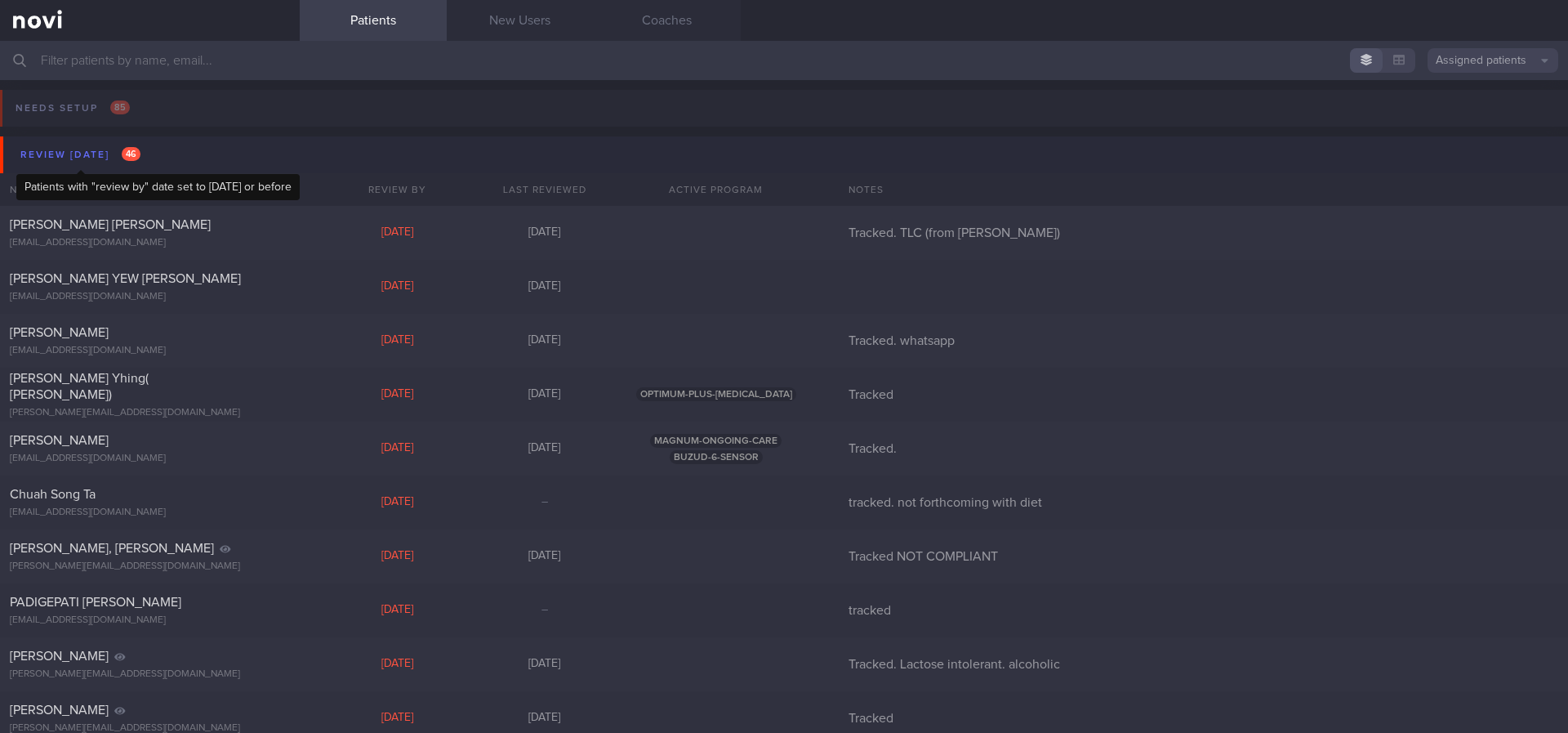
click at [125, 154] on span "46" at bounding box center [130, 154] width 18 height 14
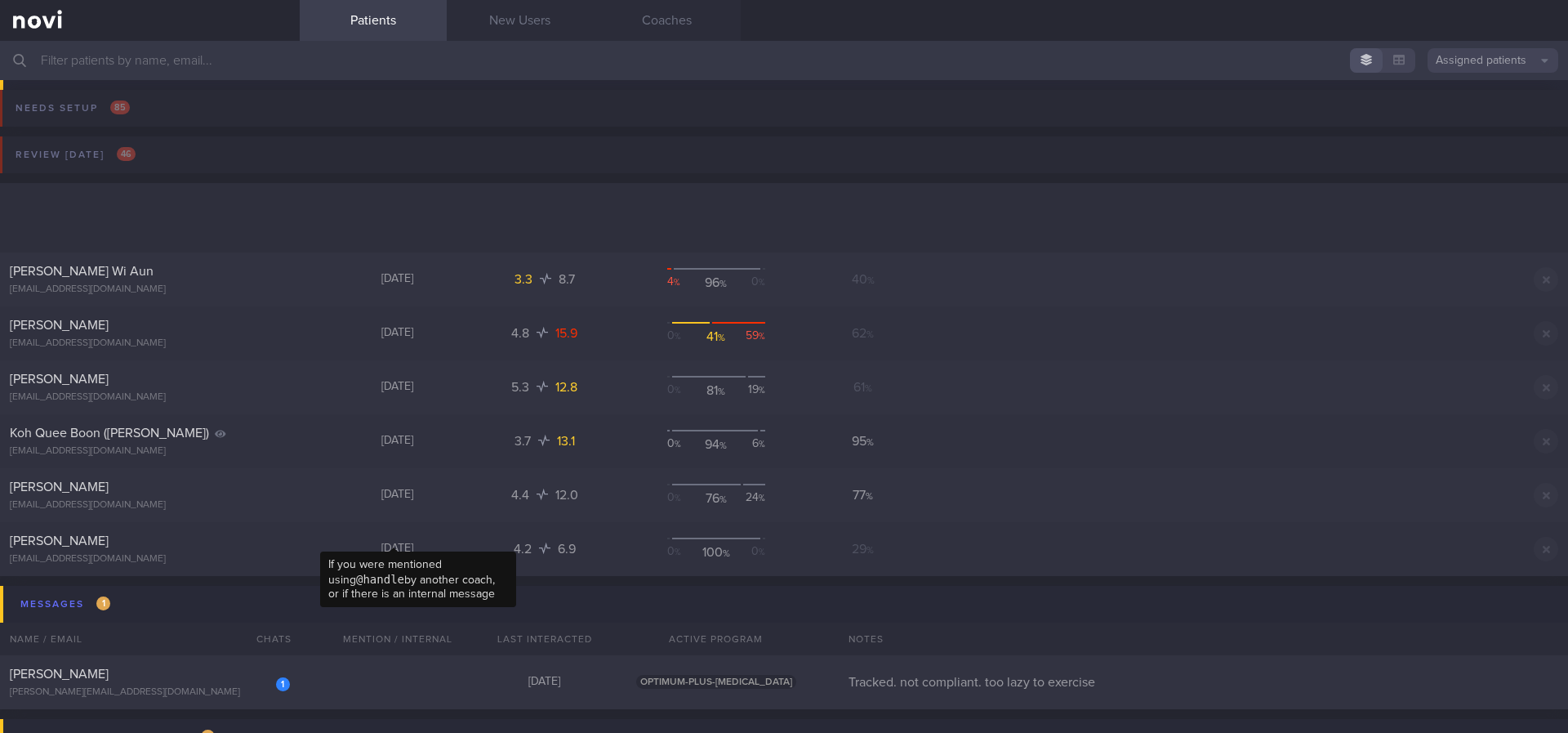
scroll to position [245, 0]
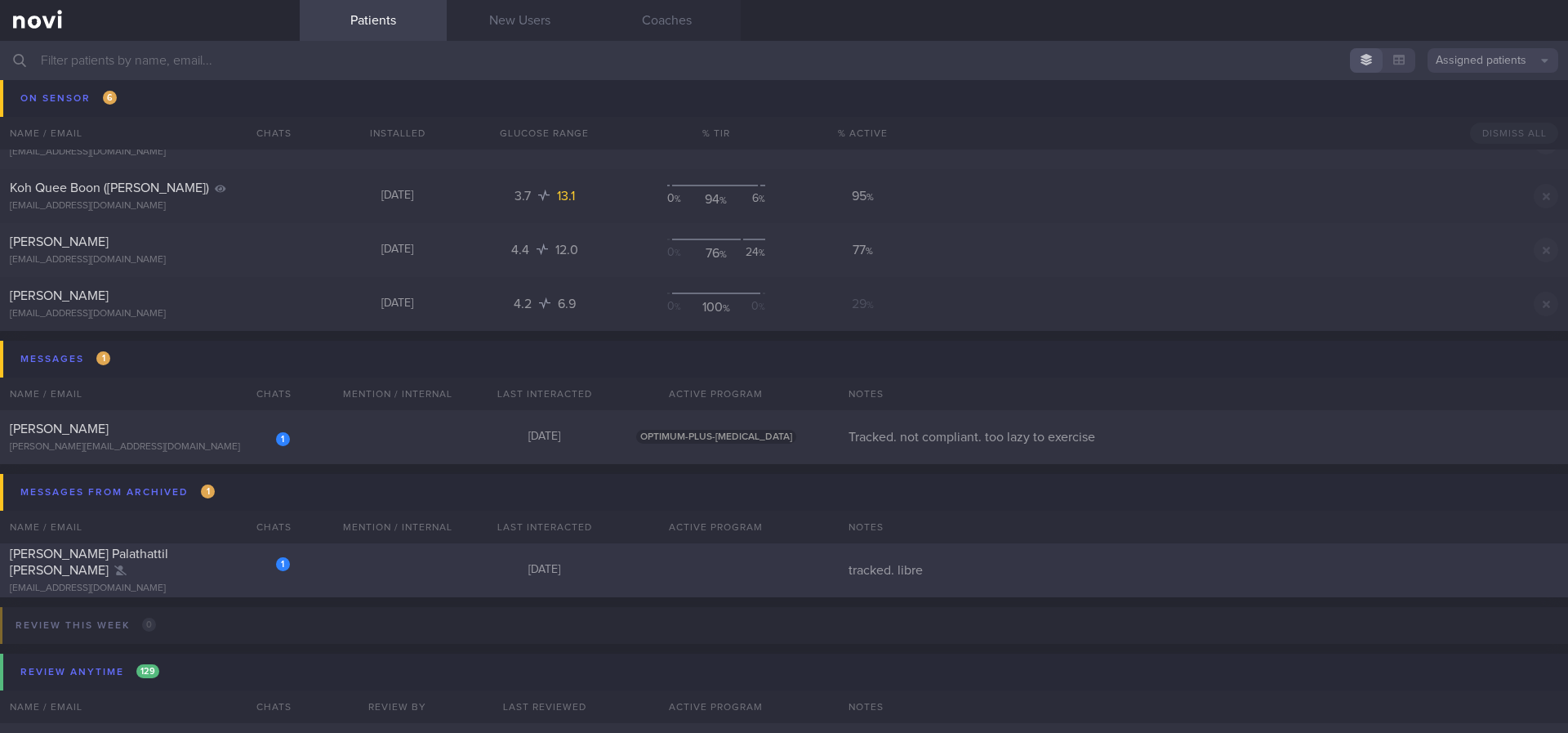
click at [463, 562] on div "1 Anil Palathattil Bhaskaran anil.p.b@gmail.com Yesterday tracked. libre" at bounding box center [784, 570] width 1568 height 54
select select "7"
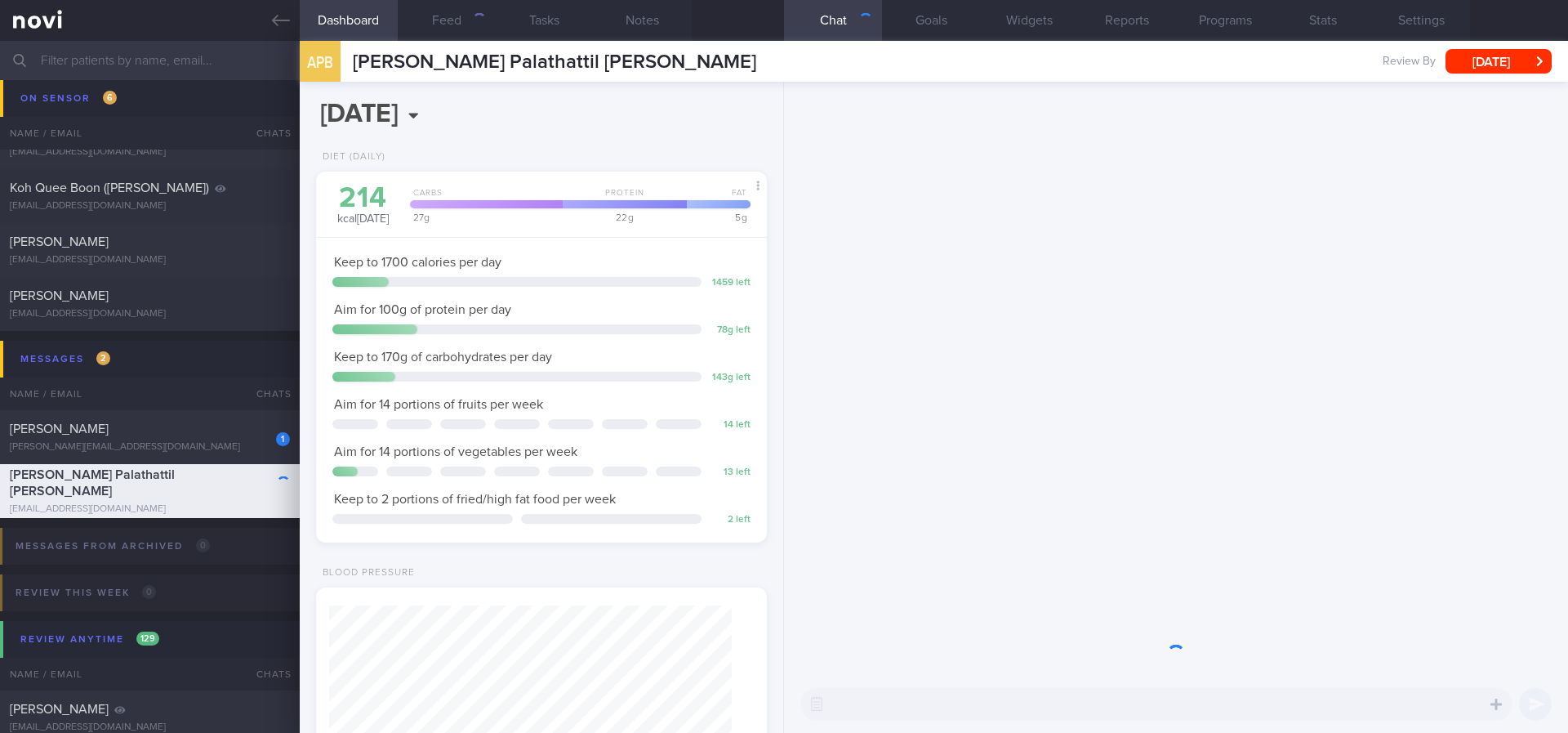
scroll to position [204, 410]
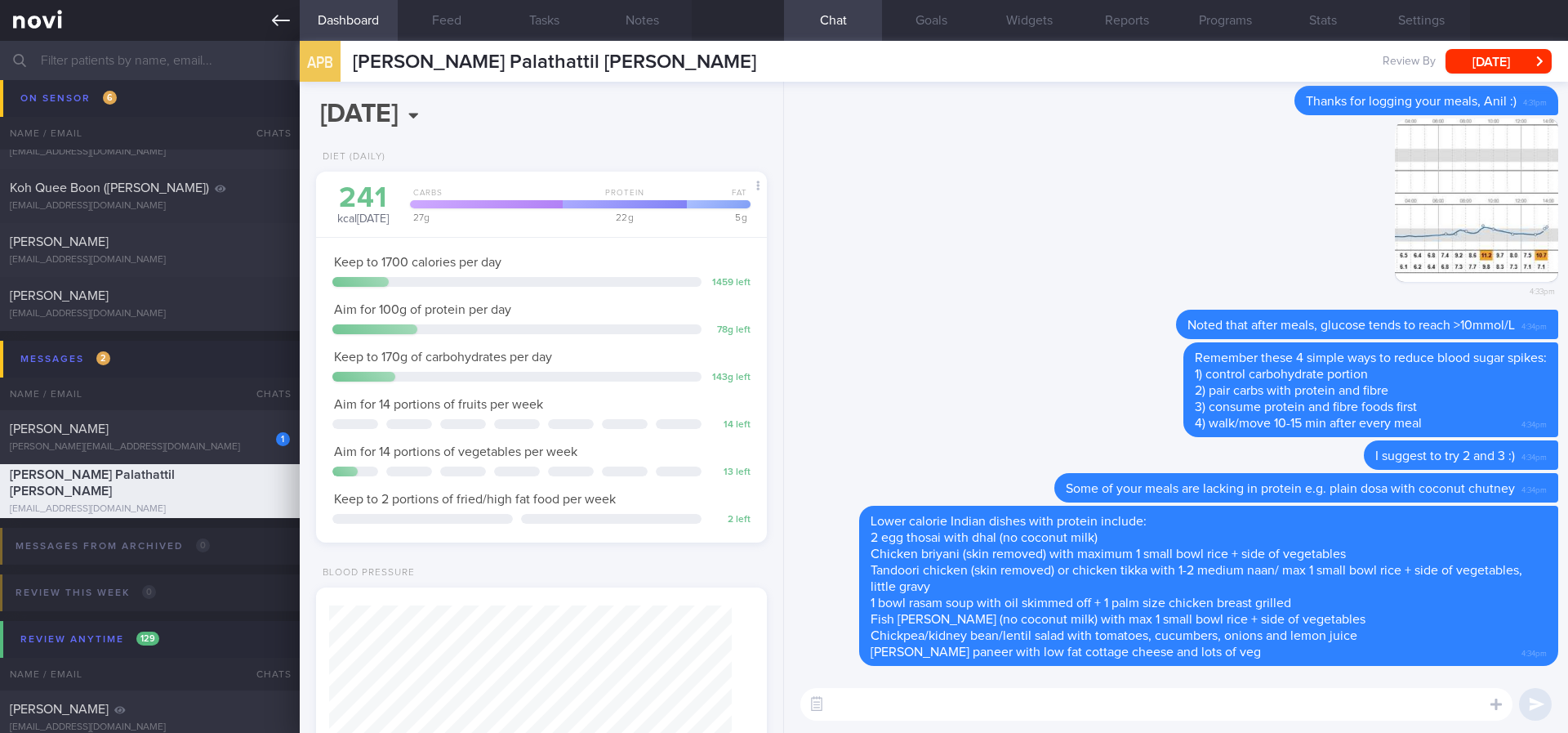
click at [272, 16] on icon at bounding box center [281, 20] width 18 height 18
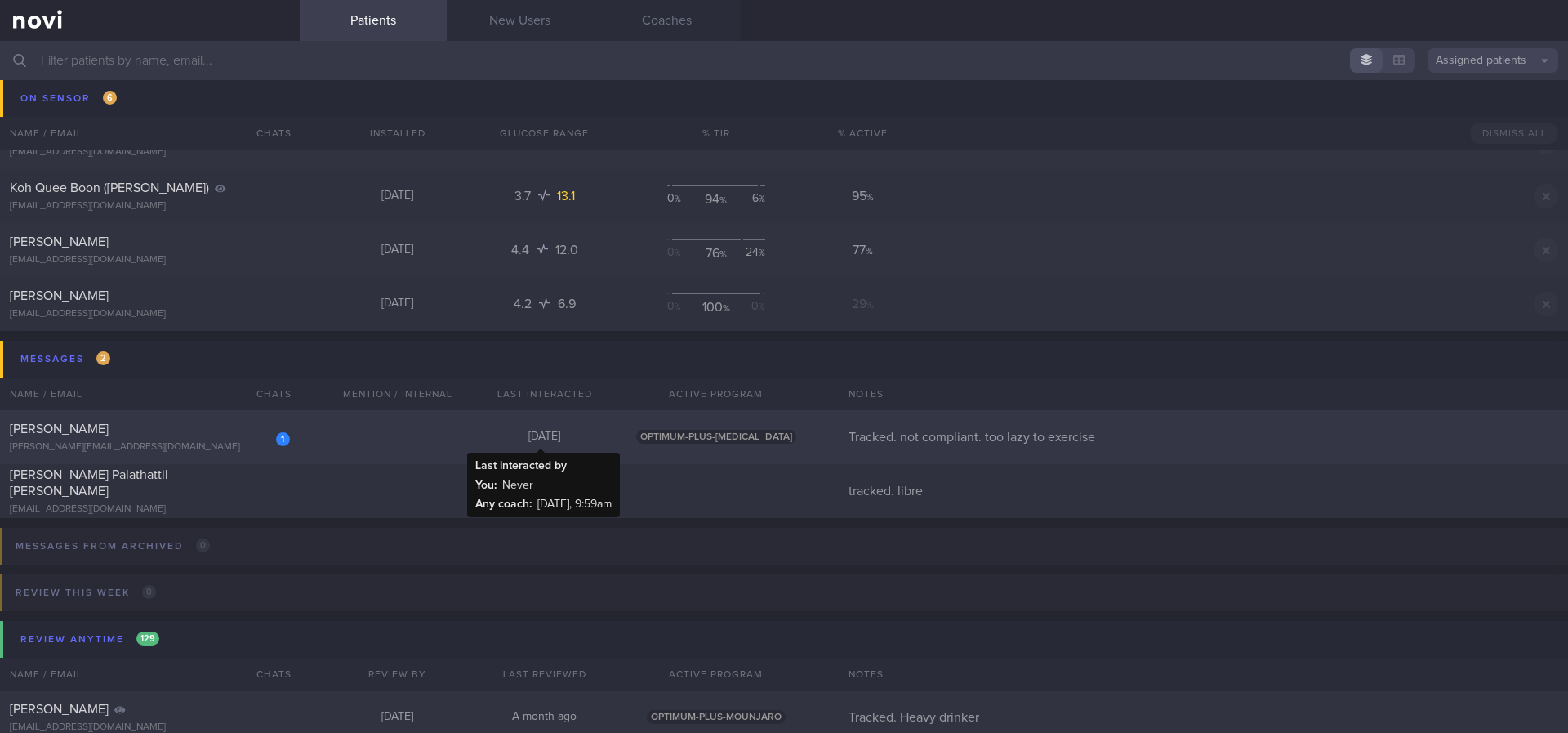
click at [508, 437] on div "[DATE]" at bounding box center [545, 436] width 147 height 15
select select "7"
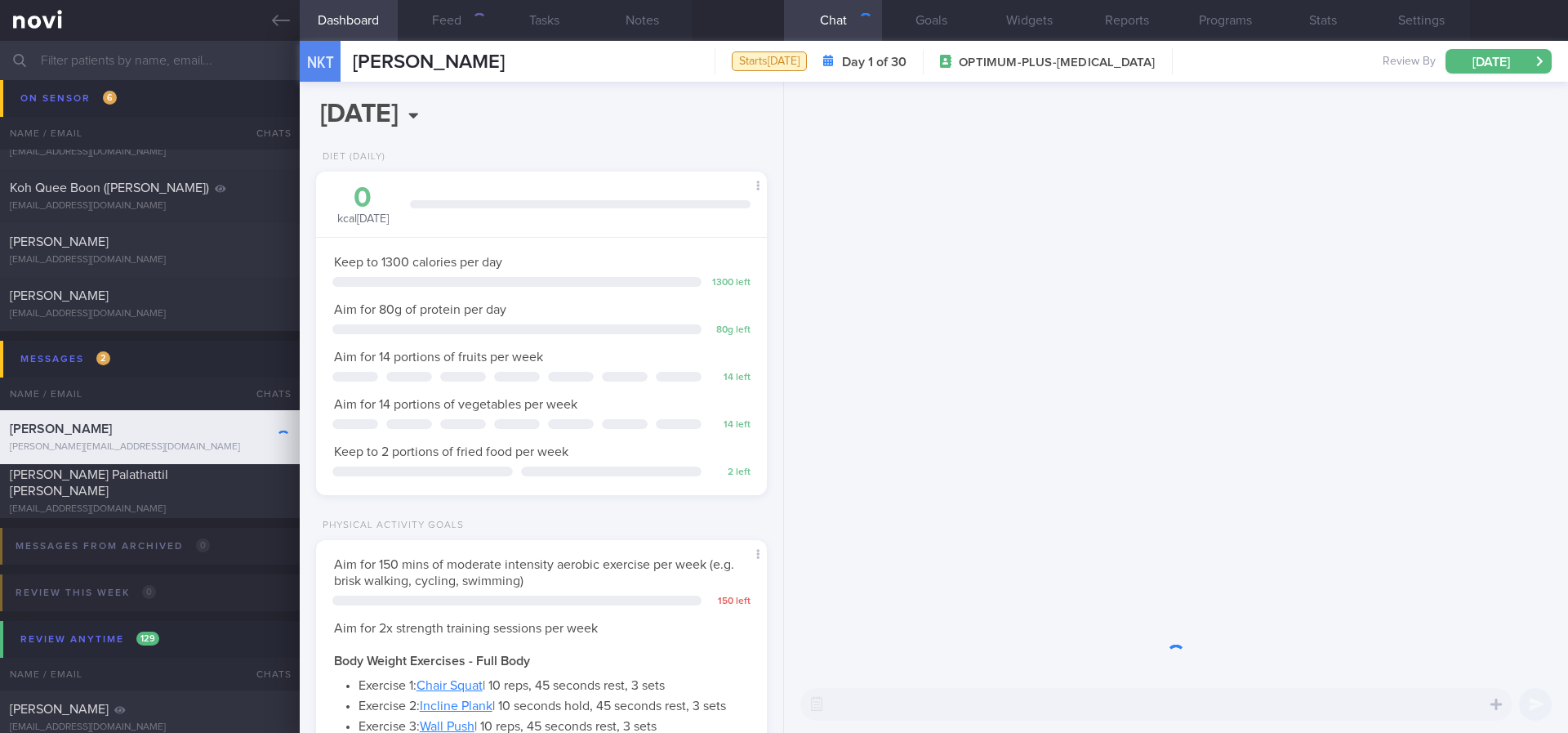
scroll to position [225, 403]
click at [281, 25] on icon at bounding box center [281, 20] width 18 height 18
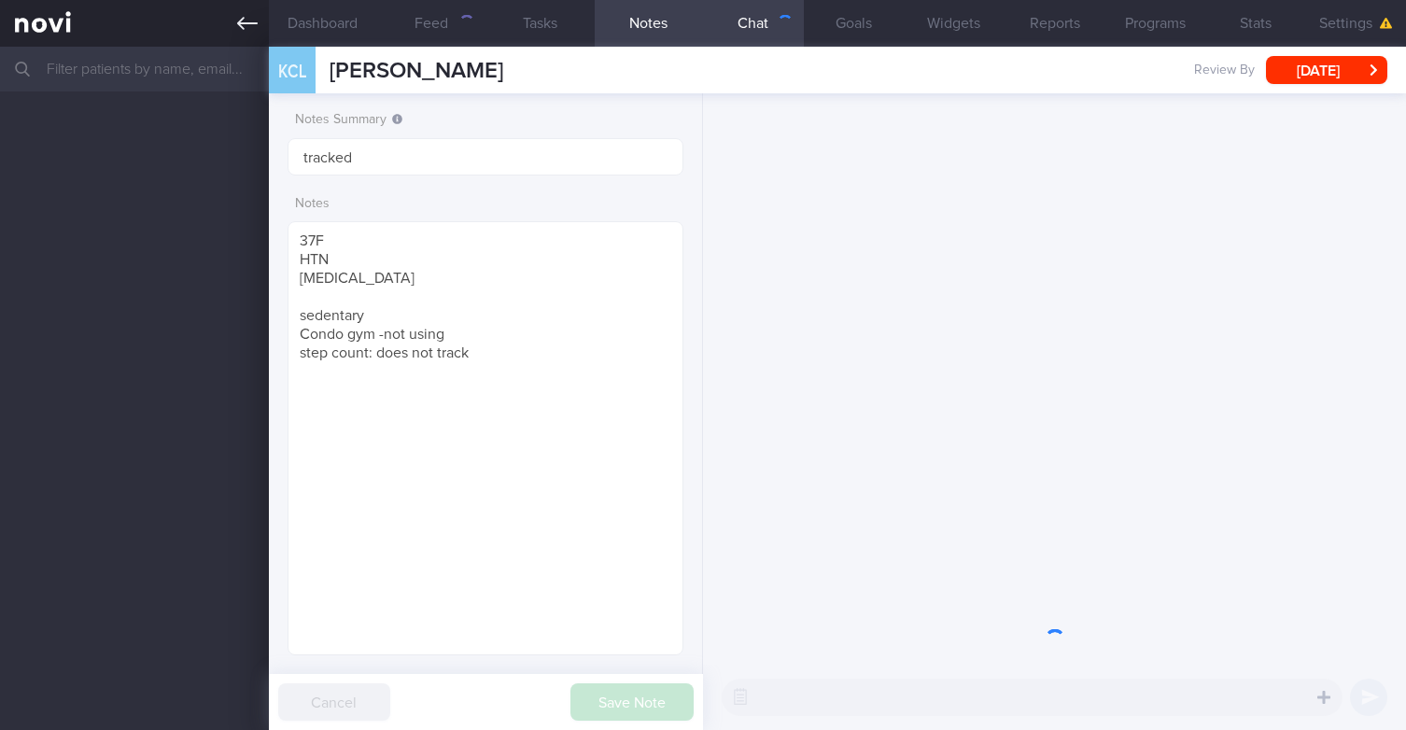
click at [240, 25] on icon at bounding box center [247, 23] width 21 height 13
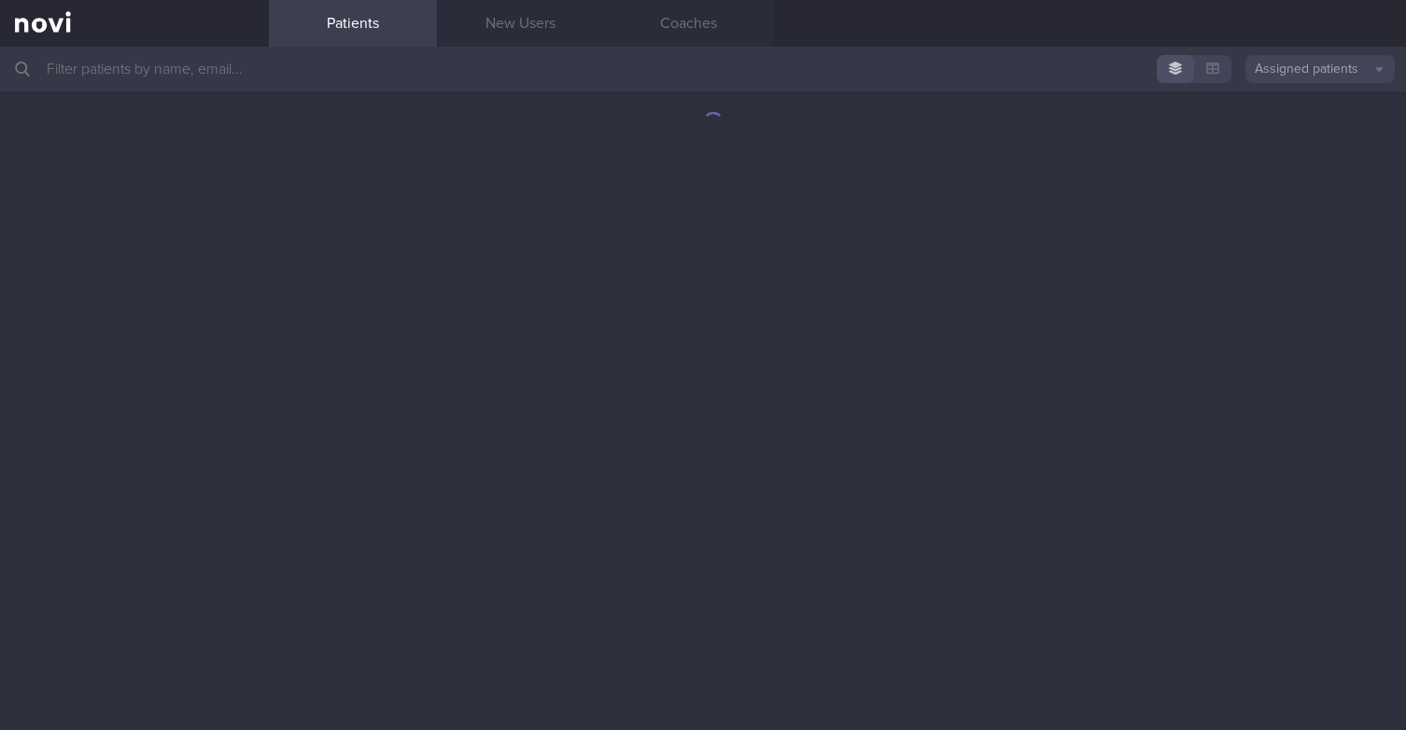
click at [343, 52] on input "text" at bounding box center [703, 69] width 1406 height 45
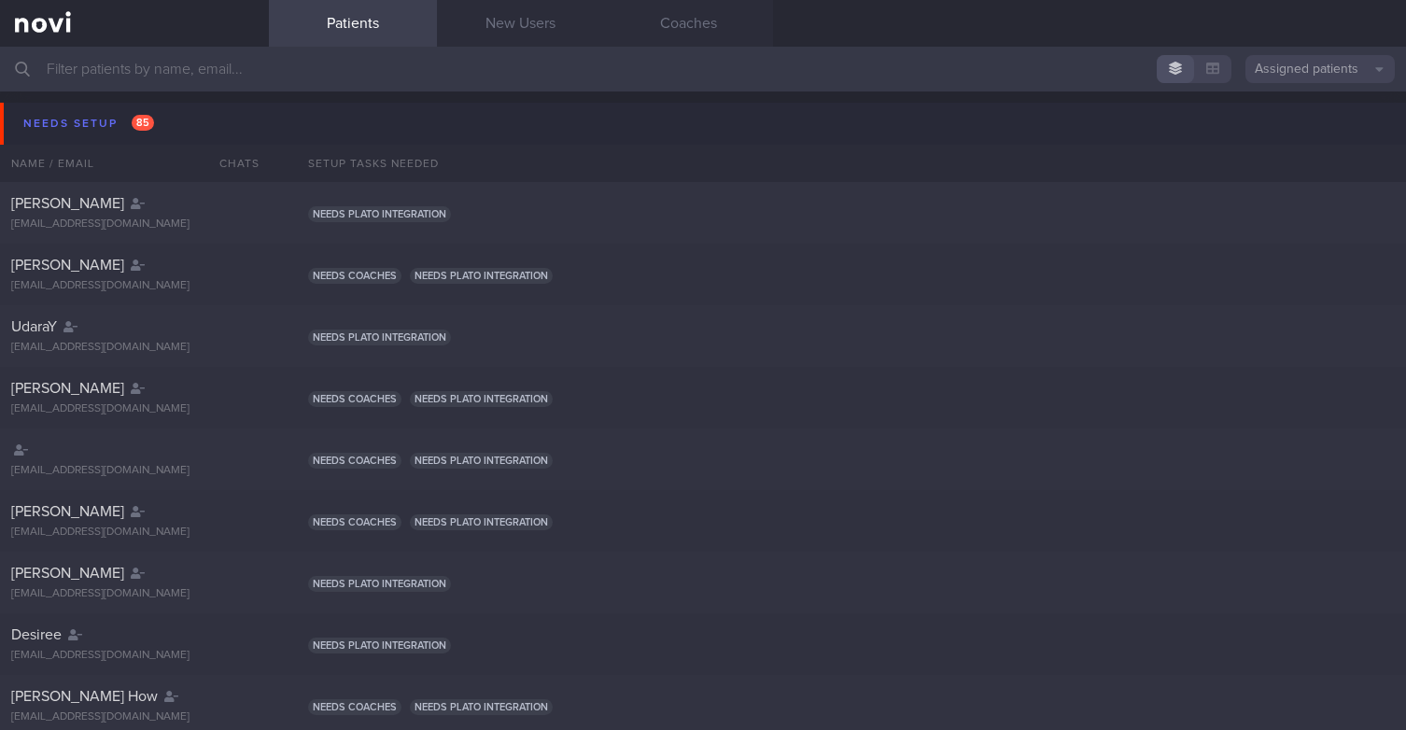
click at [238, 66] on input "text" at bounding box center [703, 69] width 1406 height 45
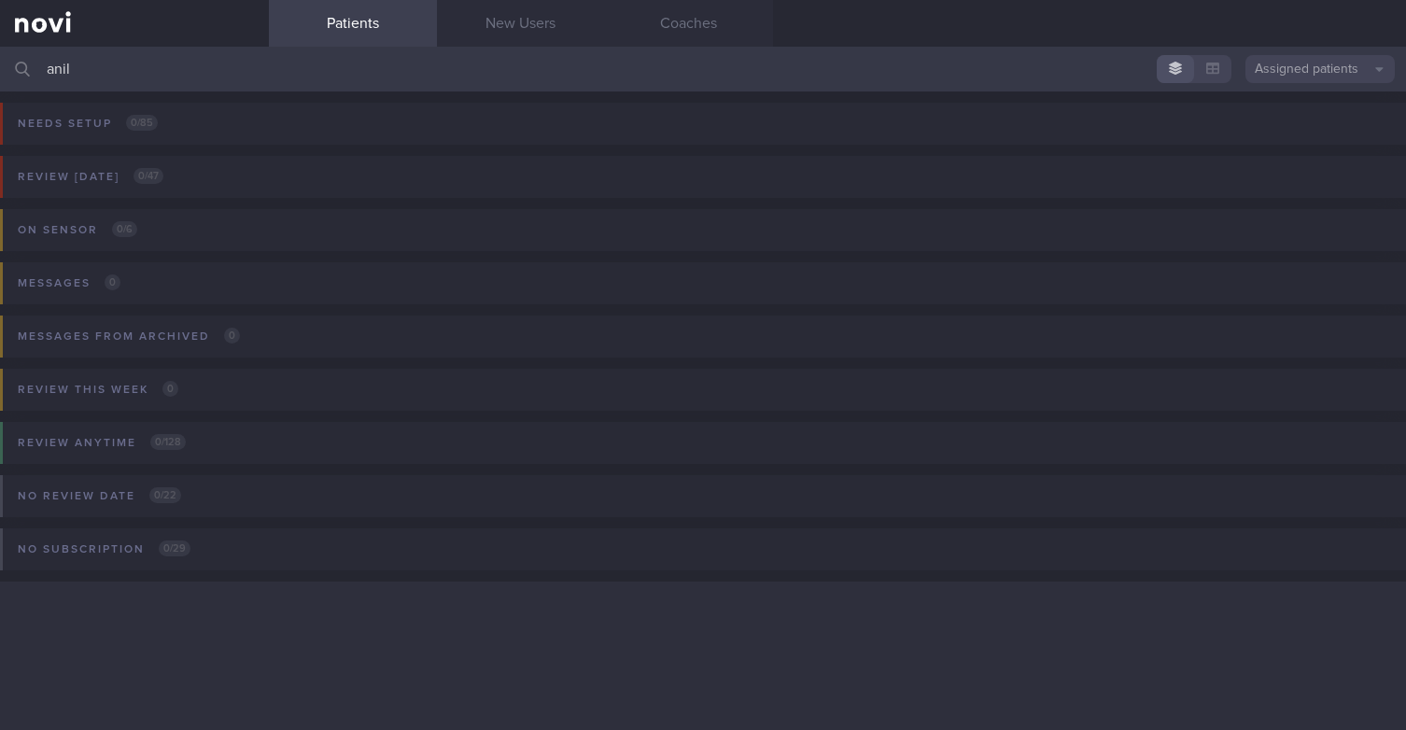
type input "anil"
click at [247, 172] on div "Review [DATE] 0 / 47 Name / Email Chats Review By Last Reviewed Active Program …" at bounding box center [703, 190] width 1406 height 91
click at [1277, 65] on button "Assigned patients" at bounding box center [1320, 69] width 149 height 28
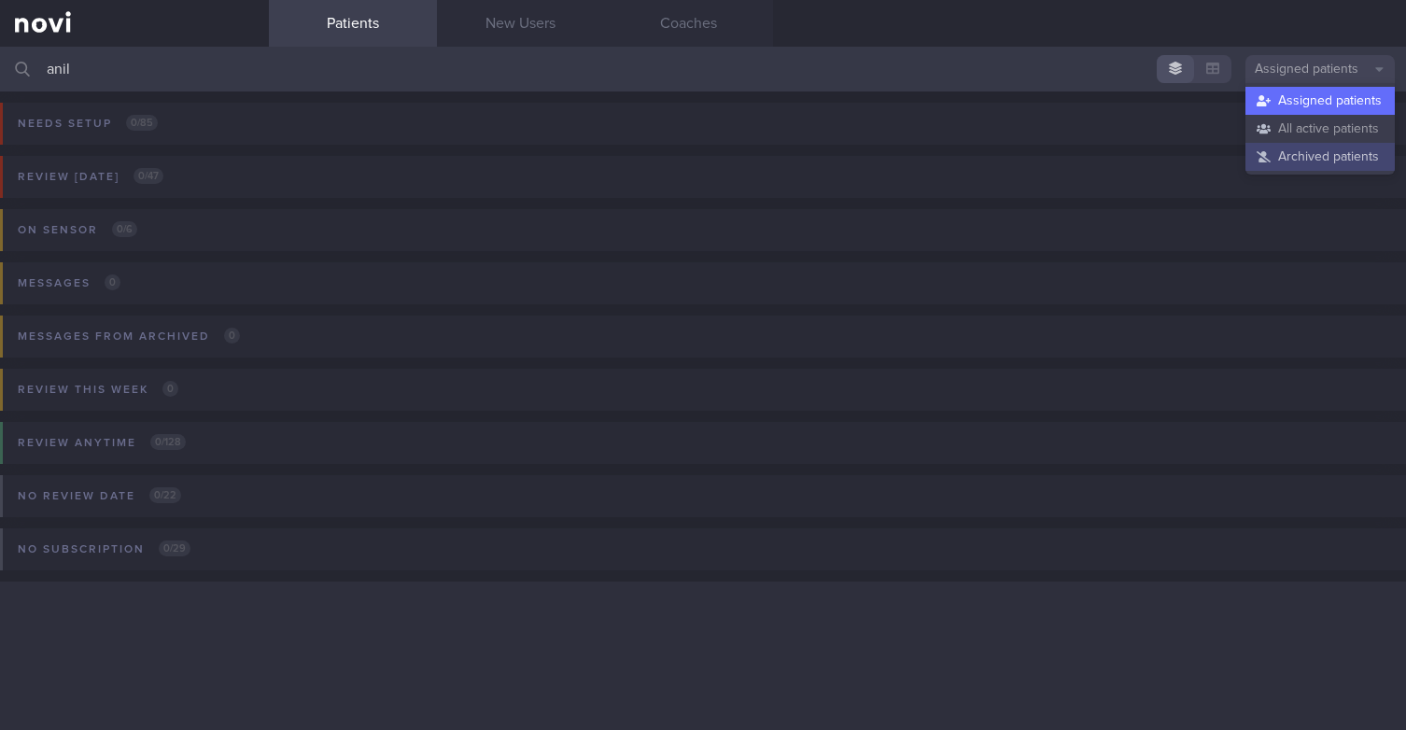
click at [1318, 157] on button "Archived patients" at bounding box center [1320, 157] width 149 height 28
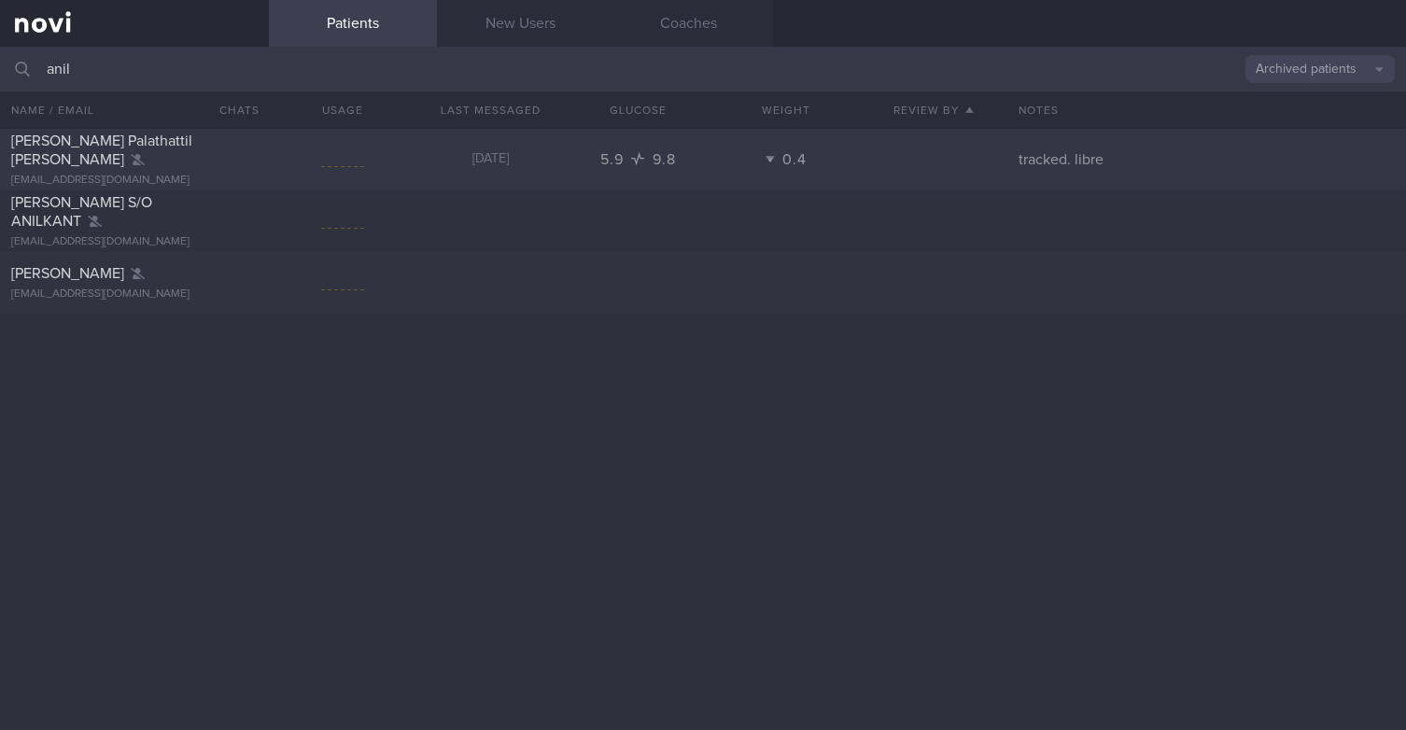
click at [350, 170] on div at bounding box center [342, 159] width 43 height 23
select select "7"
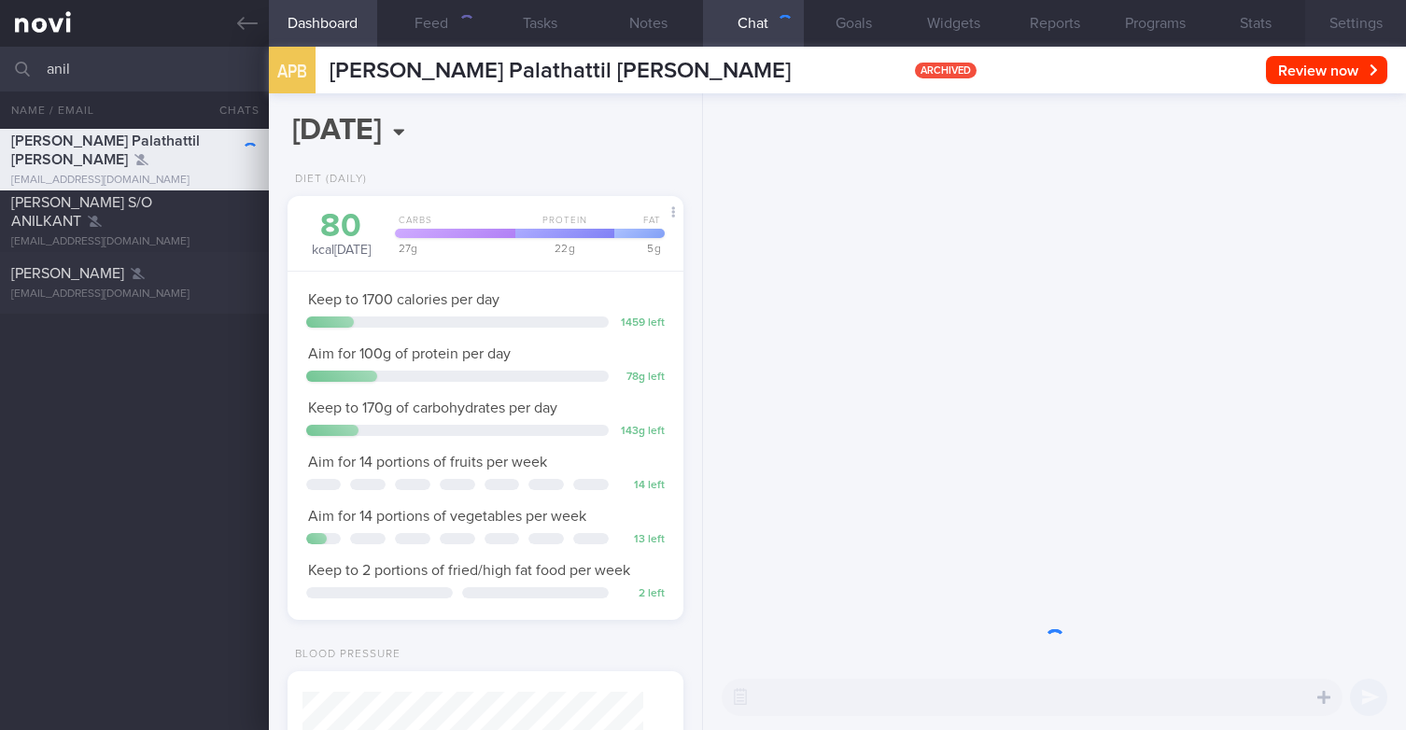
scroll to position [174, 349]
click at [1361, 21] on button "Settings" at bounding box center [1356, 23] width 101 height 47
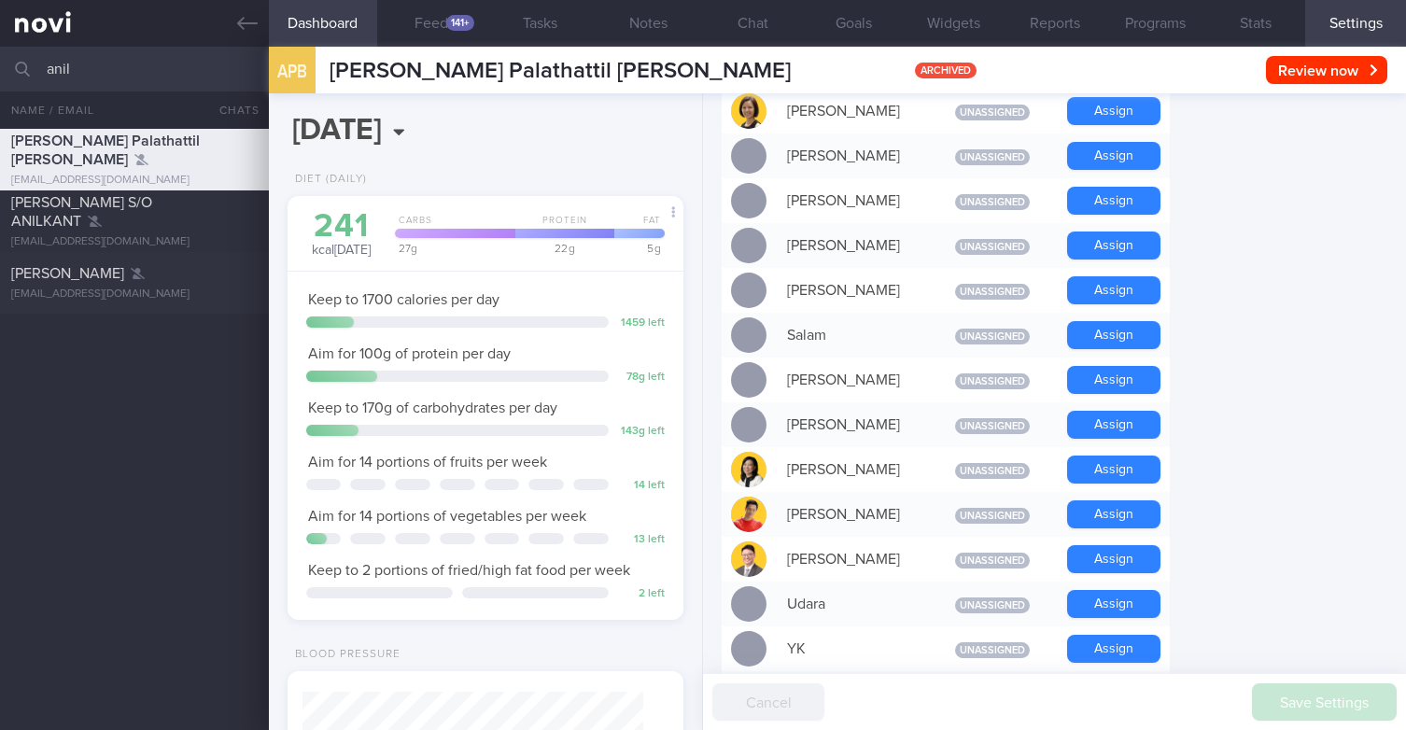
scroll to position [1567, 0]
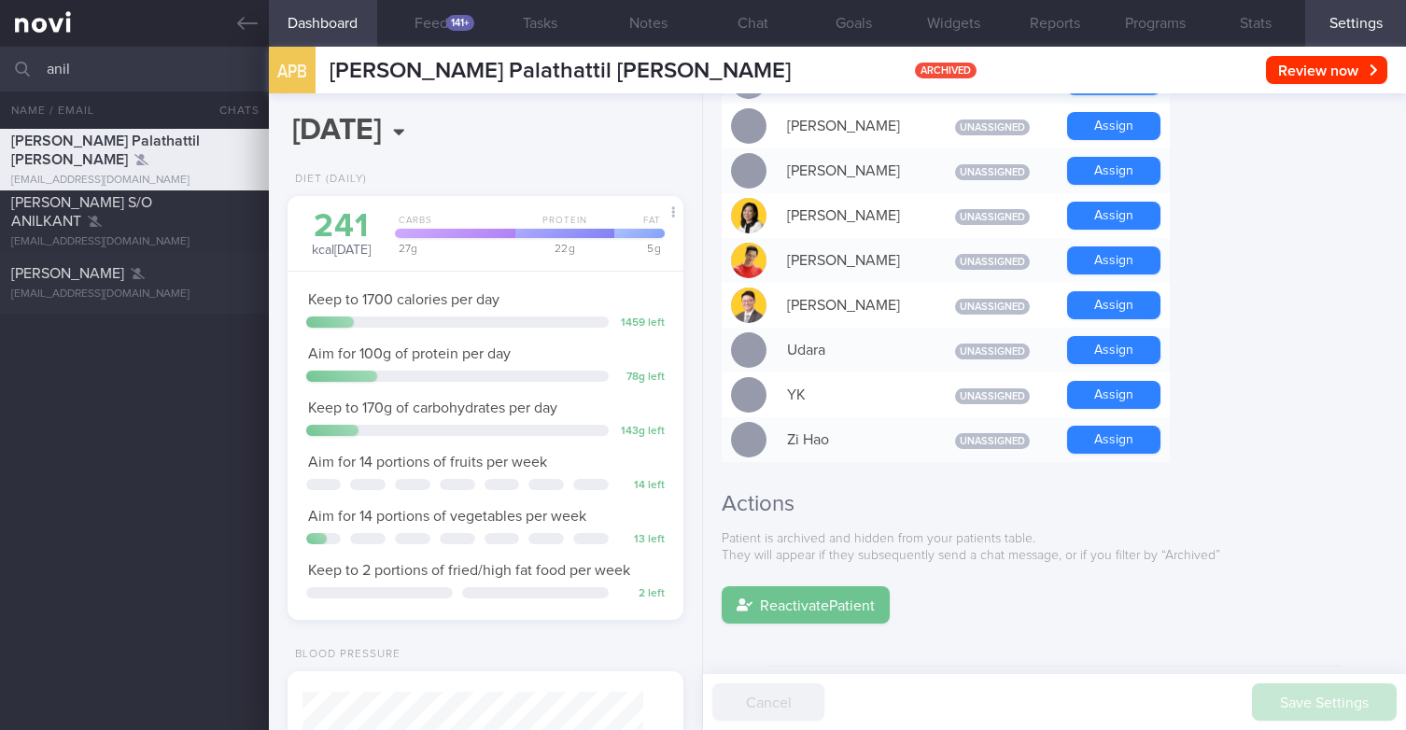
click at [837, 586] on button "Reactivate Patient" at bounding box center [806, 604] width 168 height 37
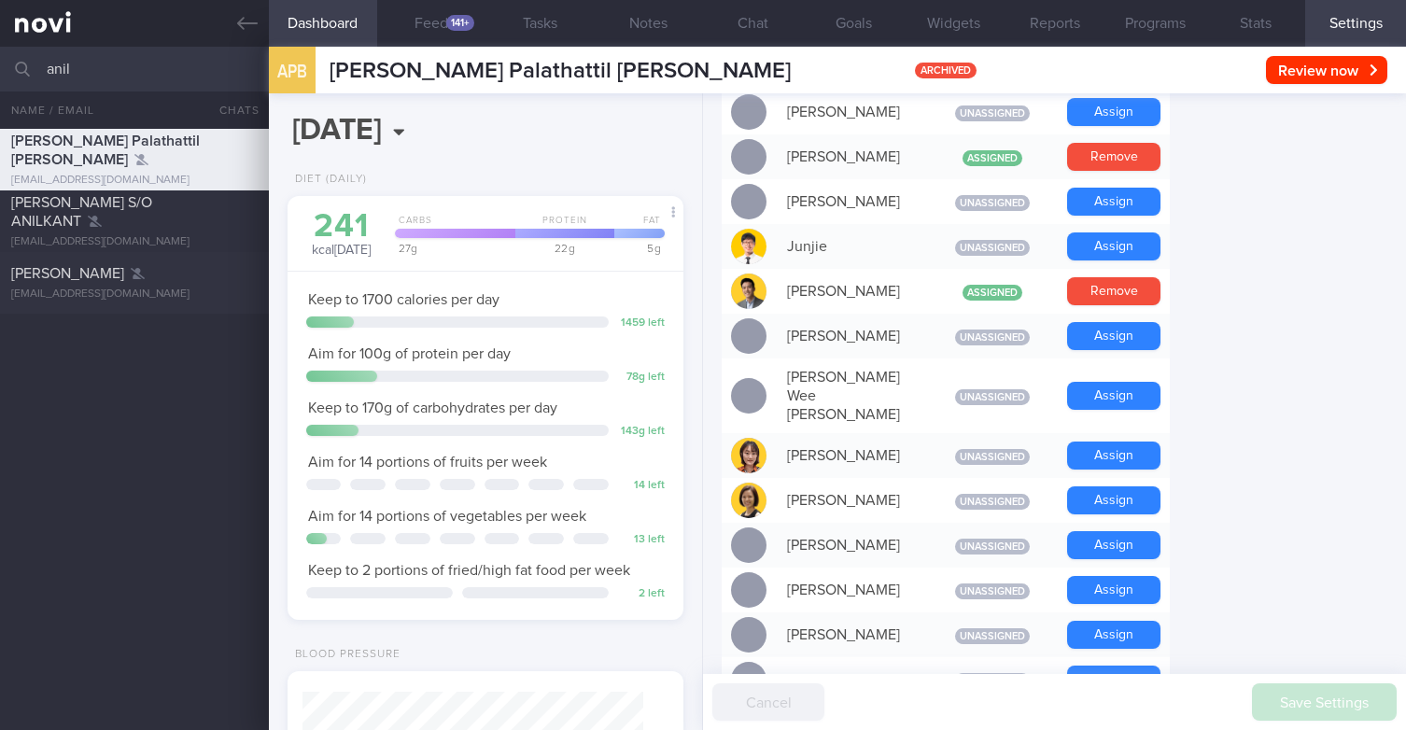
scroll to position [867, 0]
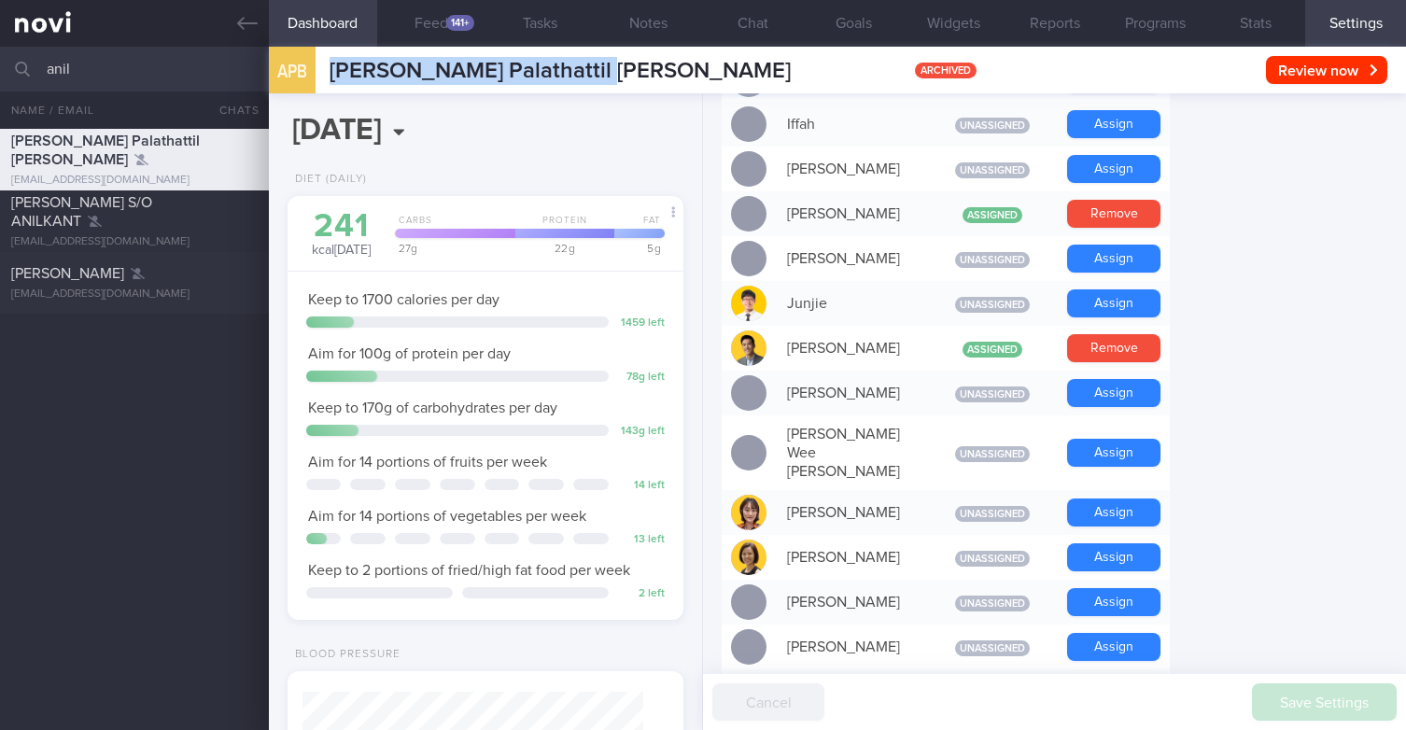
drag, startPoint x: 620, startPoint y: 66, endPoint x: 310, endPoint y: 66, distance: 310.0
click at [310, 66] on div "APB [PERSON_NAME] Palathattil [PERSON_NAME] Palathattil Bhaskaran [EMAIL_ADDRES…" at bounding box center [837, 70] width 1137 height 47
copy div "[PERSON_NAME] Palathattil [PERSON_NAME]"
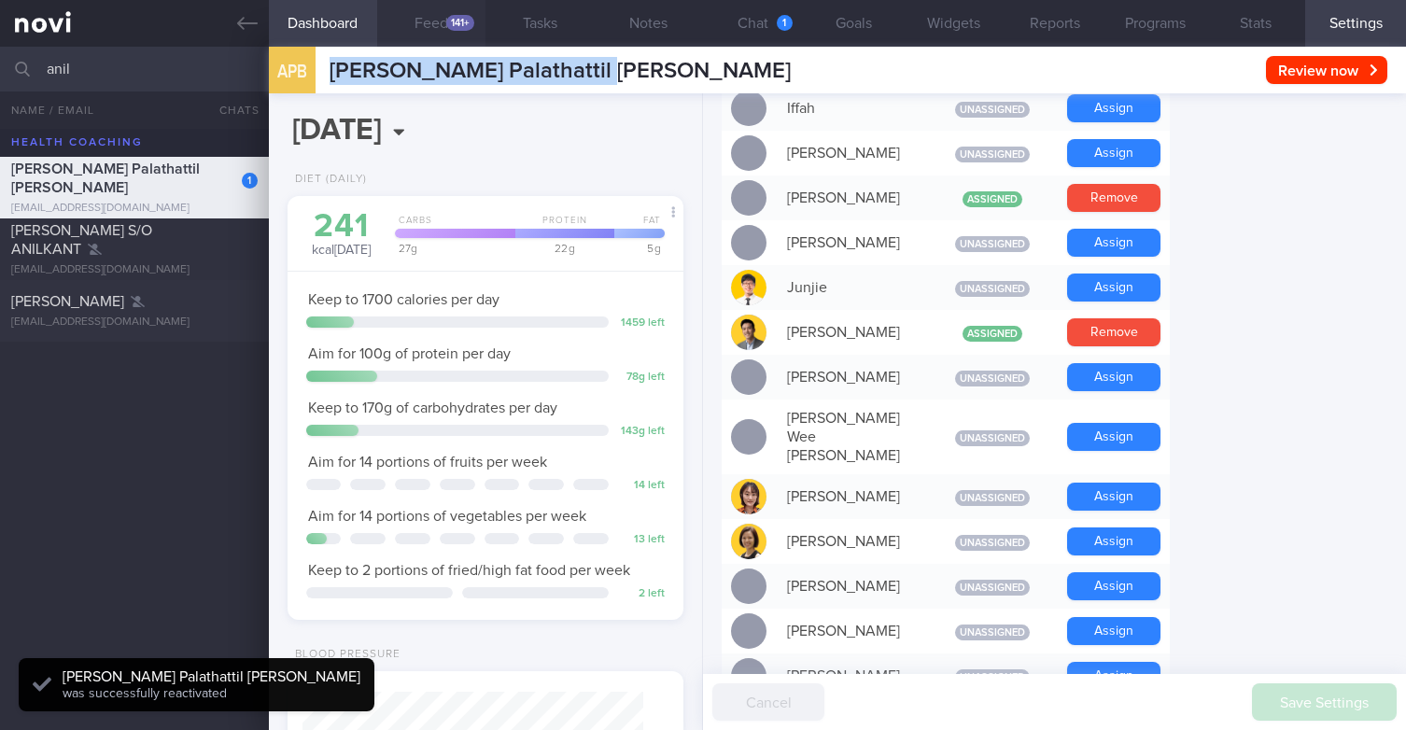
scroll to position [174, 349]
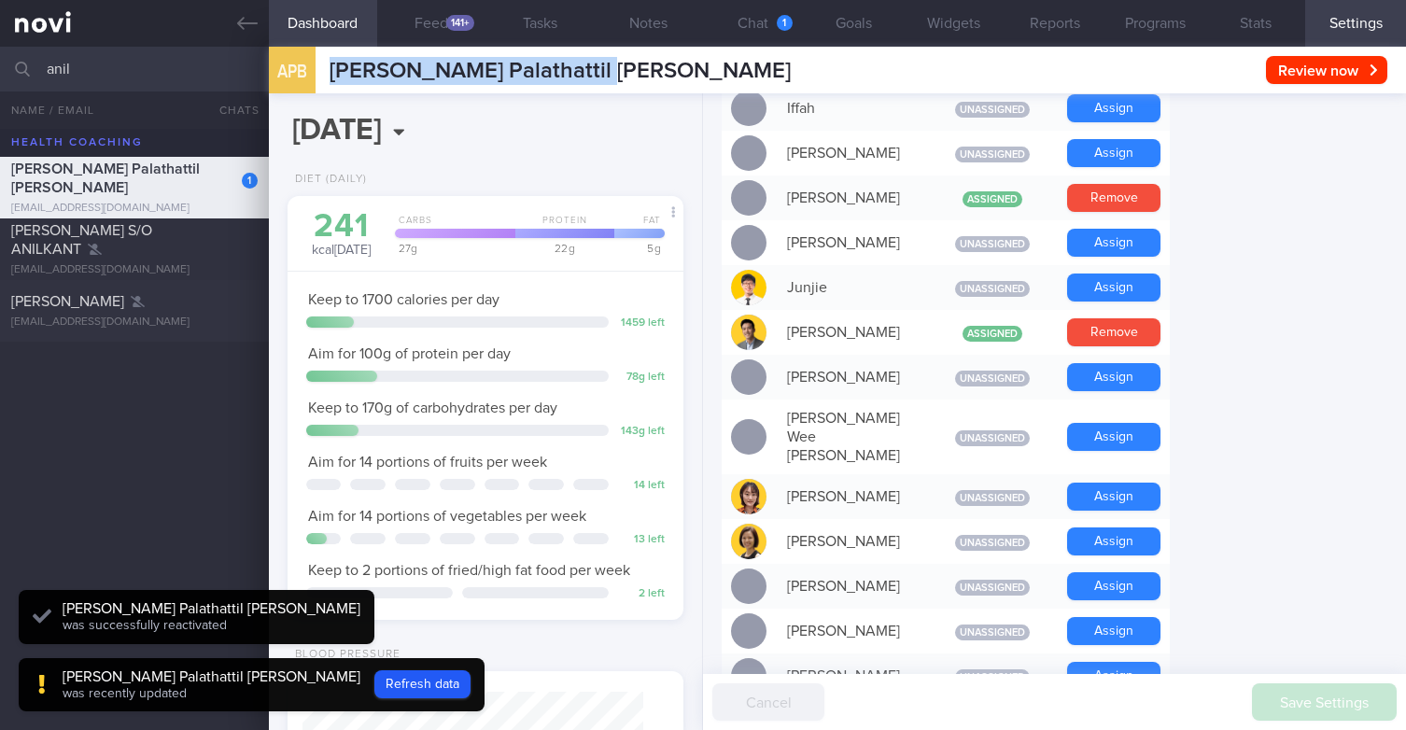
click at [644, 21] on button "Notes" at bounding box center [649, 23] width 108 height 47
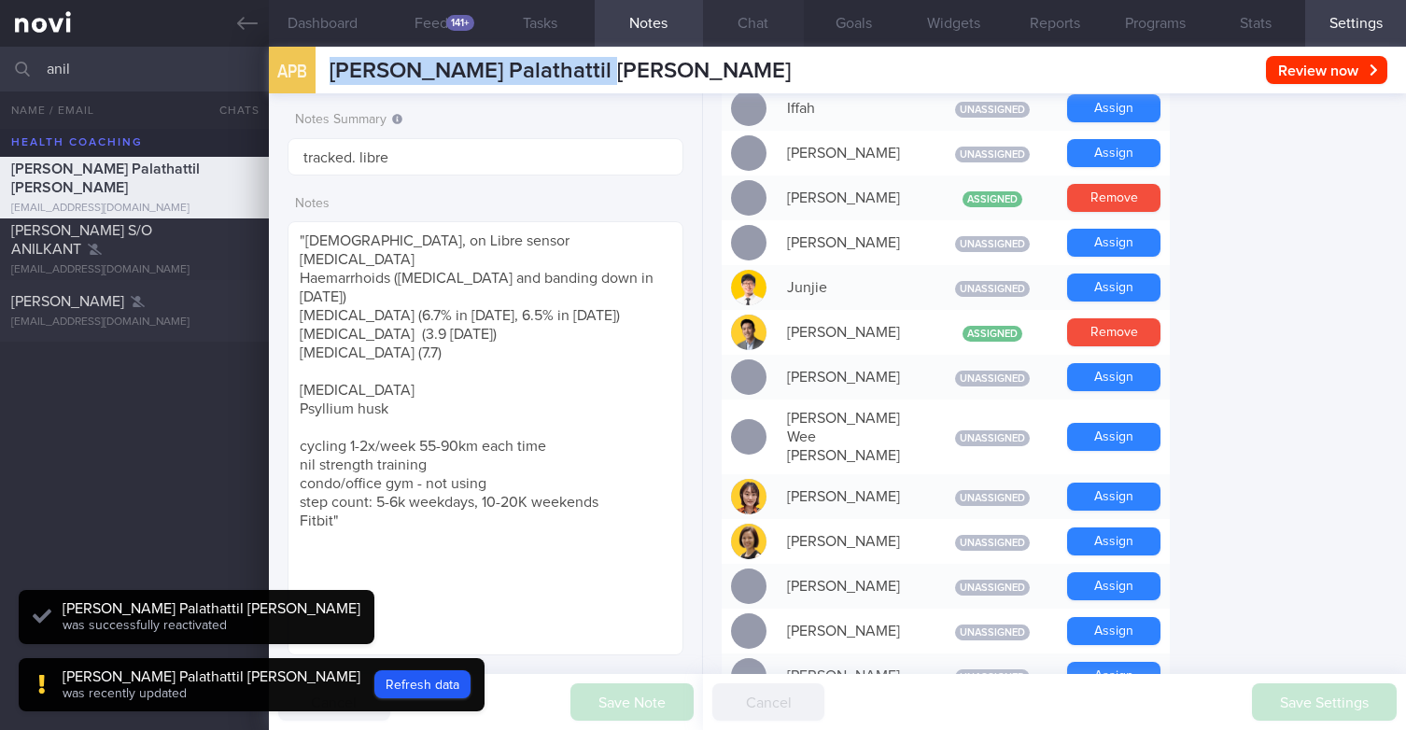
click at [750, 27] on button "Chat" at bounding box center [753, 23] width 101 height 47
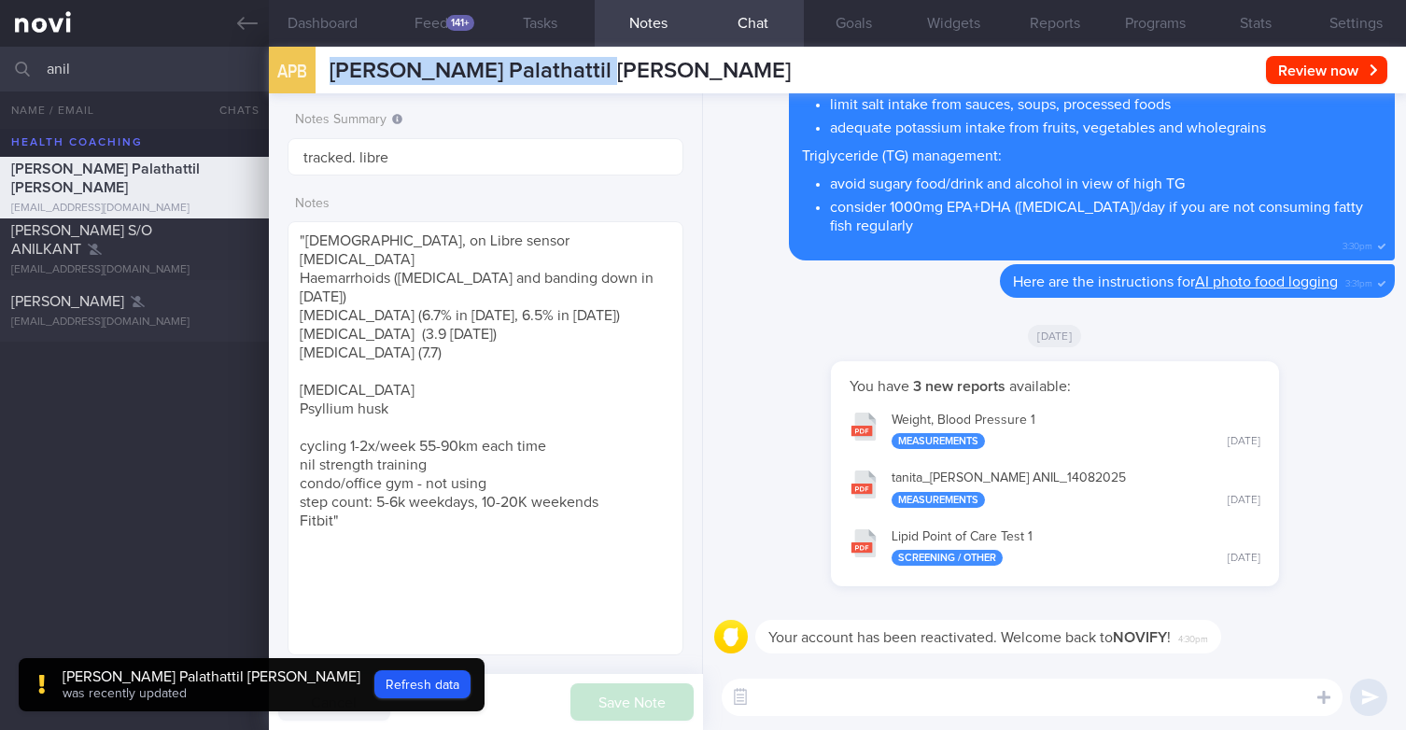
click at [923, 695] on textarea at bounding box center [1032, 697] width 621 height 37
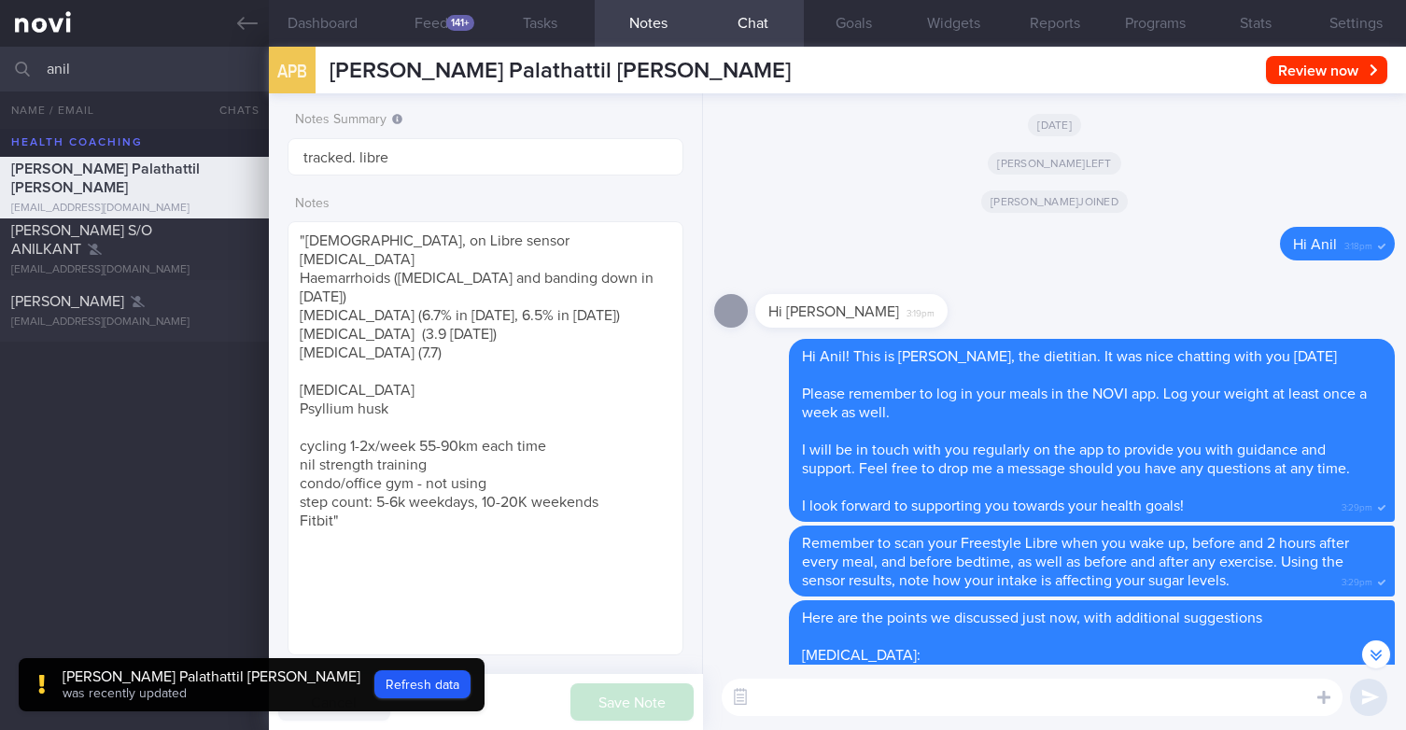
scroll to position [-1680, 0]
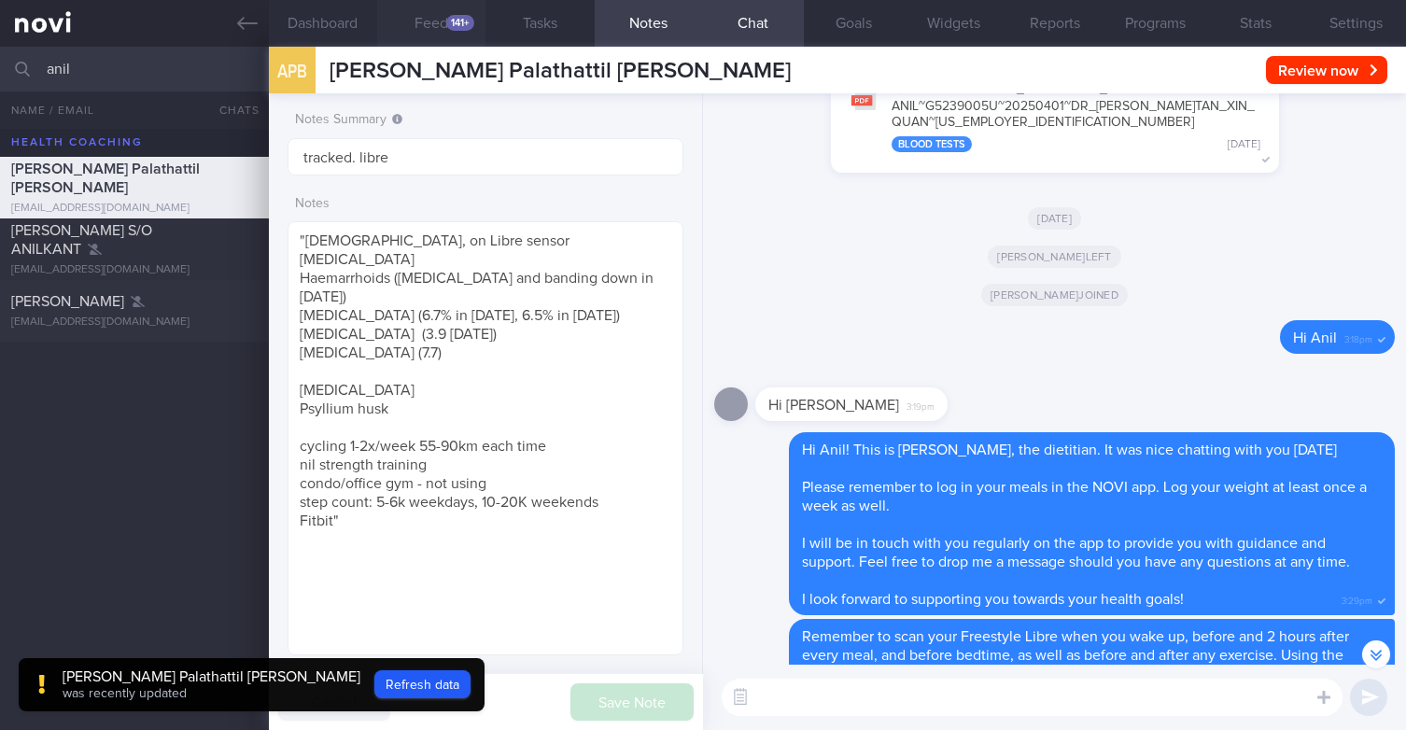
click at [444, 25] on button "Feed 141+" at bounding box center [431, 23] width 108 height 47
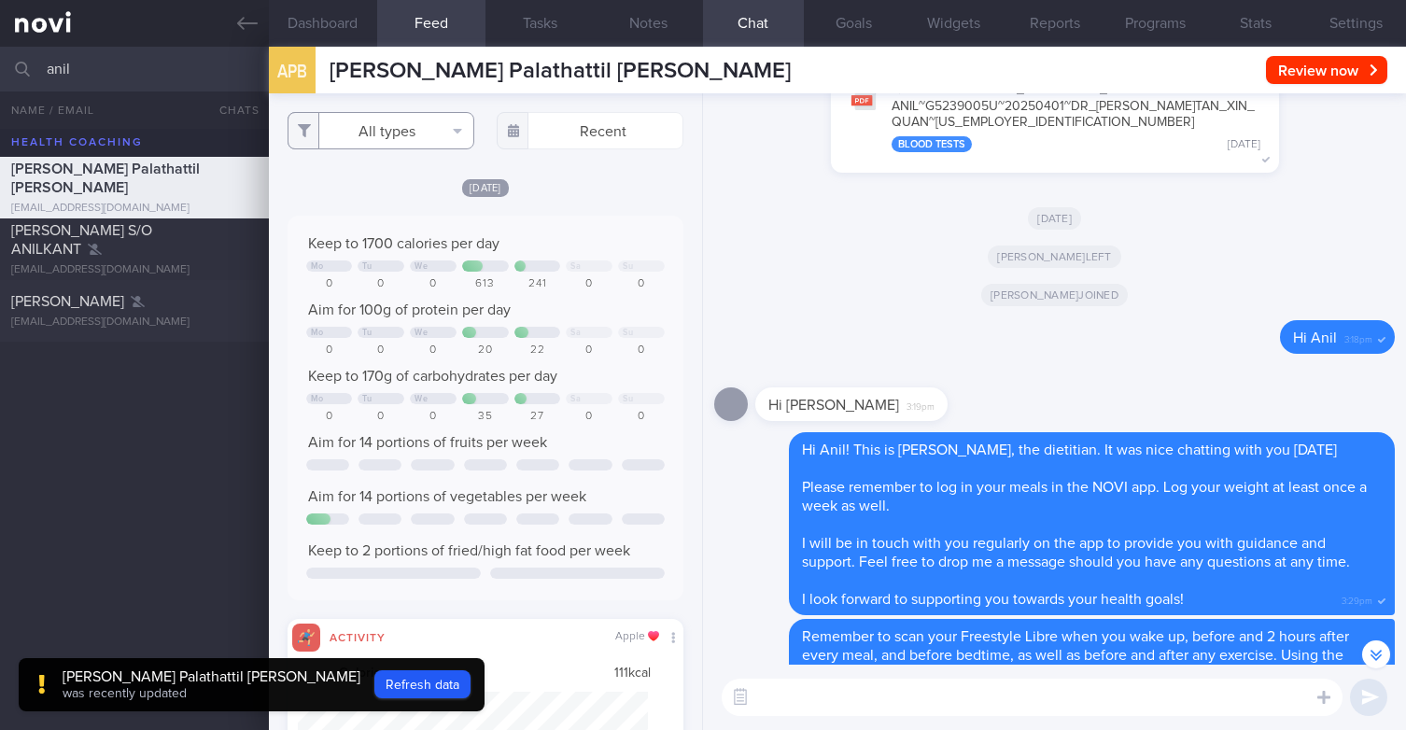
click at [428, 120] on button "All types" at bounding box center [381, 130] width 187 height 37
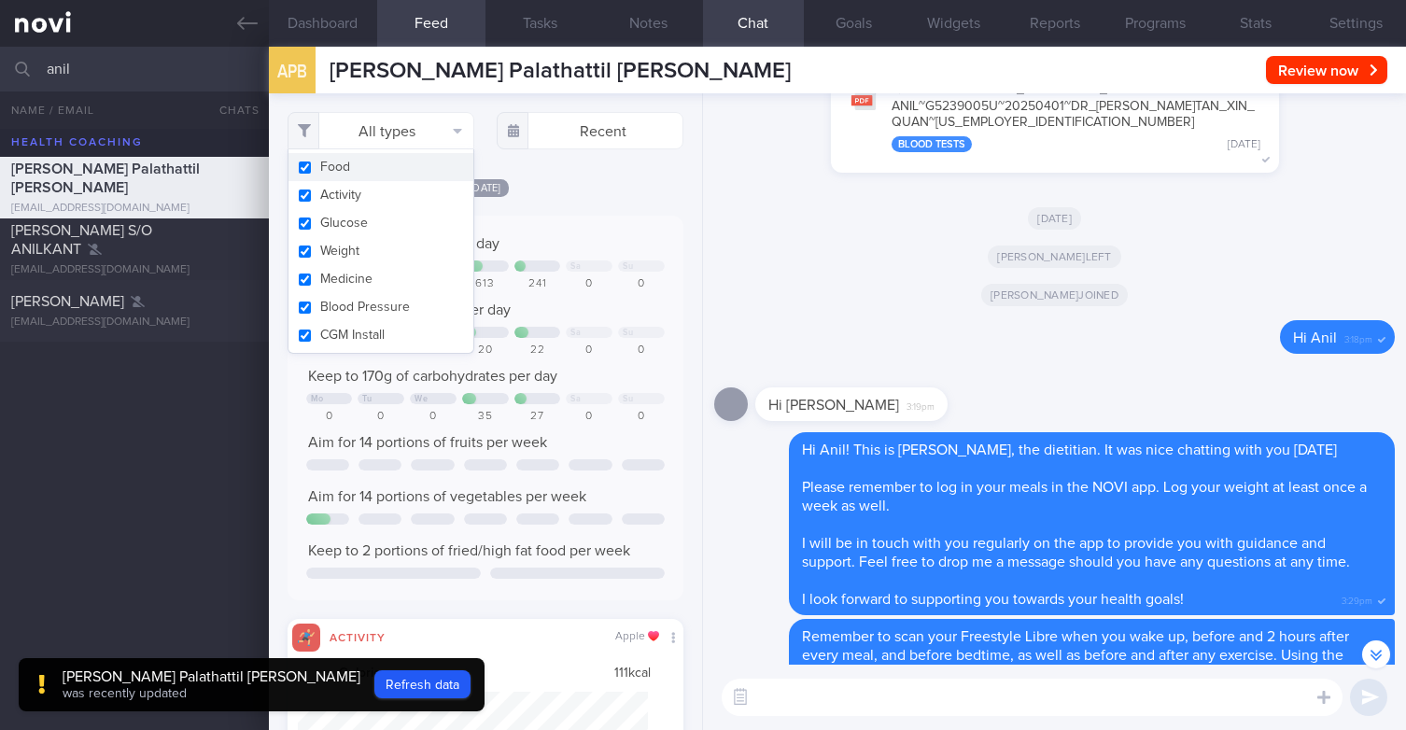
click at [361, 199] on button "Activity" at bounding box center [381, 195] width 185 height 28
checkbox input "false"
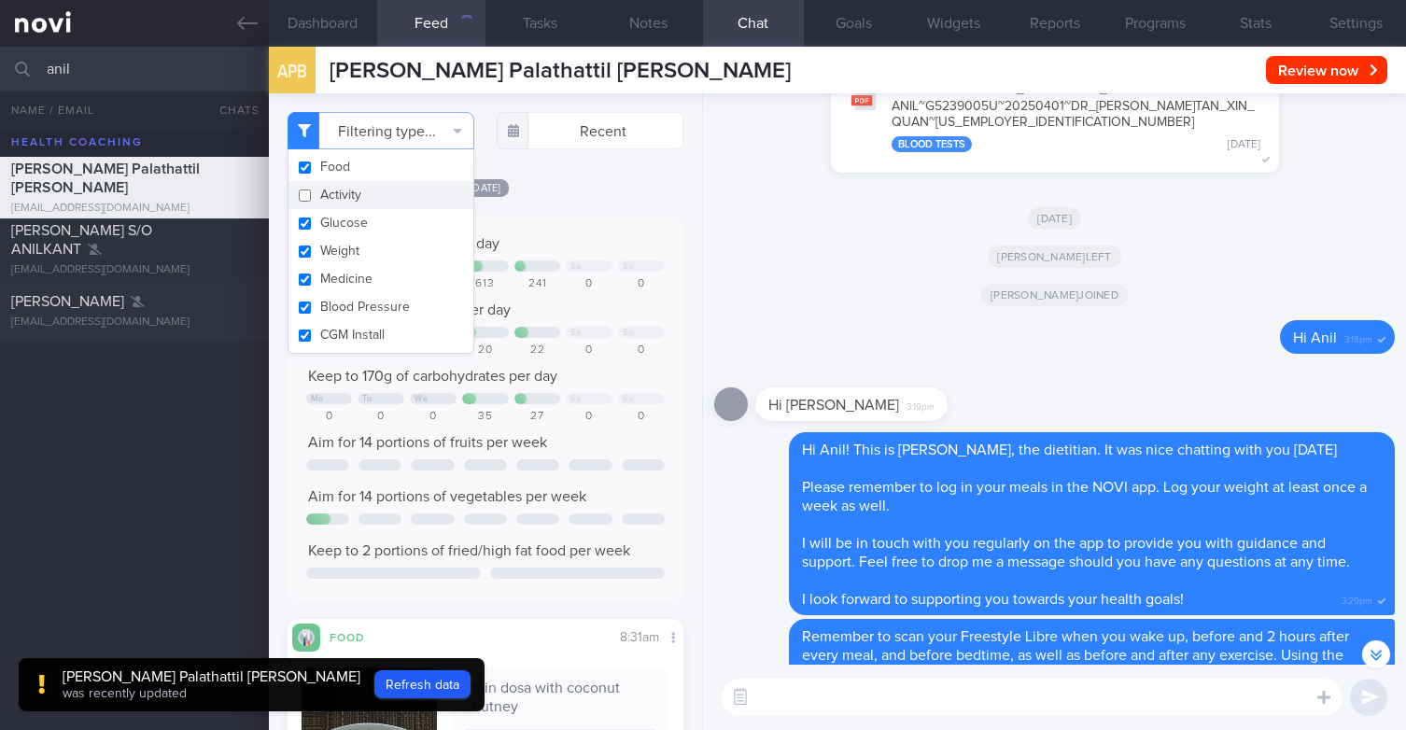
click at [914, 722] on div "​ ​" at bounding box center [1054, 697] width 703 height 65
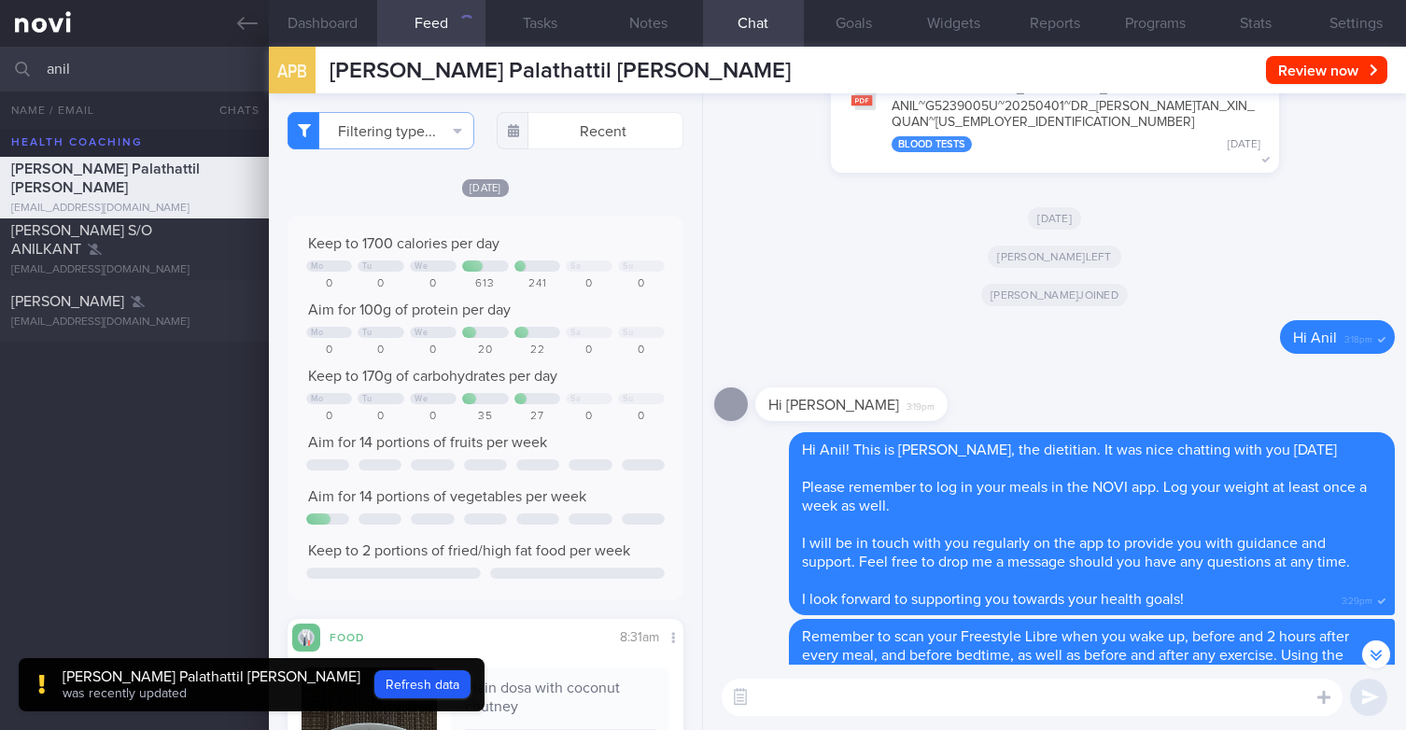
click at [910, 713] on textarea at bounding box center [1032, 697] width 621 height 37
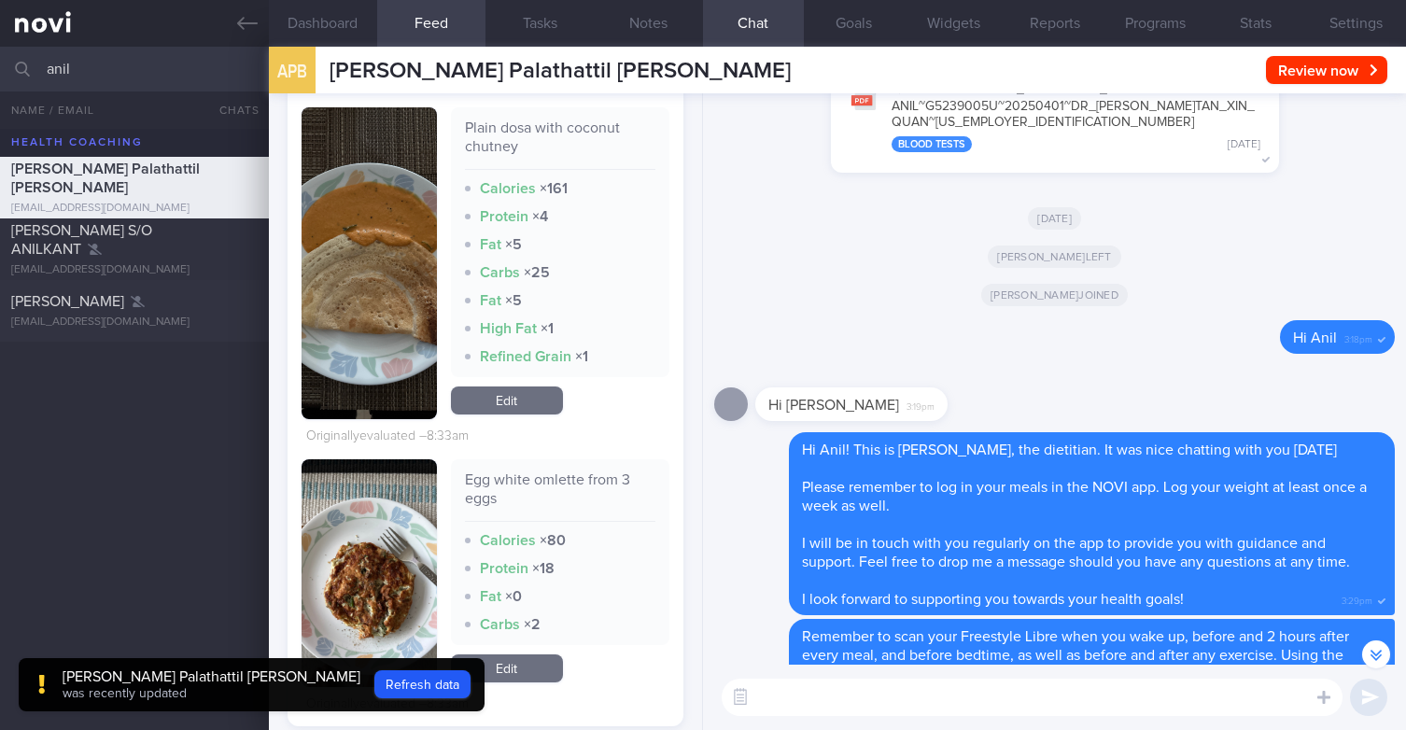
click at [821, 704] on textarea at bounding box center [1032, 697] width 621 height 37
type textarea "Thanks for logging your meals, Anil :)"
click at [1024, 694] on textarea "Thanks for logging your meals, Anil :)" at bounding box center [1032, 697] width 621 height 37
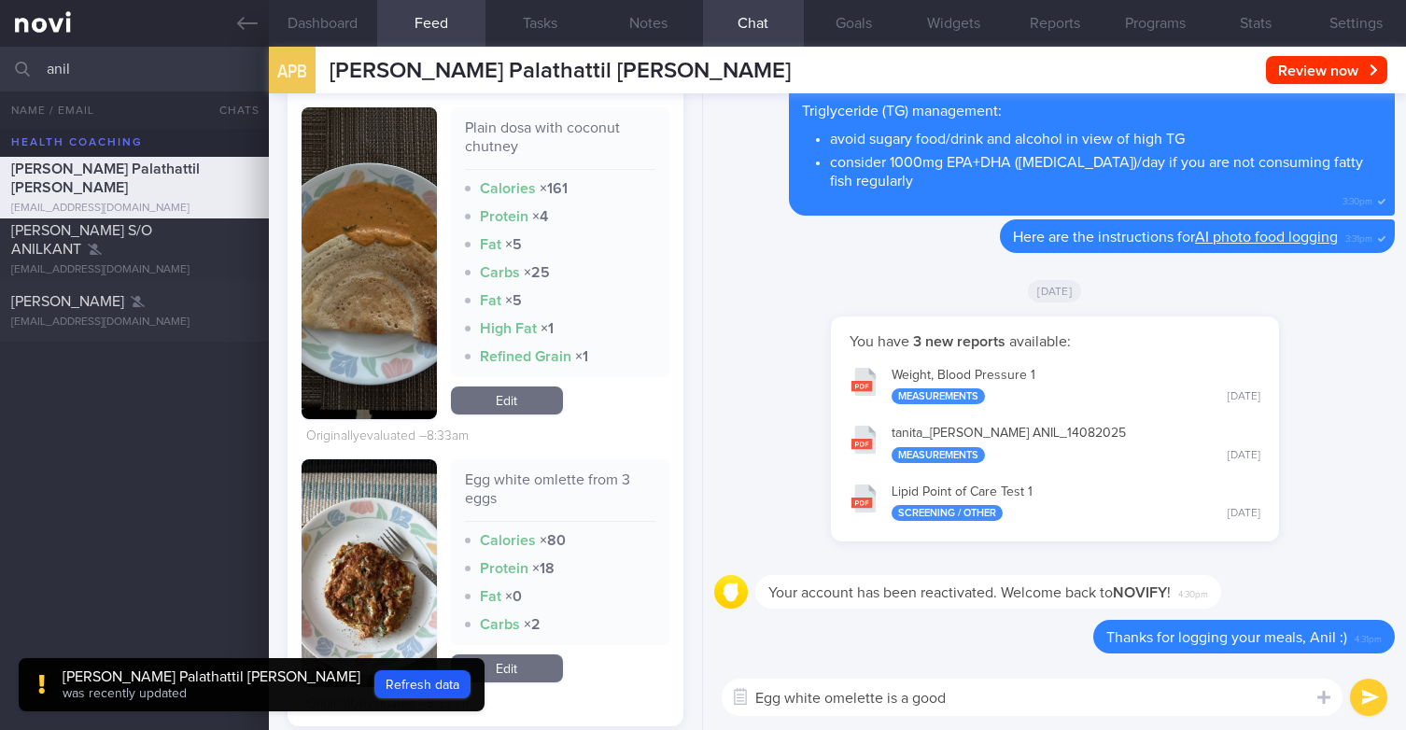
type textarea "Egg white omelette is a good"
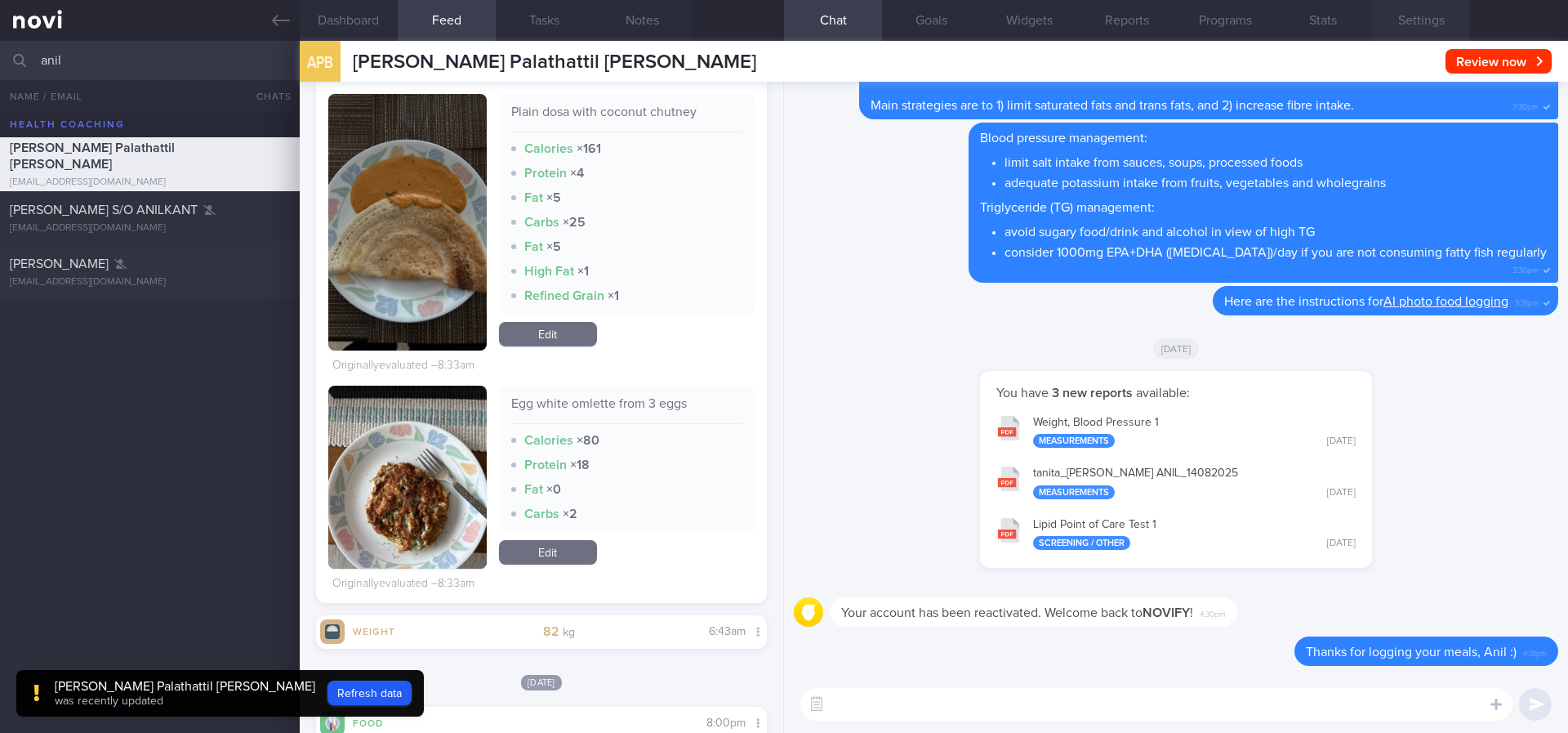
click at [1229, 24] on button "Settings" at bounding box center [1421, 20] width 98 height 41
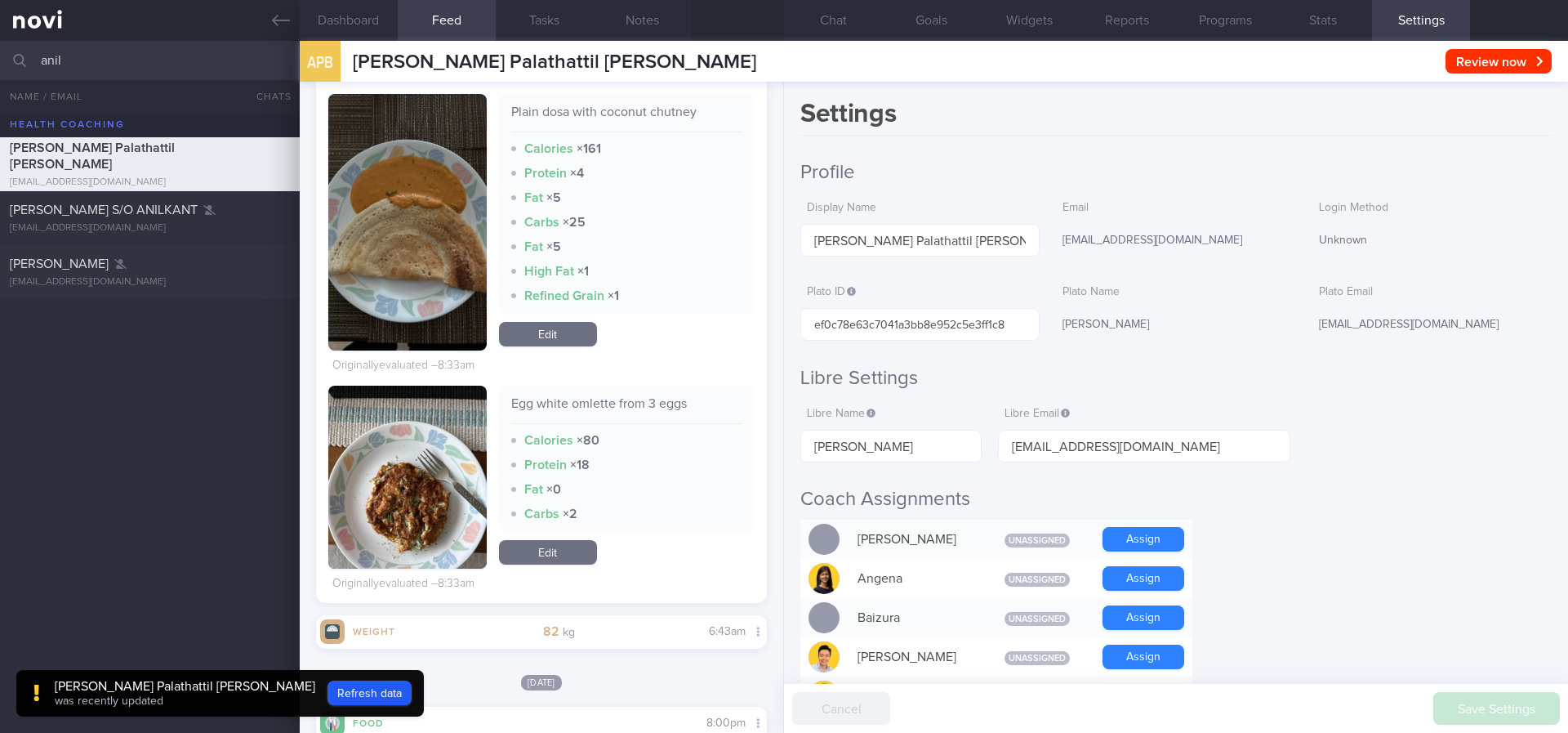
click at [855, 28] on button "Chat" at bounding box center [833, 20] width 98 height 41
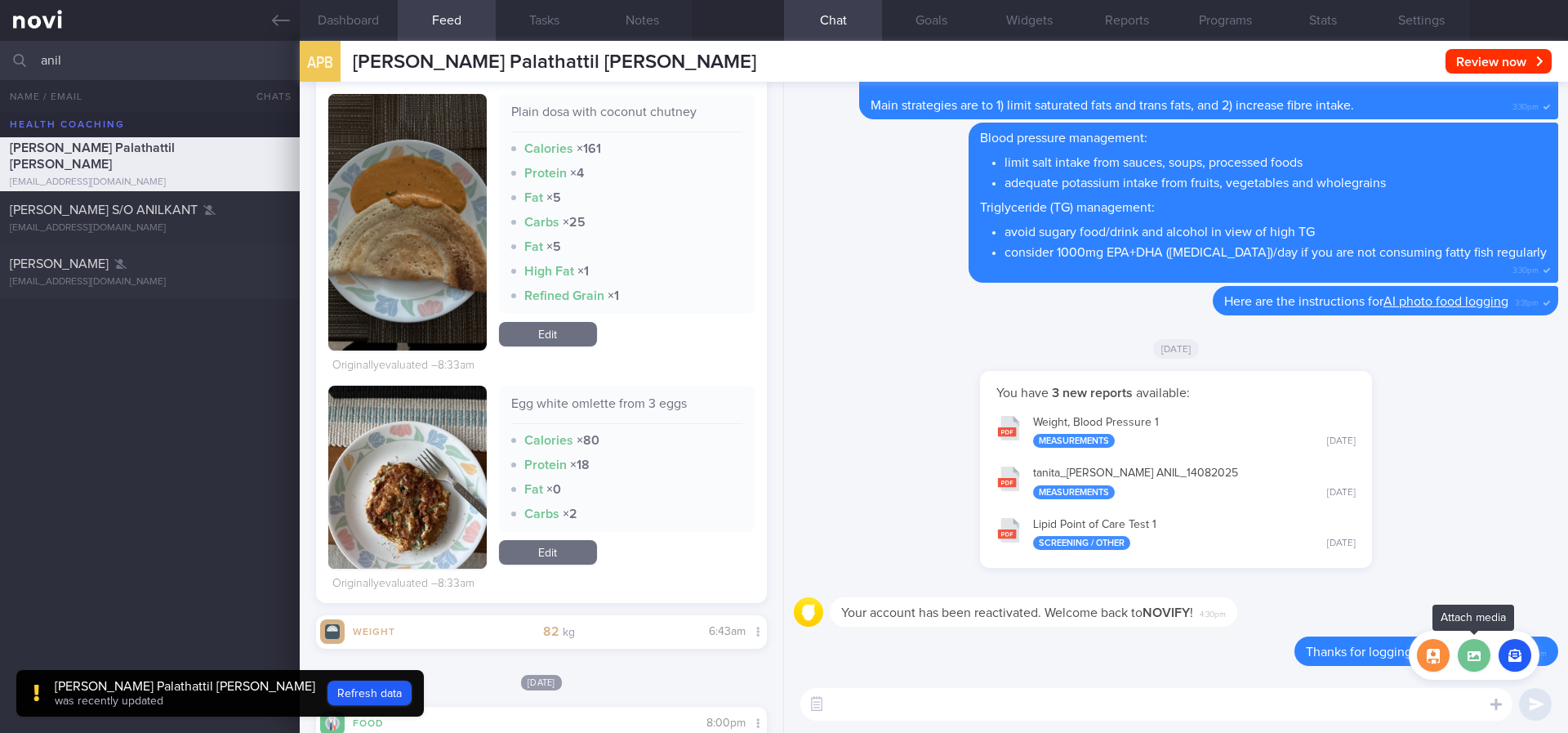
click at [1229, 638] on label at bounding box center [1474, 654] width 32 height 32
click at [0, 0] on input "file" at bounding box center [0, 0] width 0 height 0
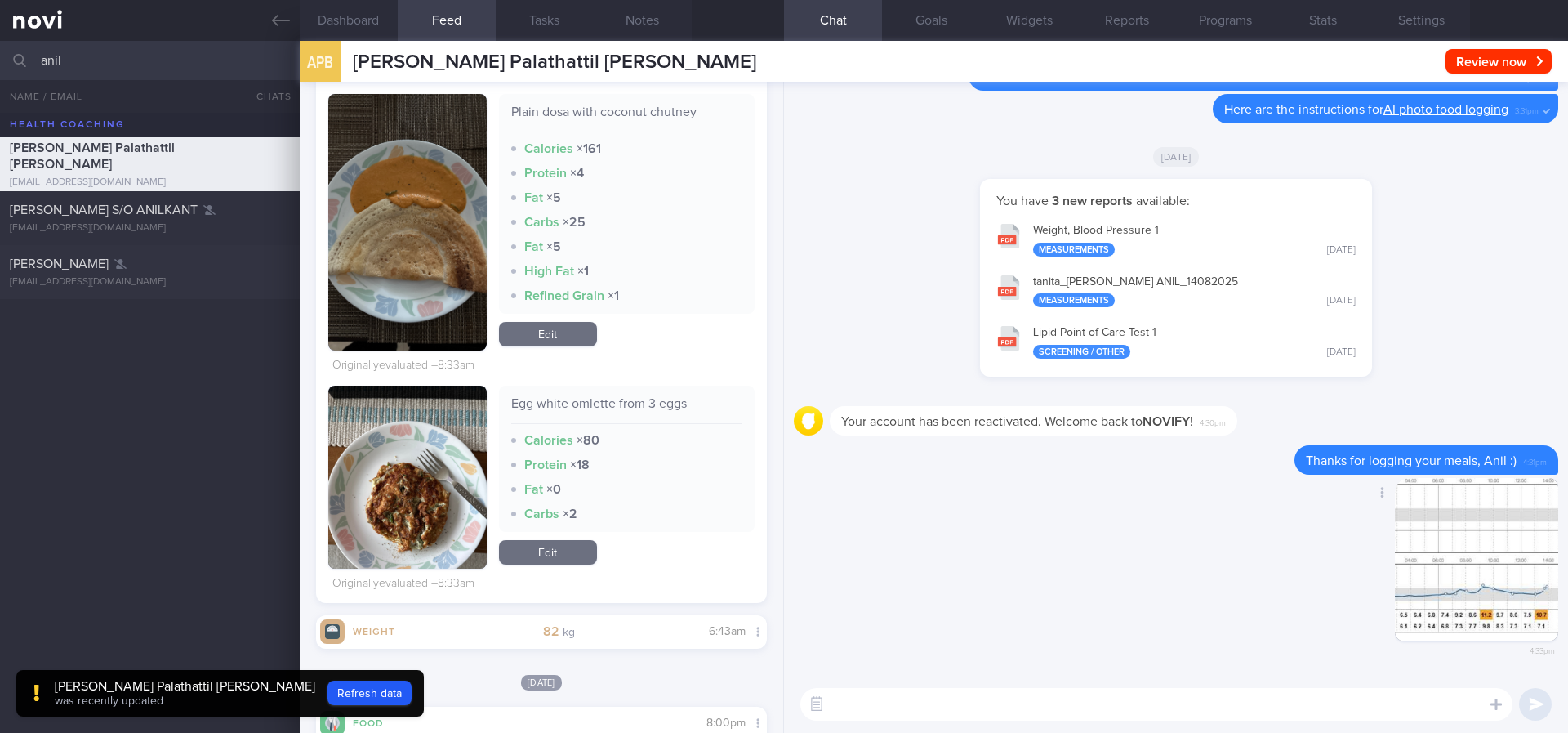
click at [1229, 567] on button "button" at bounding box center [1476, 559] width 164 height 164
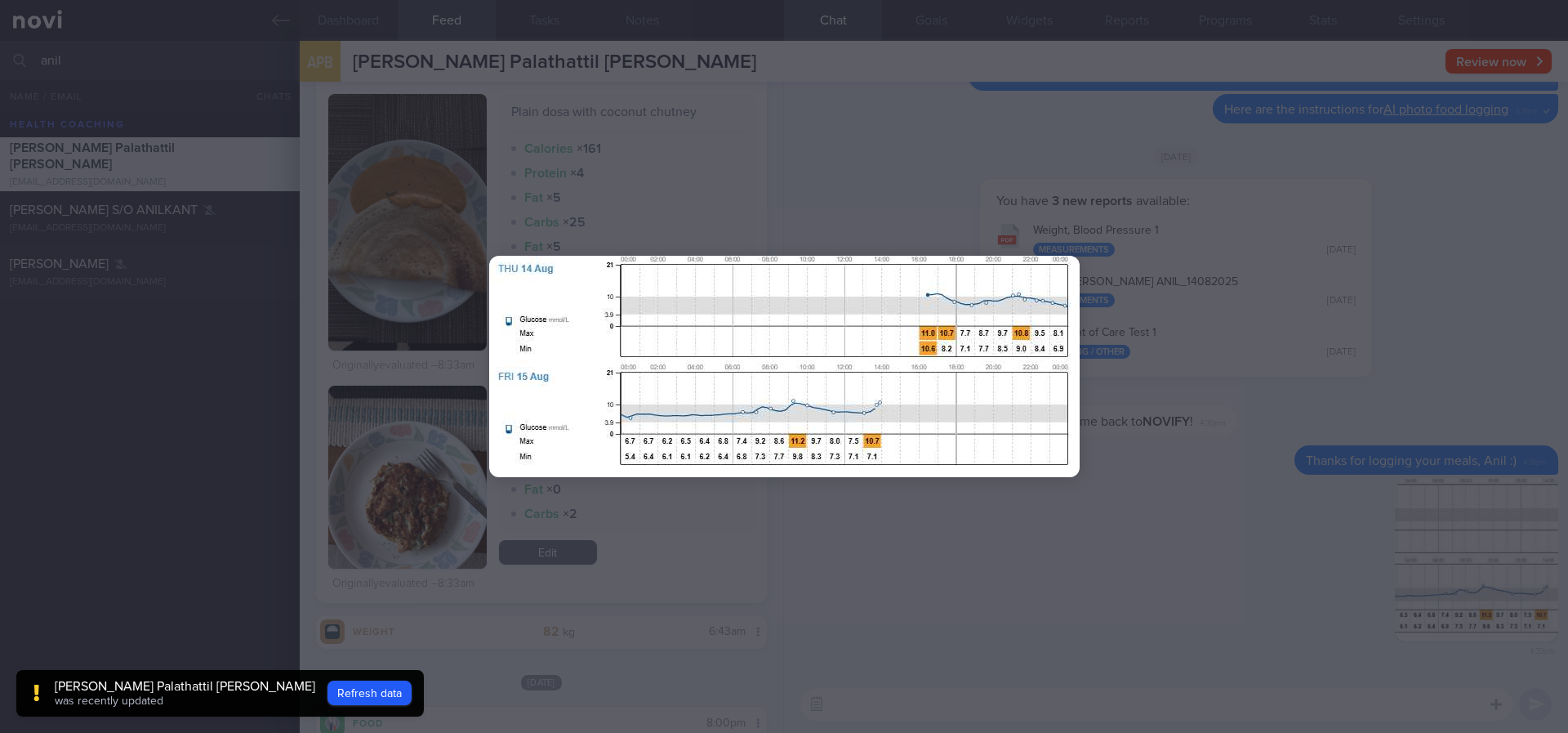
click at [1150, 518] on div at bounding box center [784, 366] width 1568 height 733
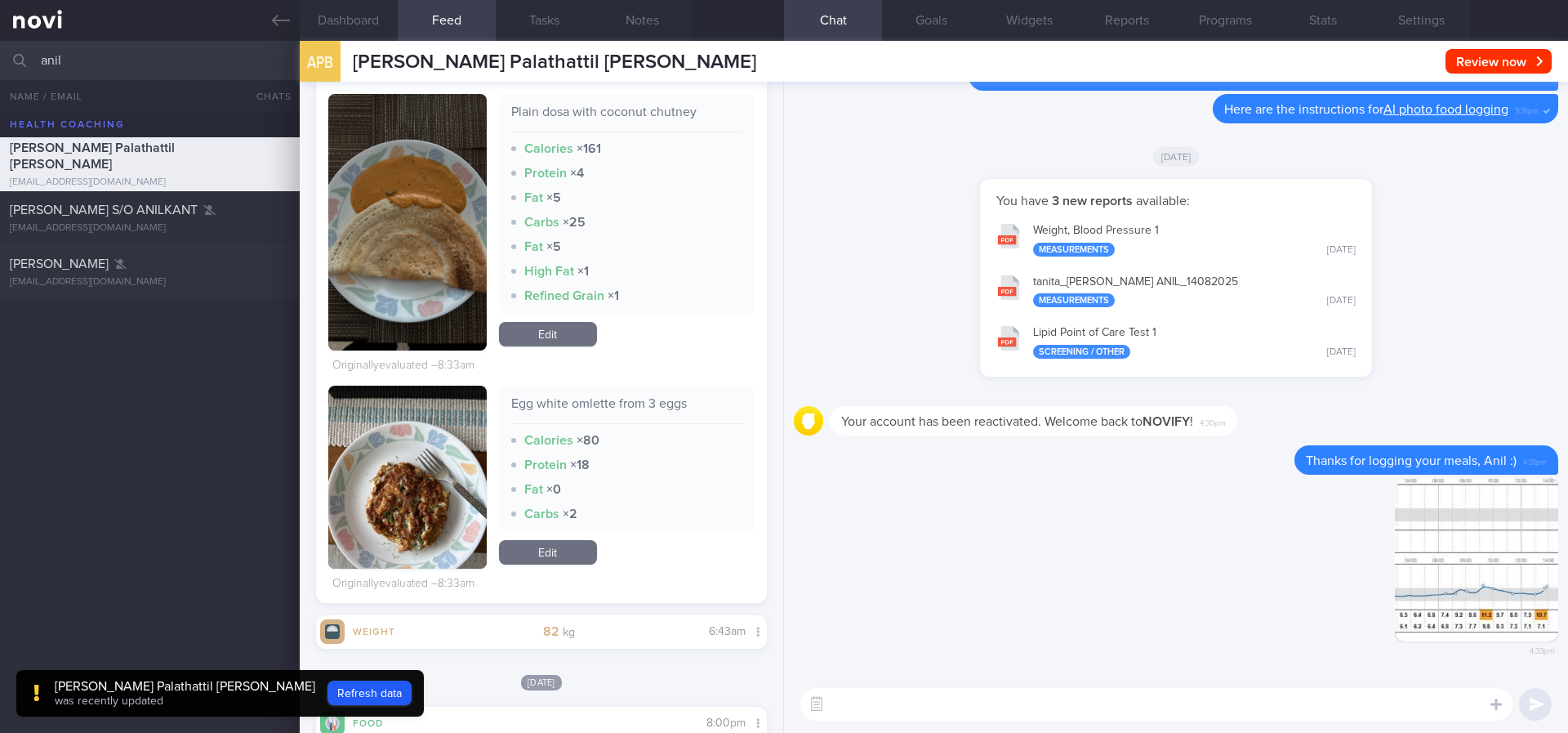
click at [965, 638] on textarea at bounding box center [1156, 703] width 712 height 32
type textarea "Noted that after meals, glucose tends to reach >10mmol/L"
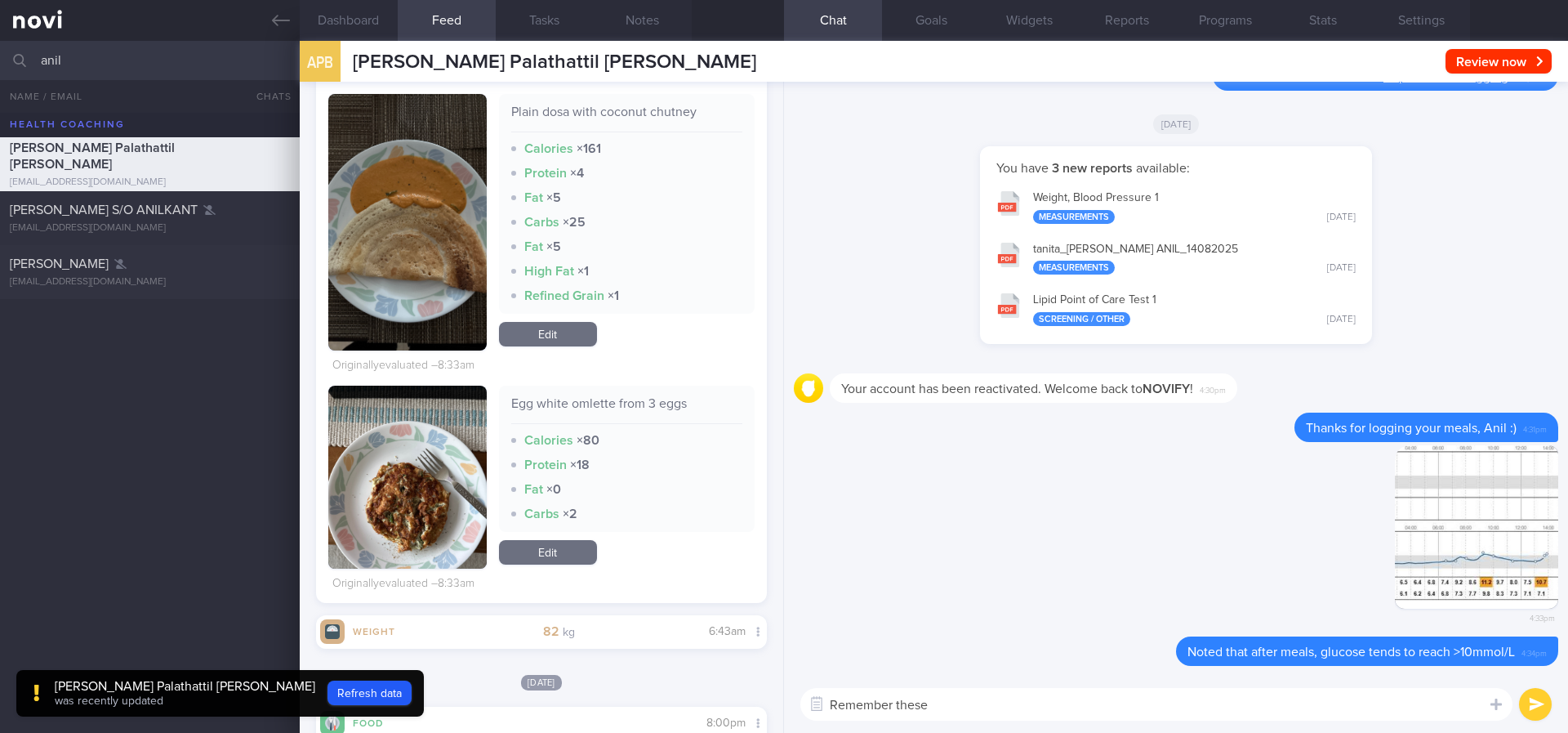
paste textarea "4 simple ways to reduce blood sugar spikes: 1) control carbohydrate portion 2) …"
type textarea "Remember these 4 simple ways to reduce blood sugar spikes: 1) control carbohydr…"
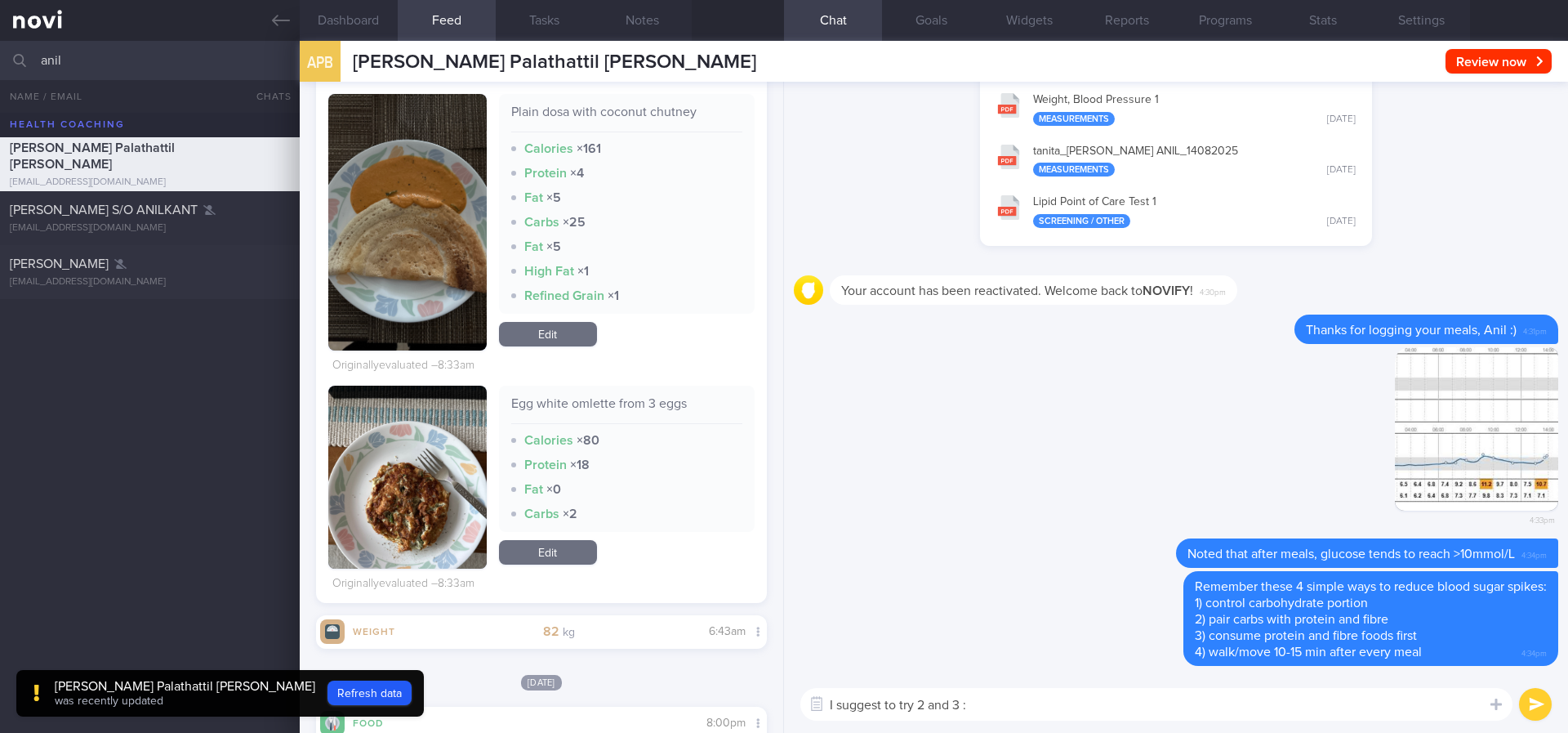
type textarea "I suggest to try 2 and 3 :)"
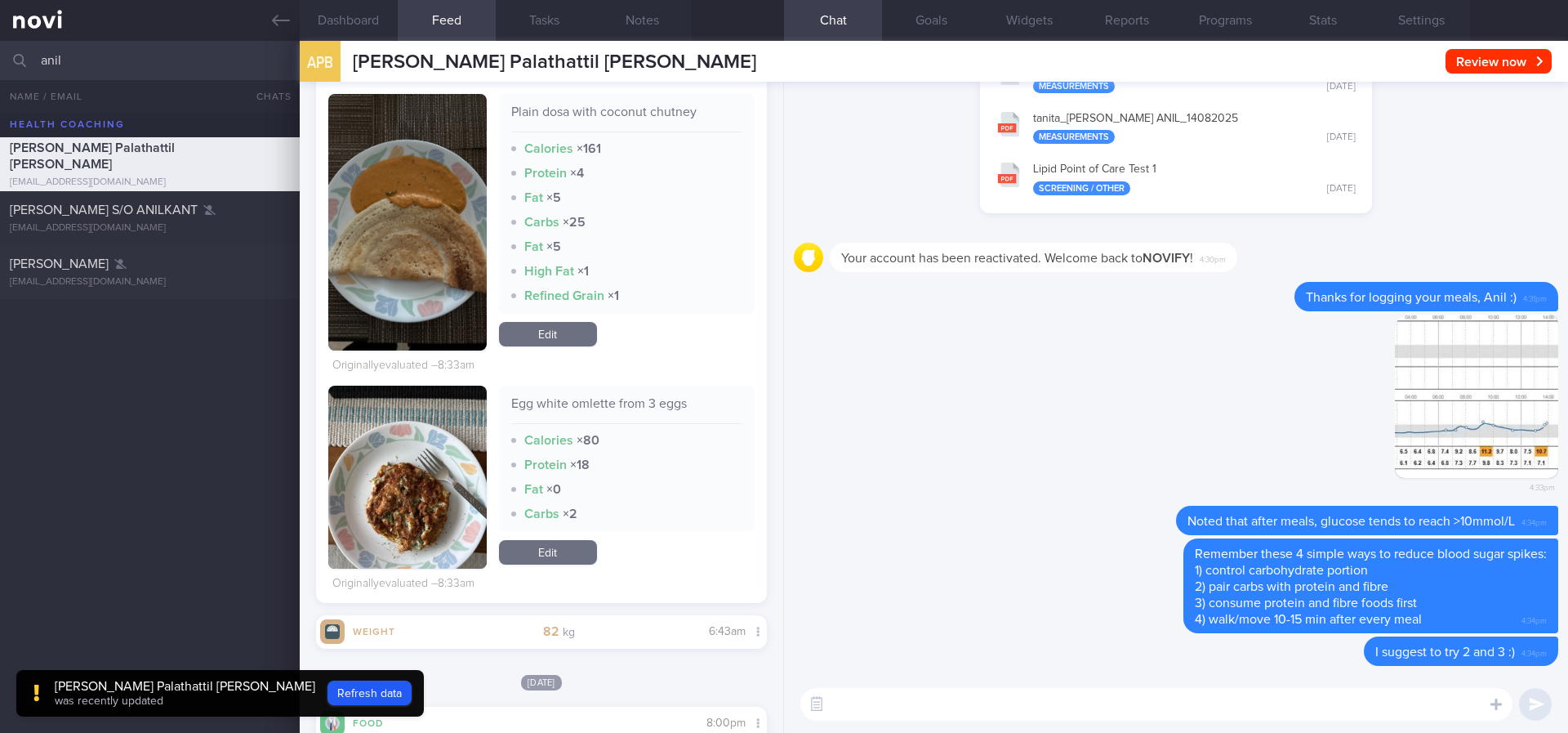
type textarea "C"
type textarea "Some of your meals are lacking in protein e.g. plain dosa with coconut chutney"
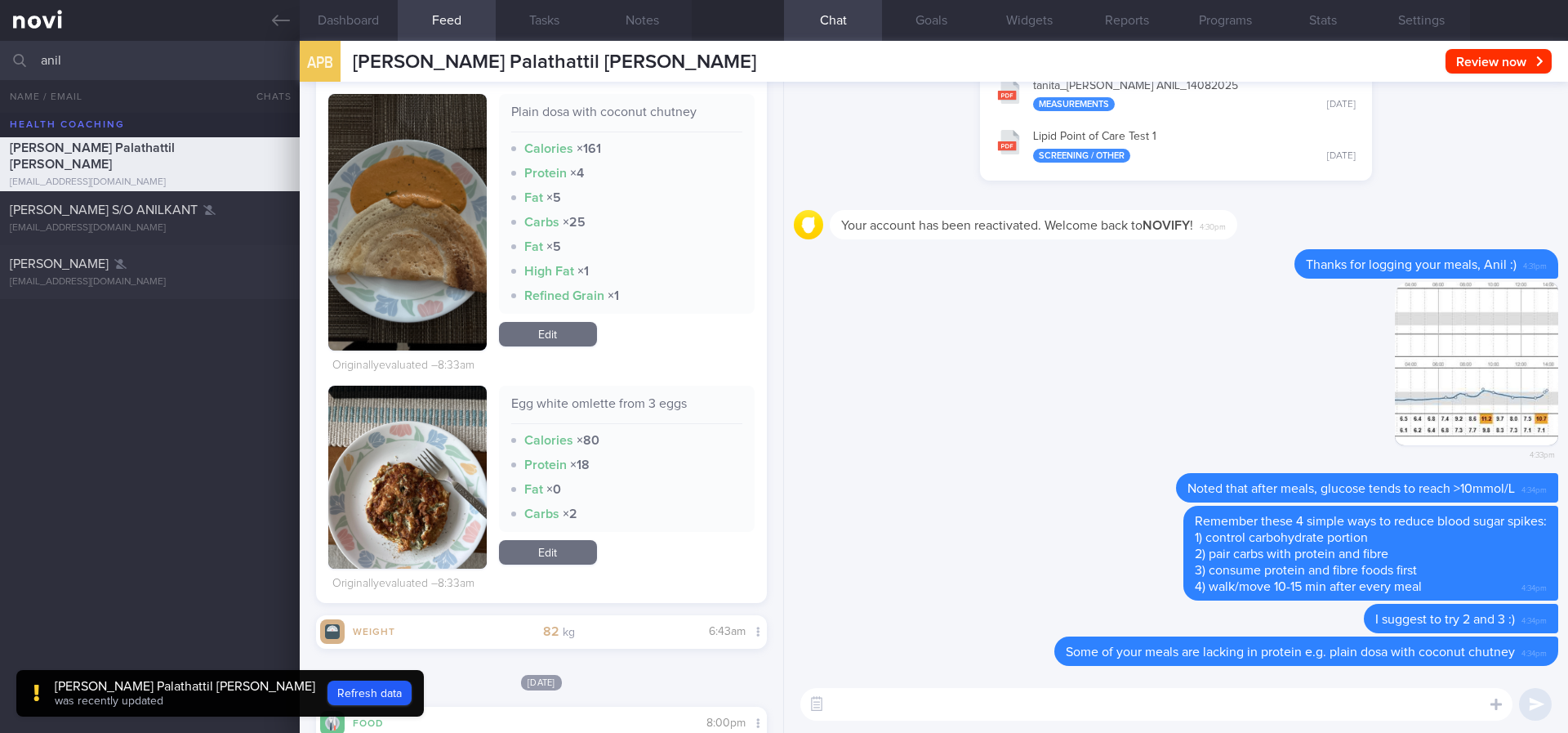
click at [922, 638] on textarea at bounding box center [1156, 703] width 712 height 32
paste textarea "Lower calorie Indian dishes with protein include: 2 egg thosai with dhal (no co…"
type textarea "Lower calorie Indian dishes with protein include: 2 egg thosai with dhal (no co…"
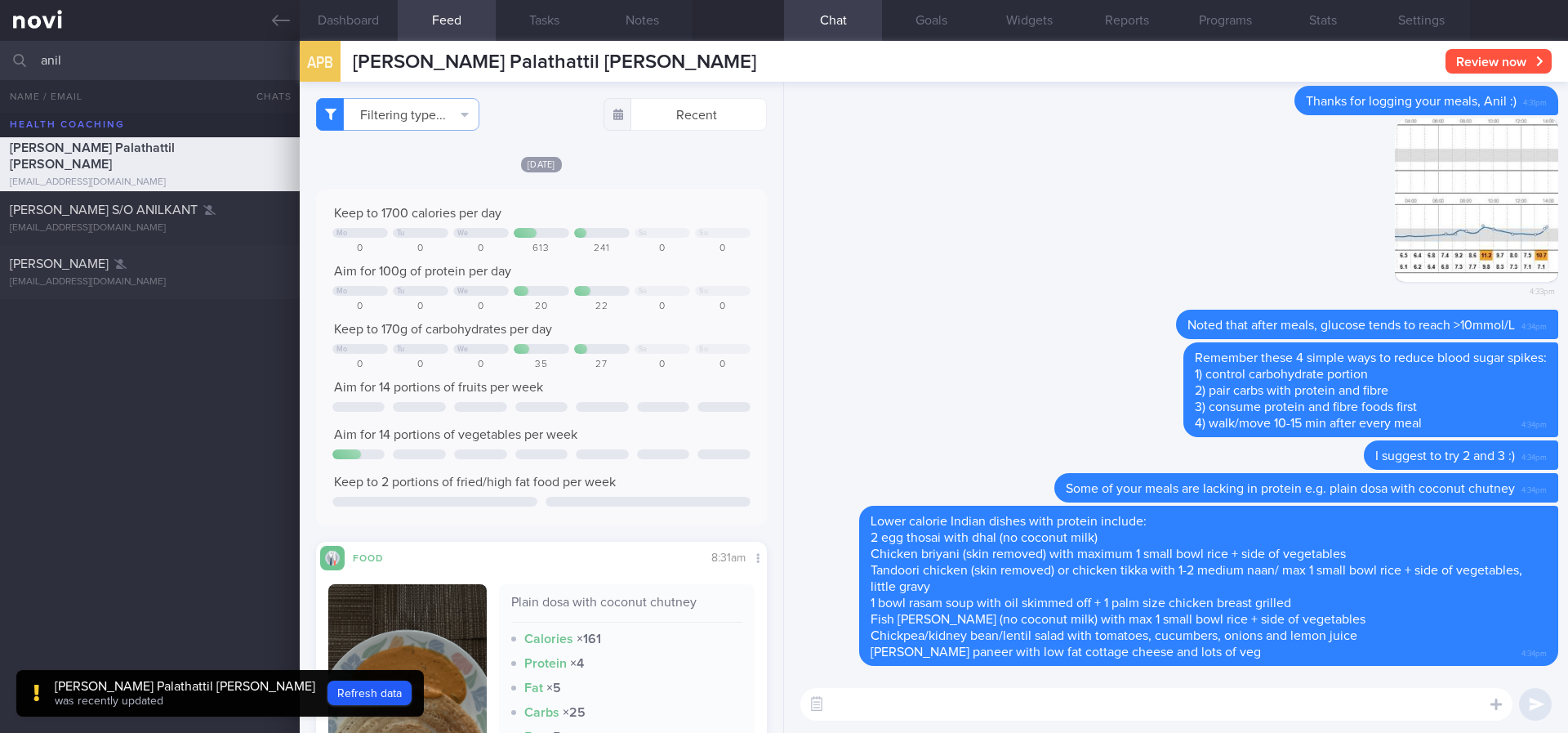
click at [1229, 58] on button "Review now" at bounding box center [1498, 61] width 106 height 24
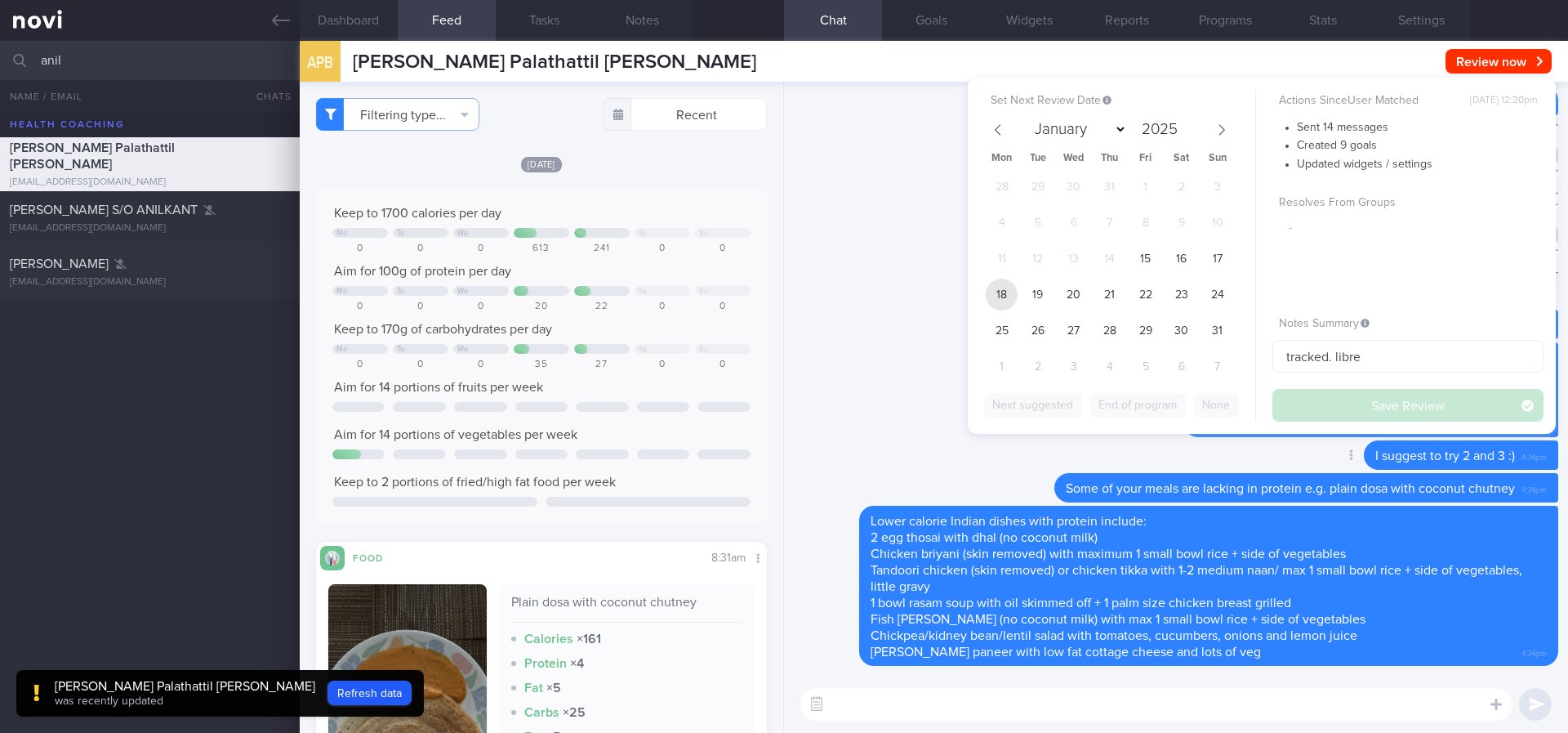
click at [1011, 291] on span "18" at bounding box center [1001, 294] width 31 height 31
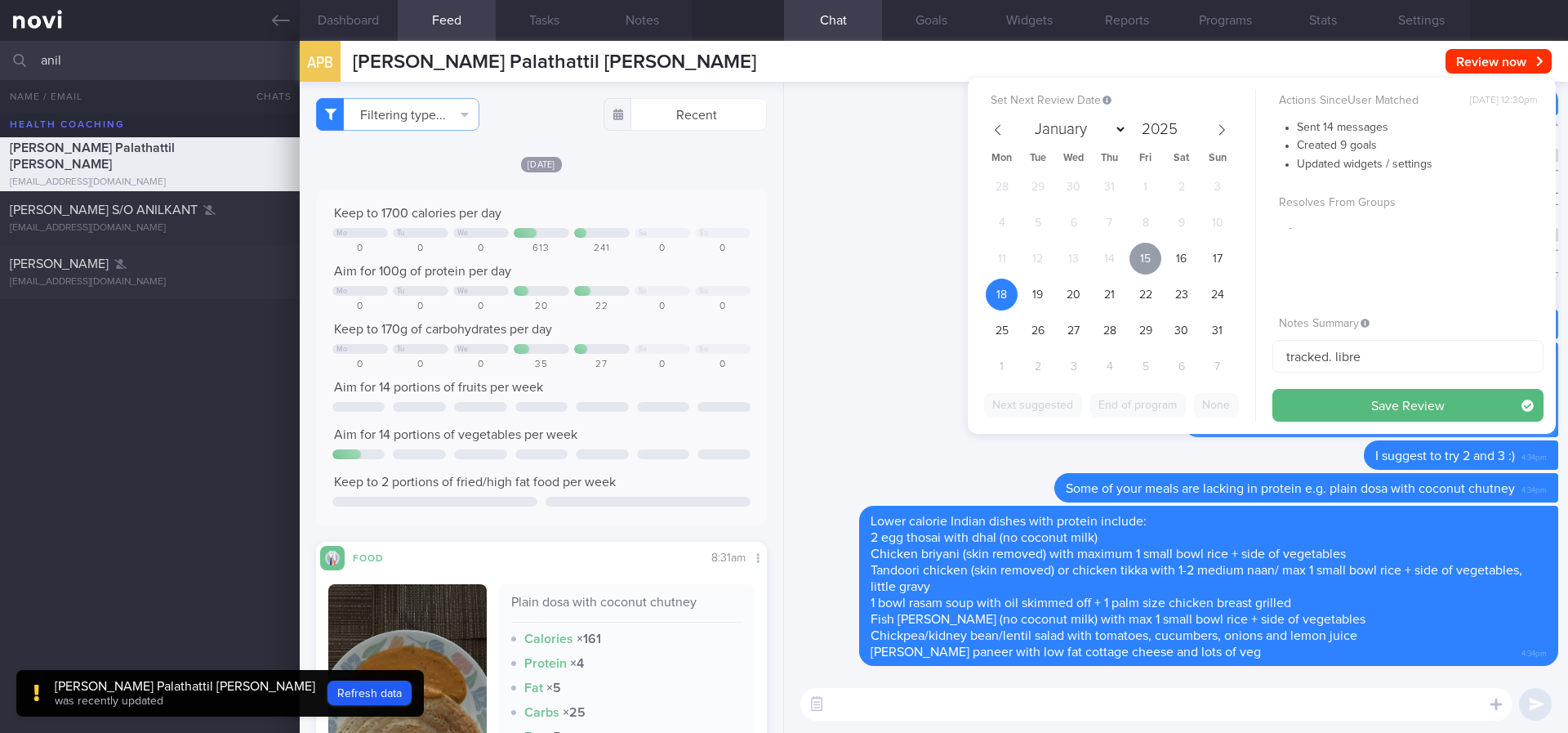
drag, startPoint x: 1143, startPoint y: 257, endPoint x: 1255, endPoint y: 271, distance: 112.9
click at [1143, 257] on span "15" at bounding box center [1146, 258] width 31 height 31
click at [1229, 407] on button "Save Review" at bounding box center [1408, 405] width 271 height 32
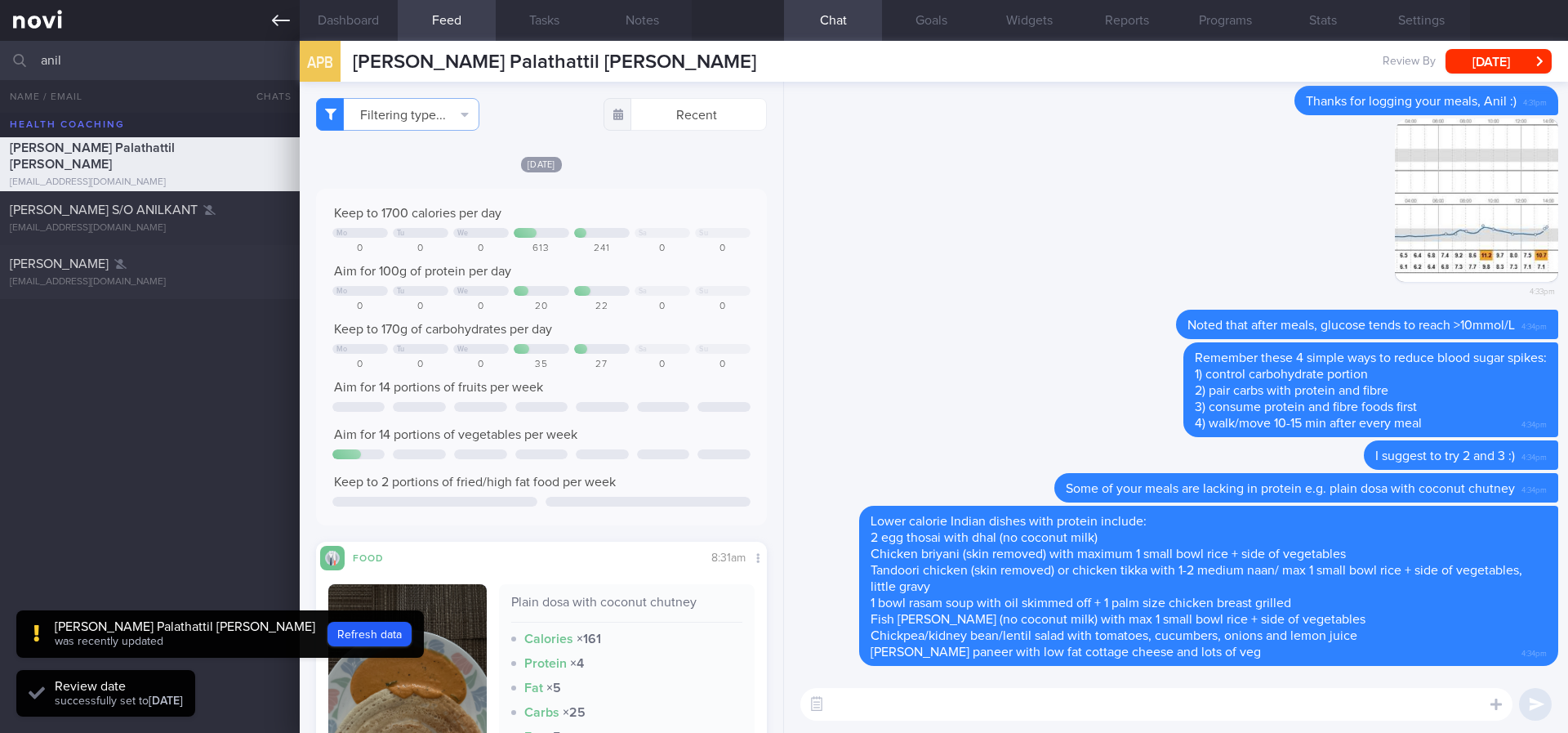
scroll to position [204, 410]
click at [285, 17] on icon at bounding box center [281, 20] width 18 height 18
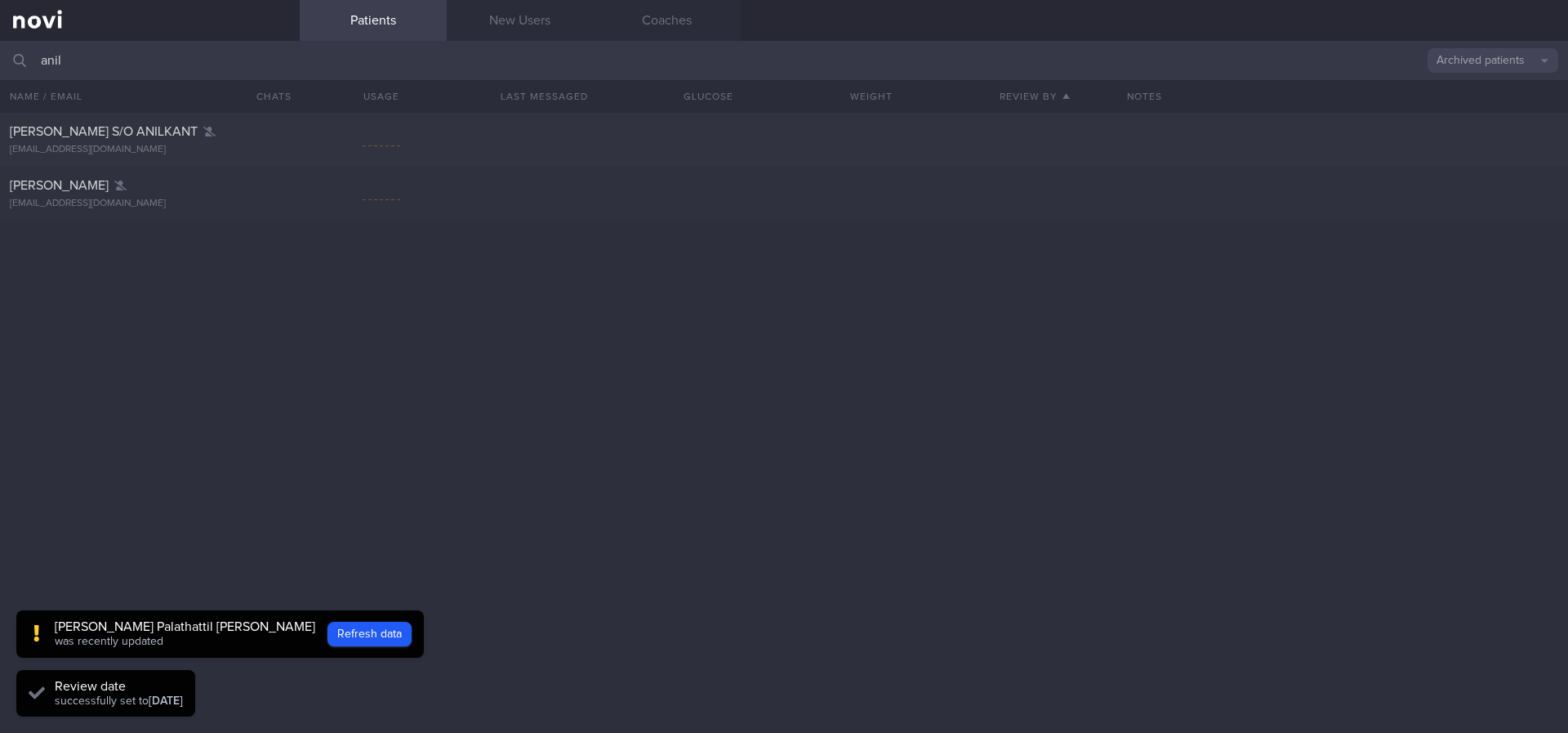
click at [131, 630] on div "[PERSON_NAME] Palathattil [PERSON_NAME]" at bounding box center [185, 626] width 261 height 17
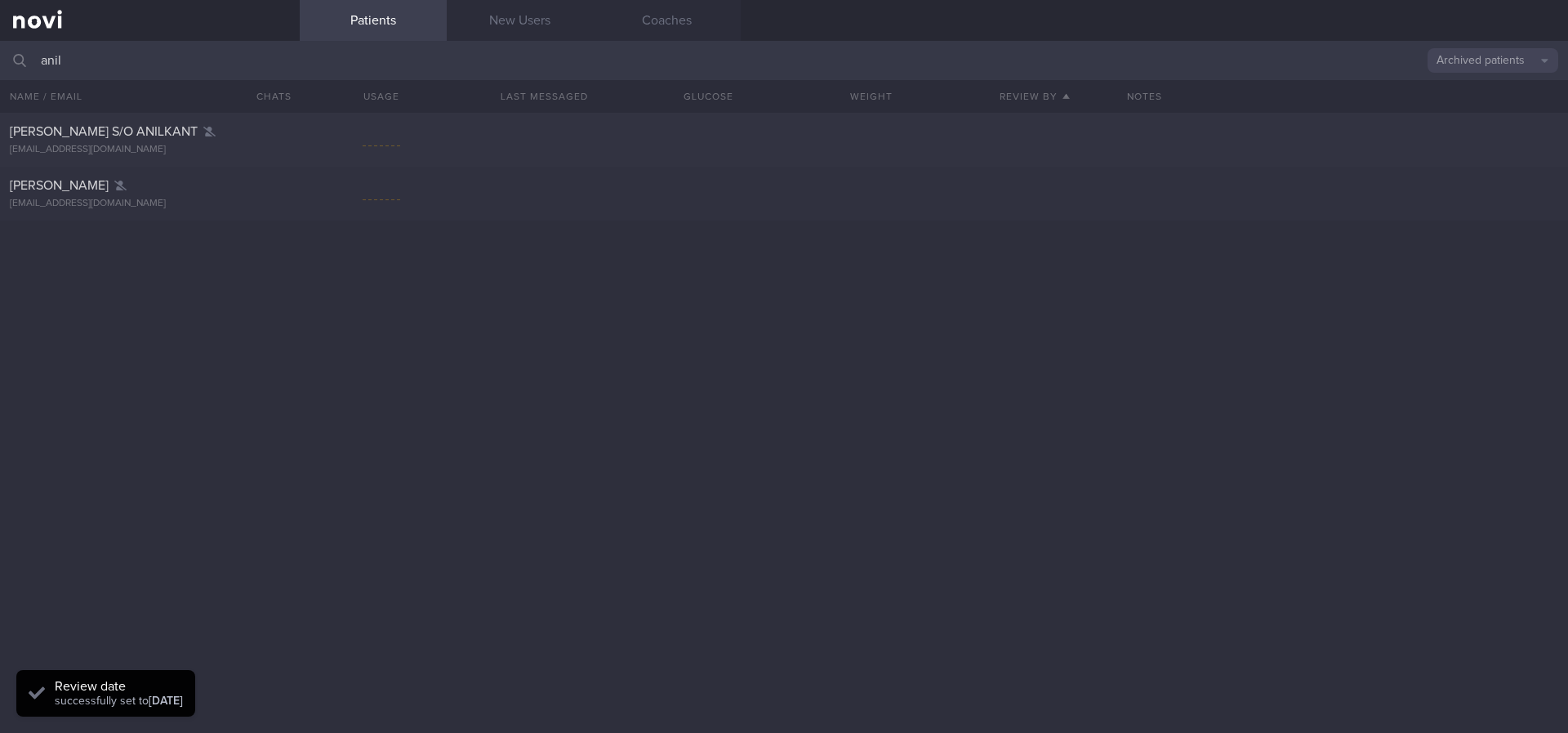
drag, startPoint x: 96, startPoint y: 62, endPoint x: 0, endPoint y: 60, distance: 96.0
click at [0, 62] on input "anil" at bounding box center [784, 60] width 1568 height 39
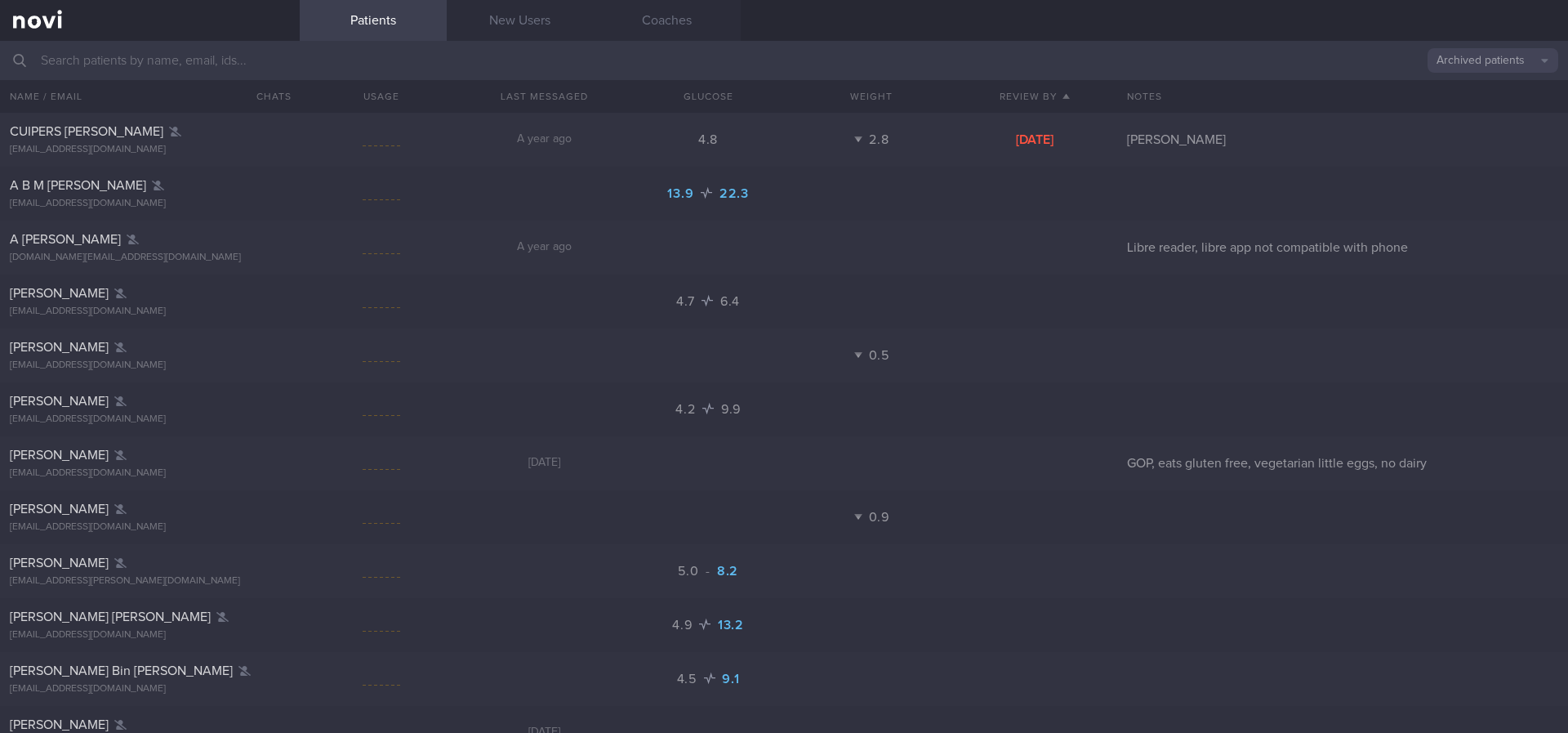
click at [1229, 66] on button "Archived patients" at bounding box center [1492, 60] width 130 height 24
click at [1229, 87] on button "Assigned patients" at bounding box center [1492, 88] width 130 height 24
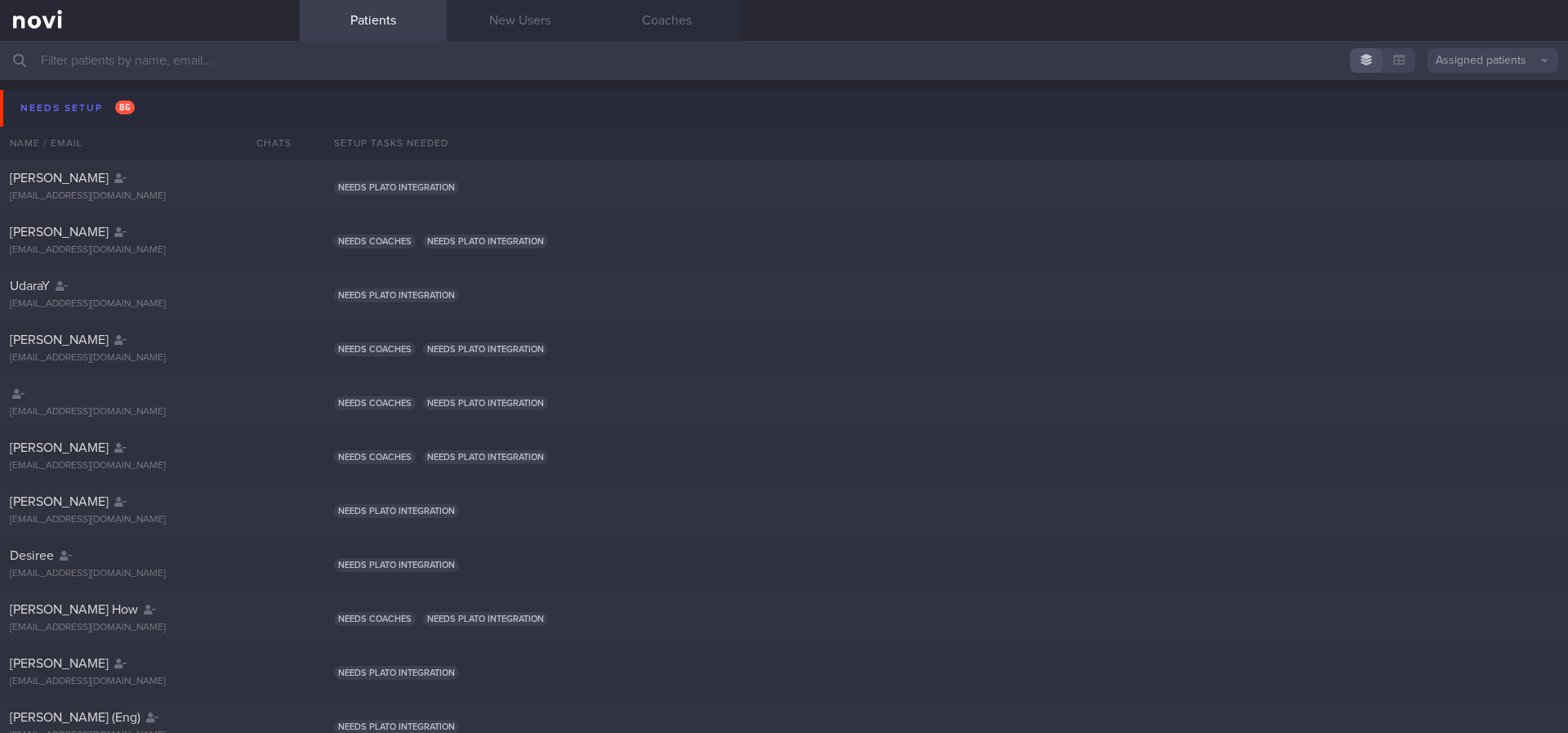
click at [160, 94] on button "Needs setup 86" at bounding box center [786, 108] width 1573 height 37
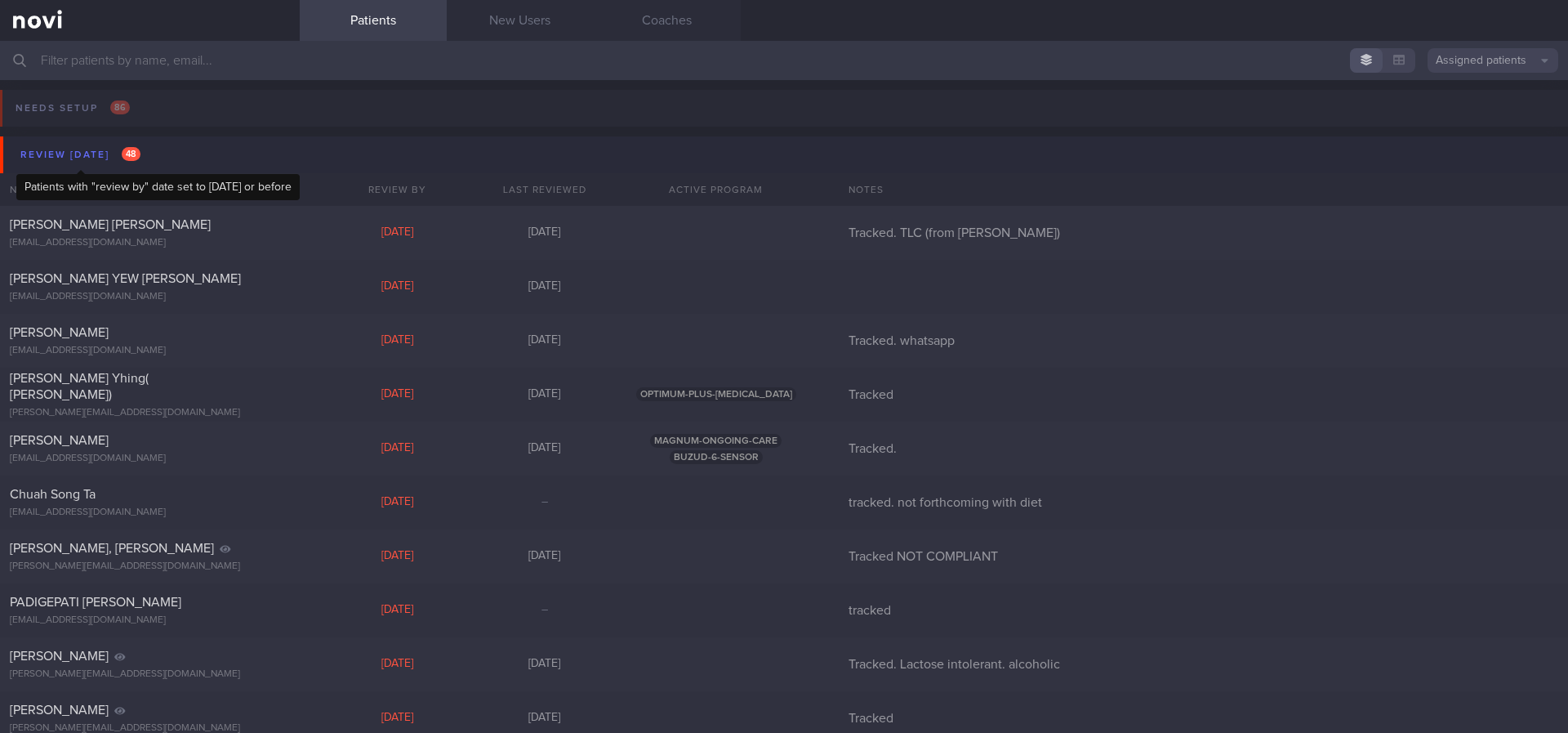
click at [140, 160] on div "Review [DATE] 48" at bounding box center [80, 154] width 129 height 22
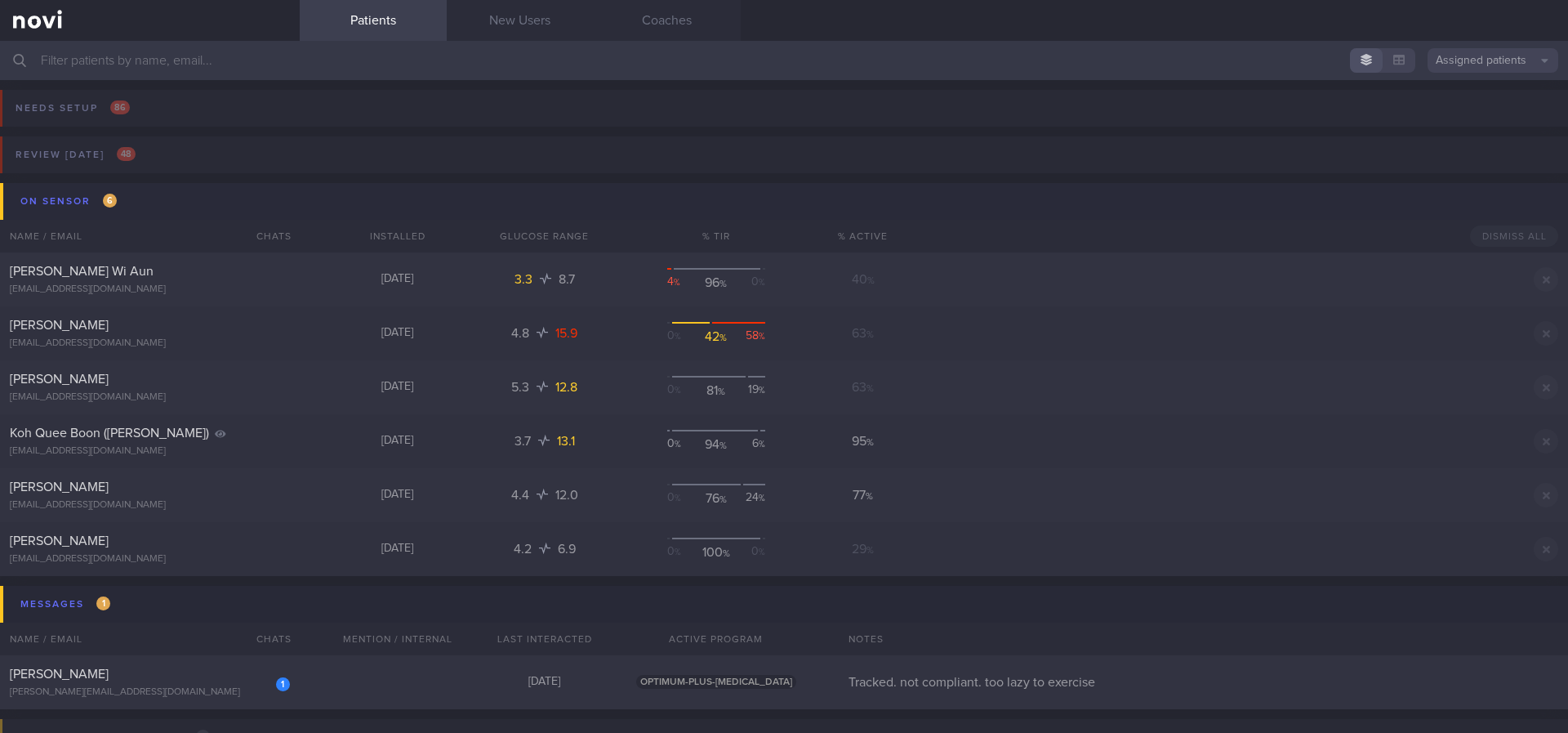
click at [151, 196] on button "On sensor 6" at bounding box center [786, 201] width 1573 height 37
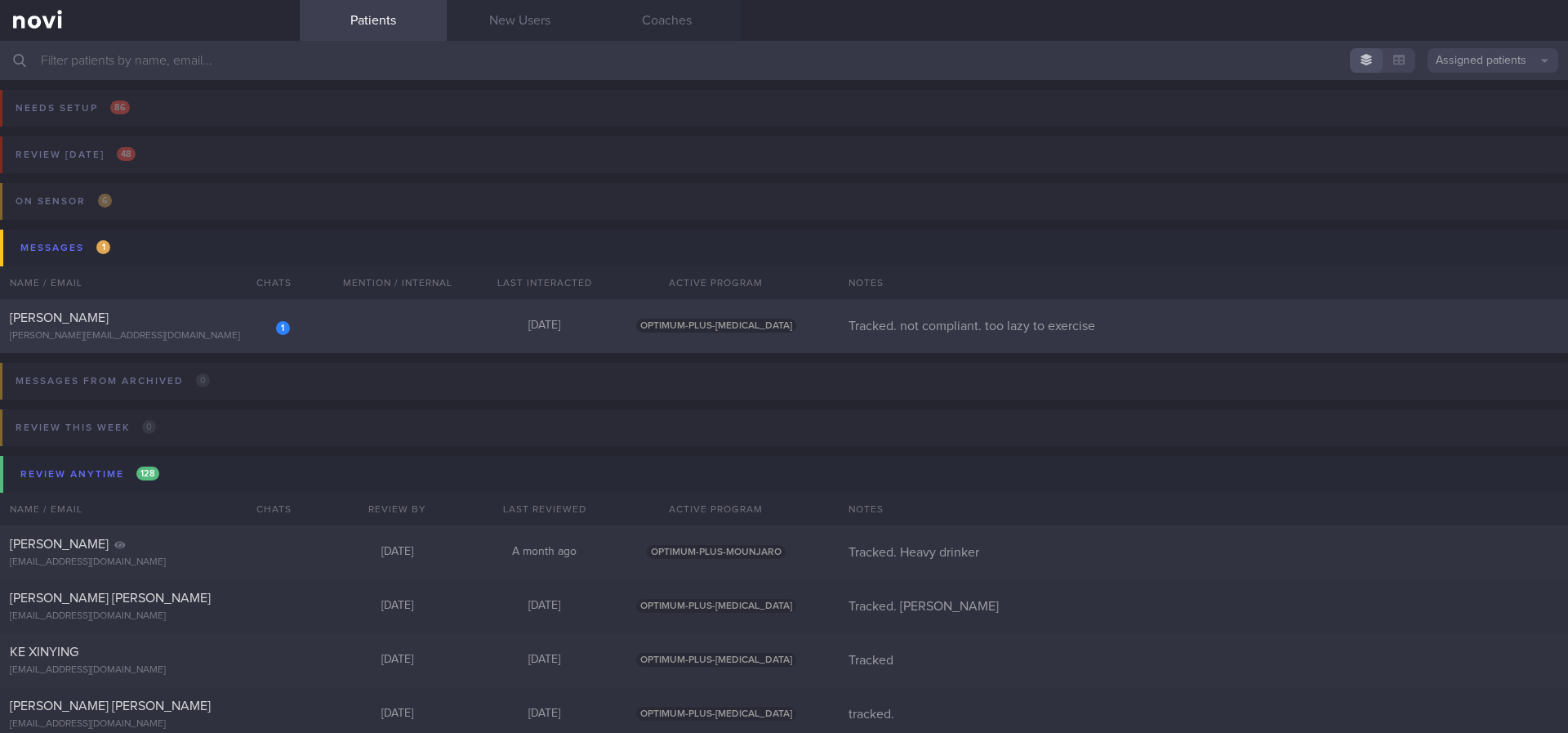
click at [296, 318] on div "1 [PERSON_NAME] TANGYA [PERSON_NAME][EMAIL_ADDRESS][DOMAIN_NAME] [DATE] OPTIMUM…" at bounding box center [784, 326] width 1568 height 54
select select "7"
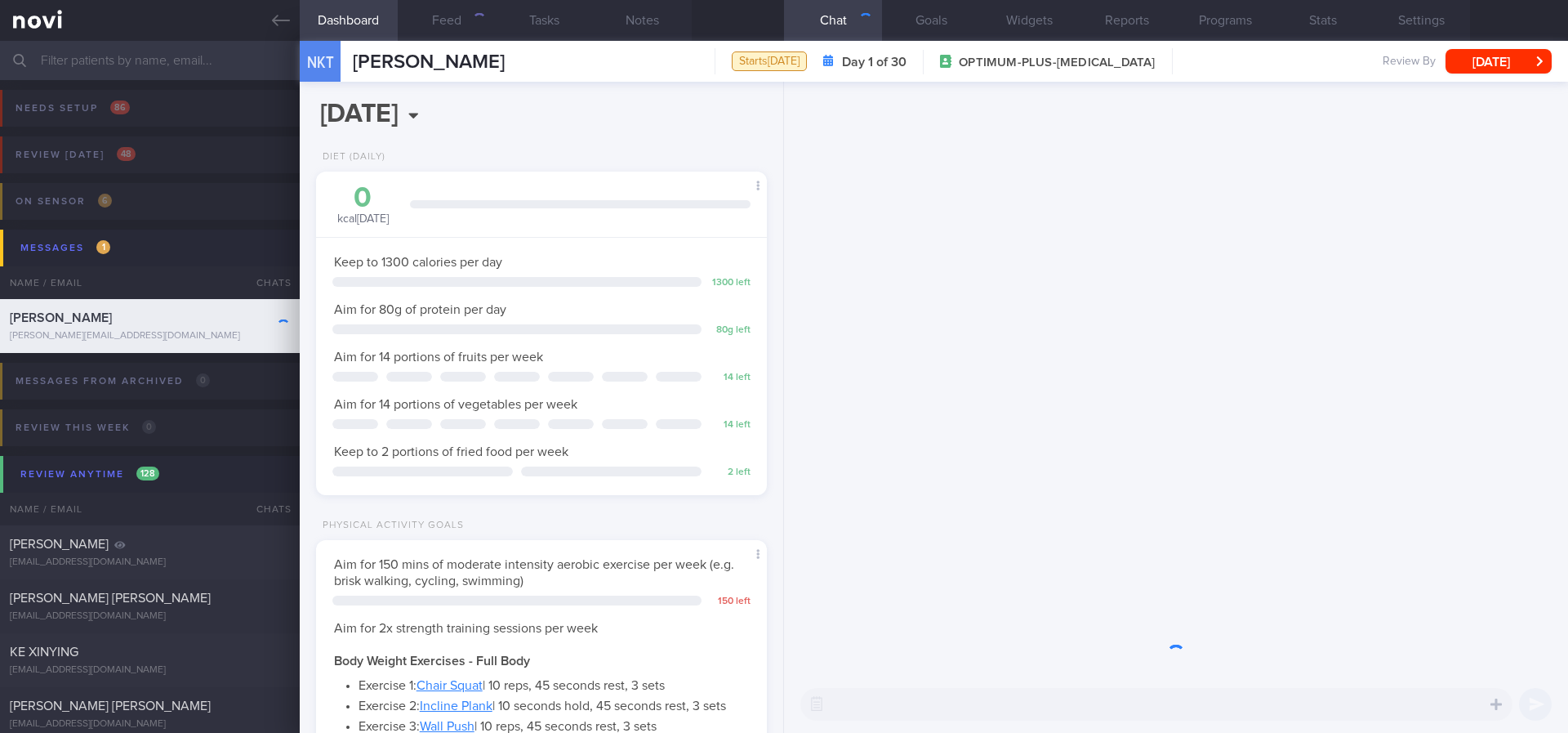
scroll to position [225, 403]
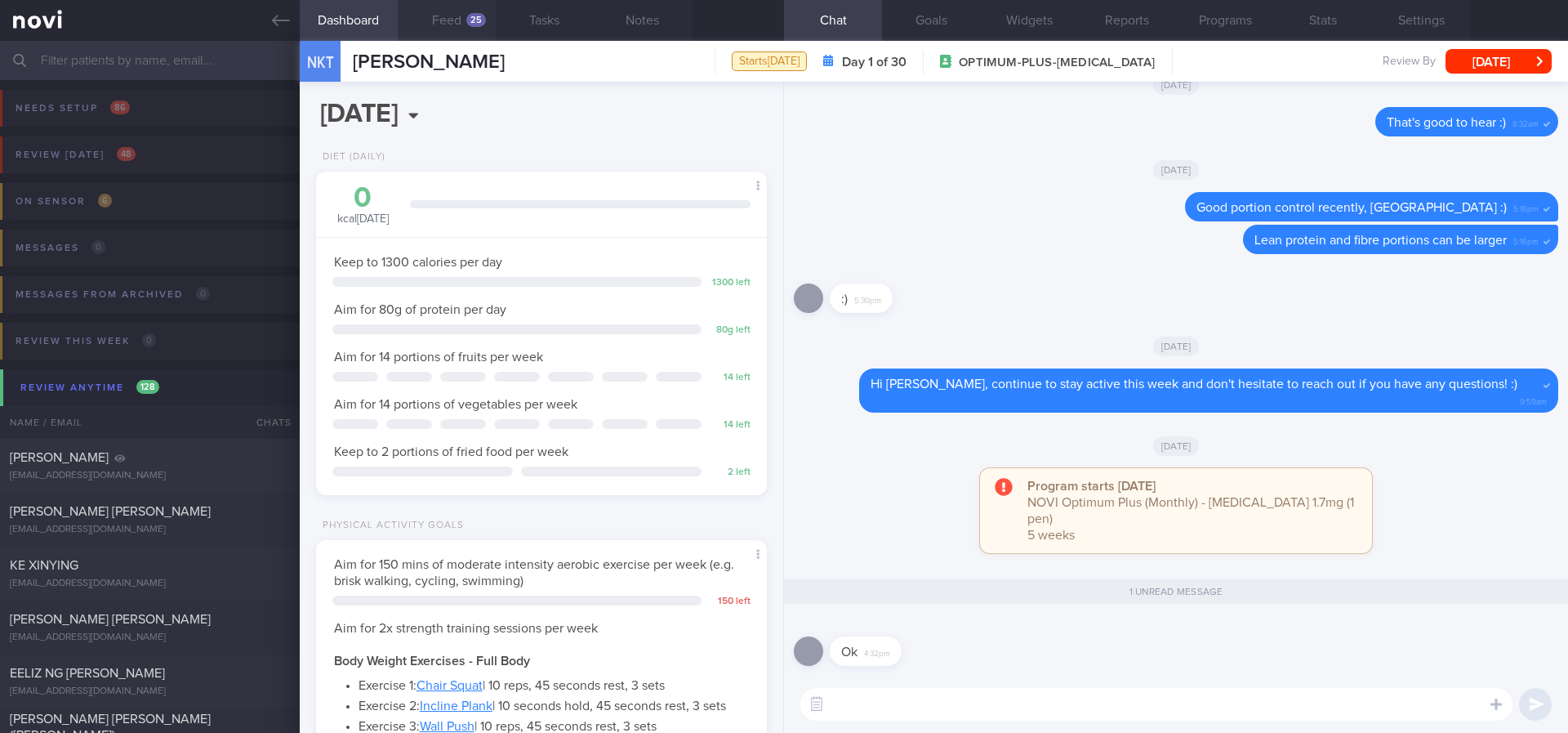
click at [463, 10] on button "Feed 25" at bounding box center [447, 20] width 98 height 41
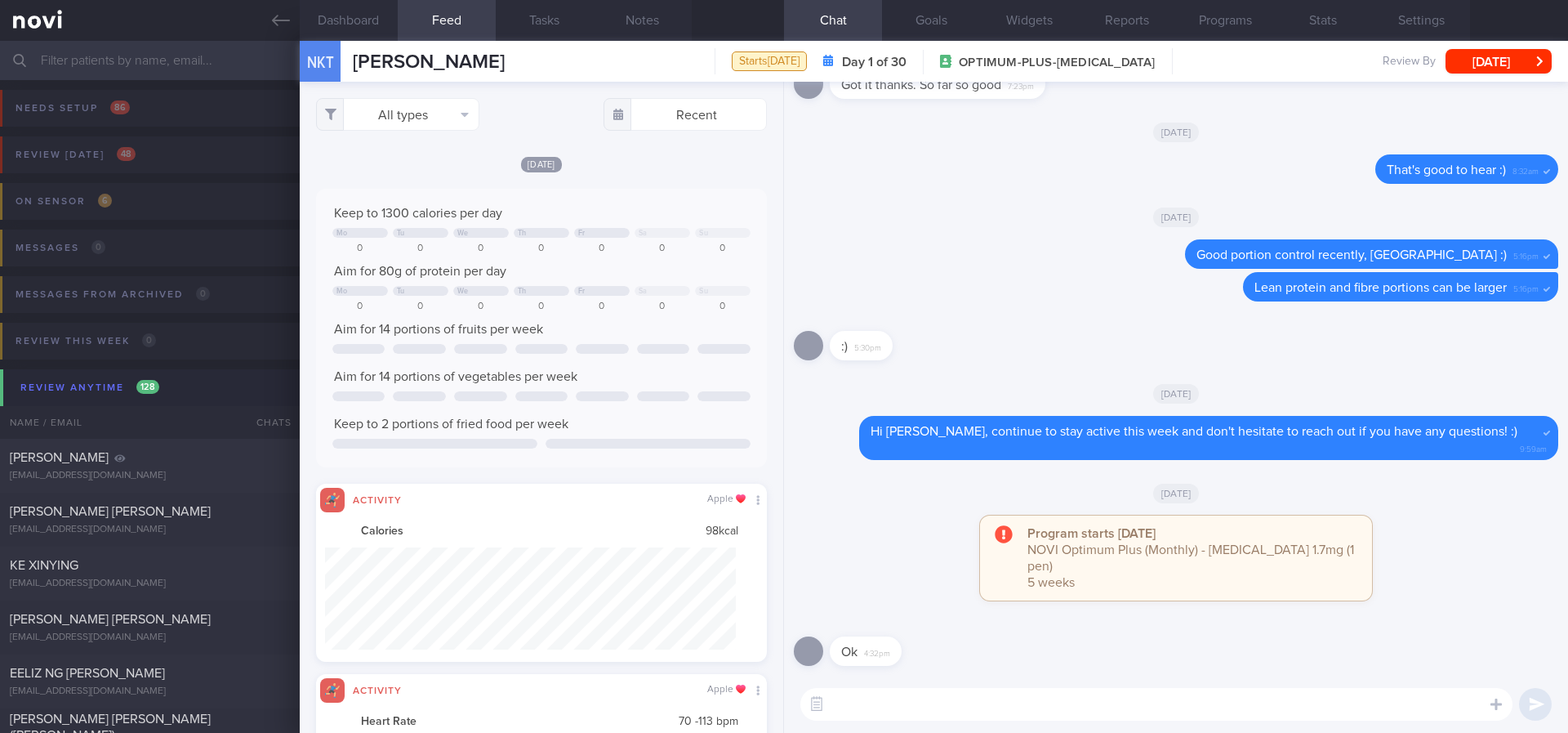
scroll to position [102, 412]
click at [1229, 63] on button "[DATE]" at bounding box center [1498, 61] width 106 height 24
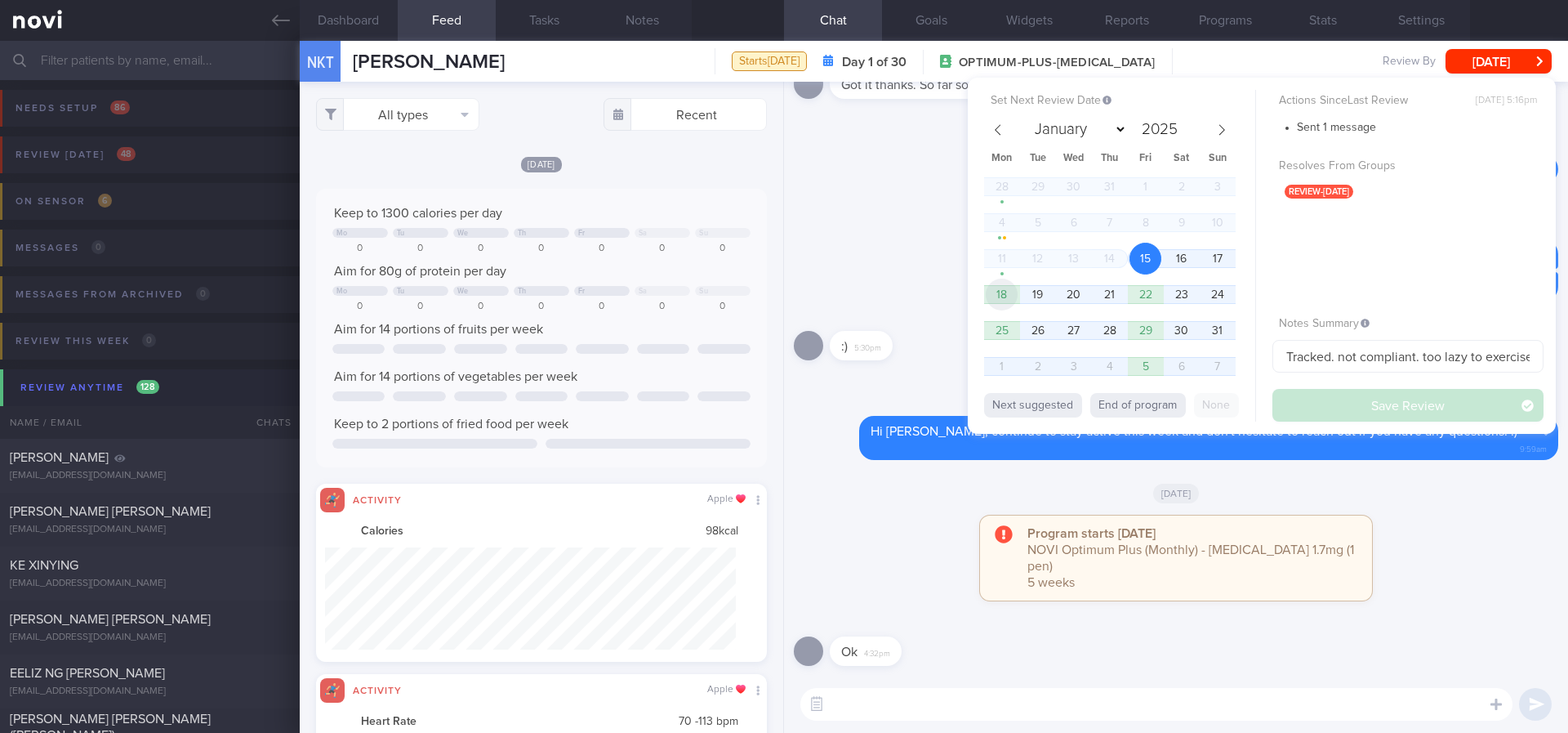
click at [1011, 291] on span "18" at bounding box center [1001, 294] width 31 height 31
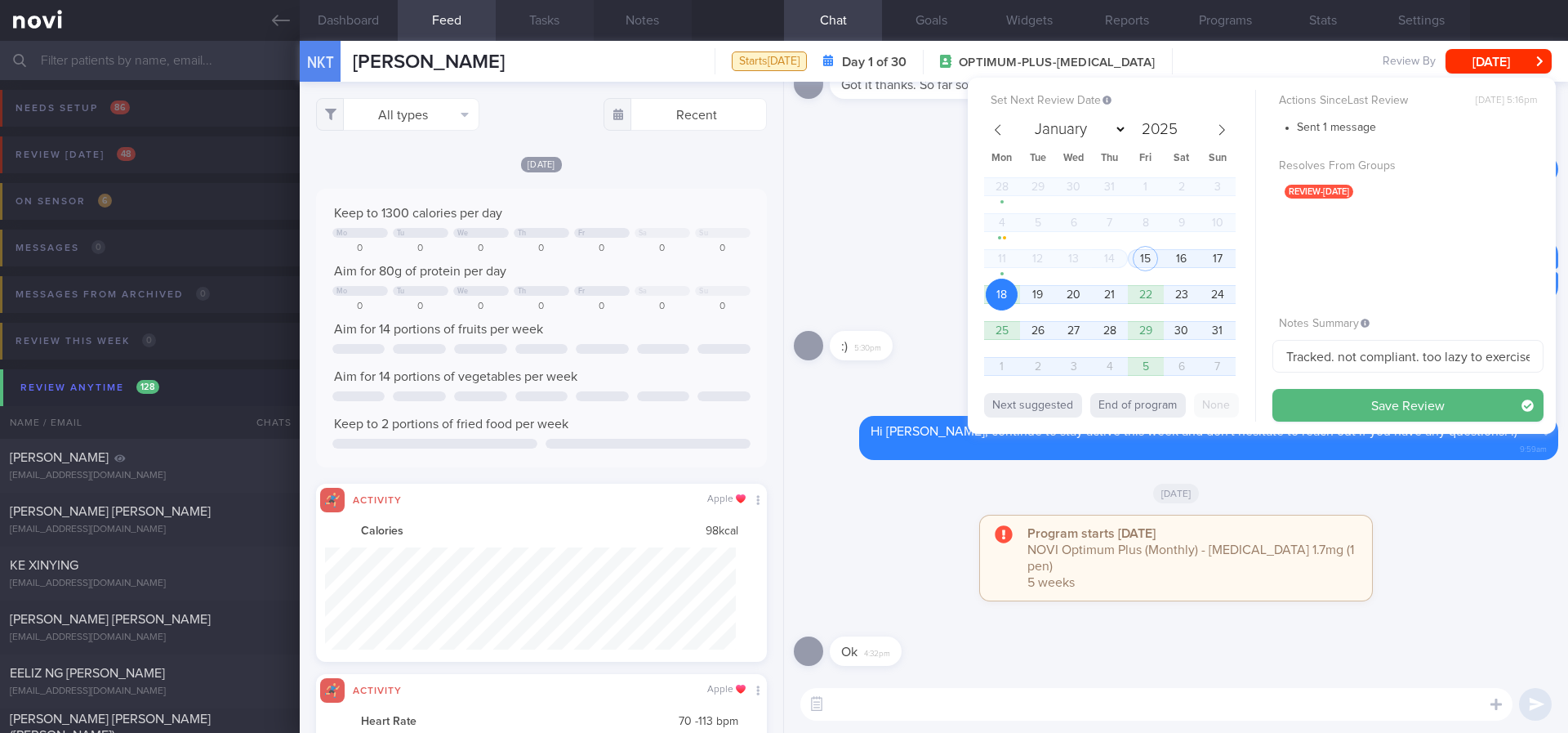
click at [1229, 401] on button "Save Review" at bounding box center [1408, 405] width 271 height 32
